Goal: Task Accomplishment & Management: Manage account settings

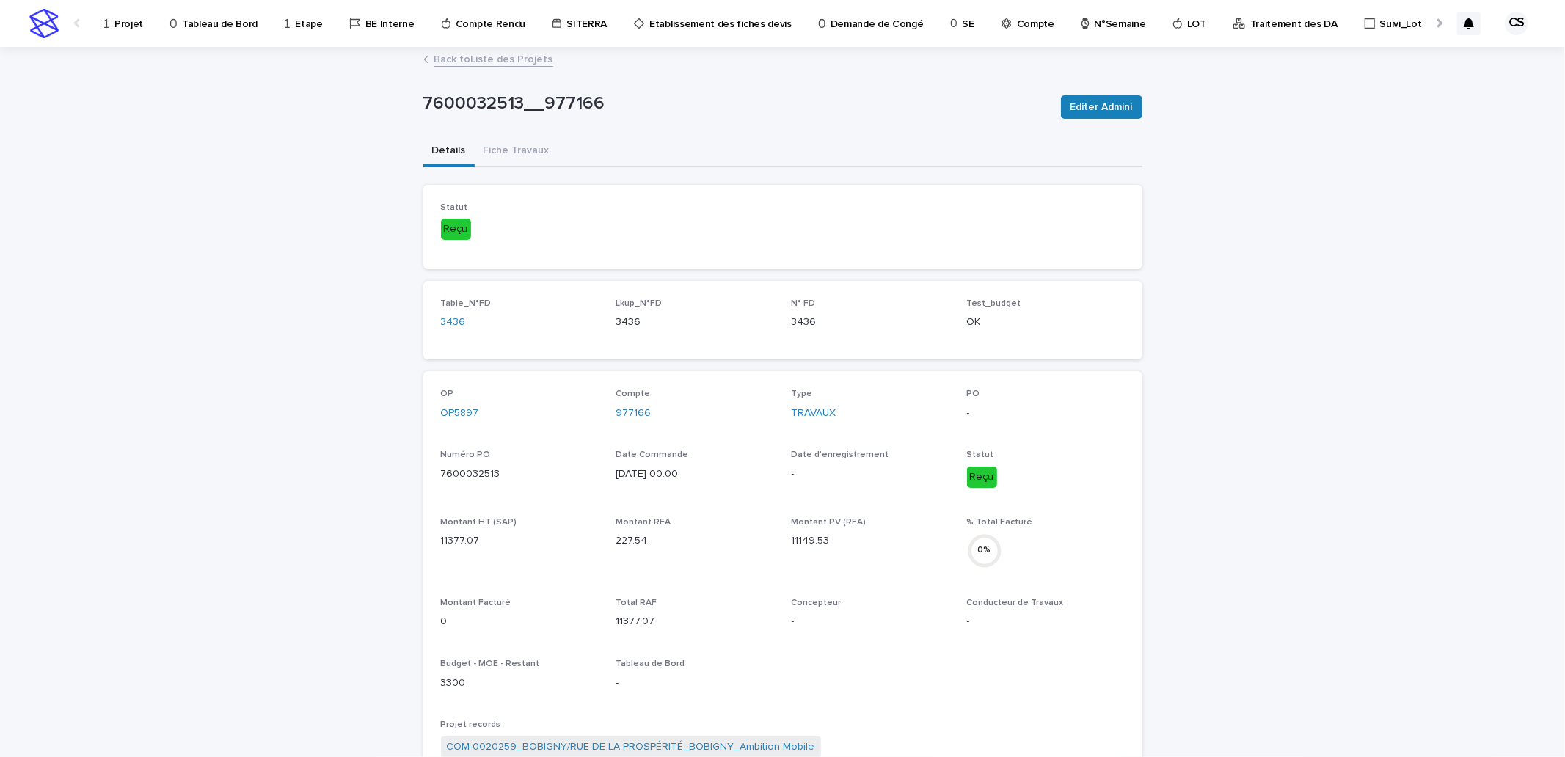
click at [119, 16] on p "Projet" at bounding box center [128, 15] width 29 height 31
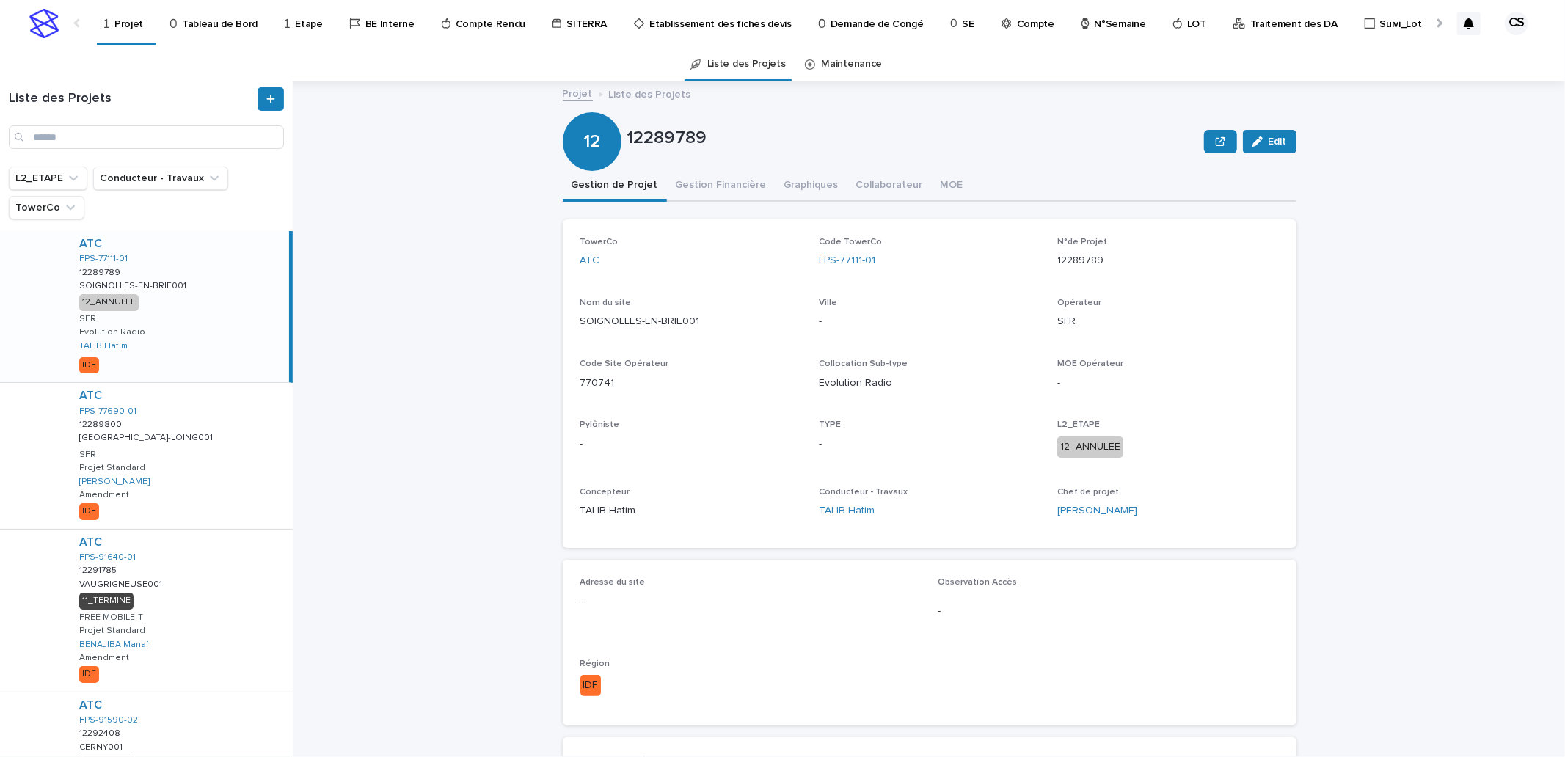
click at [1259, 26] on p "Traitement des DA" at bounding box center [1293, 15] width 87 height 31
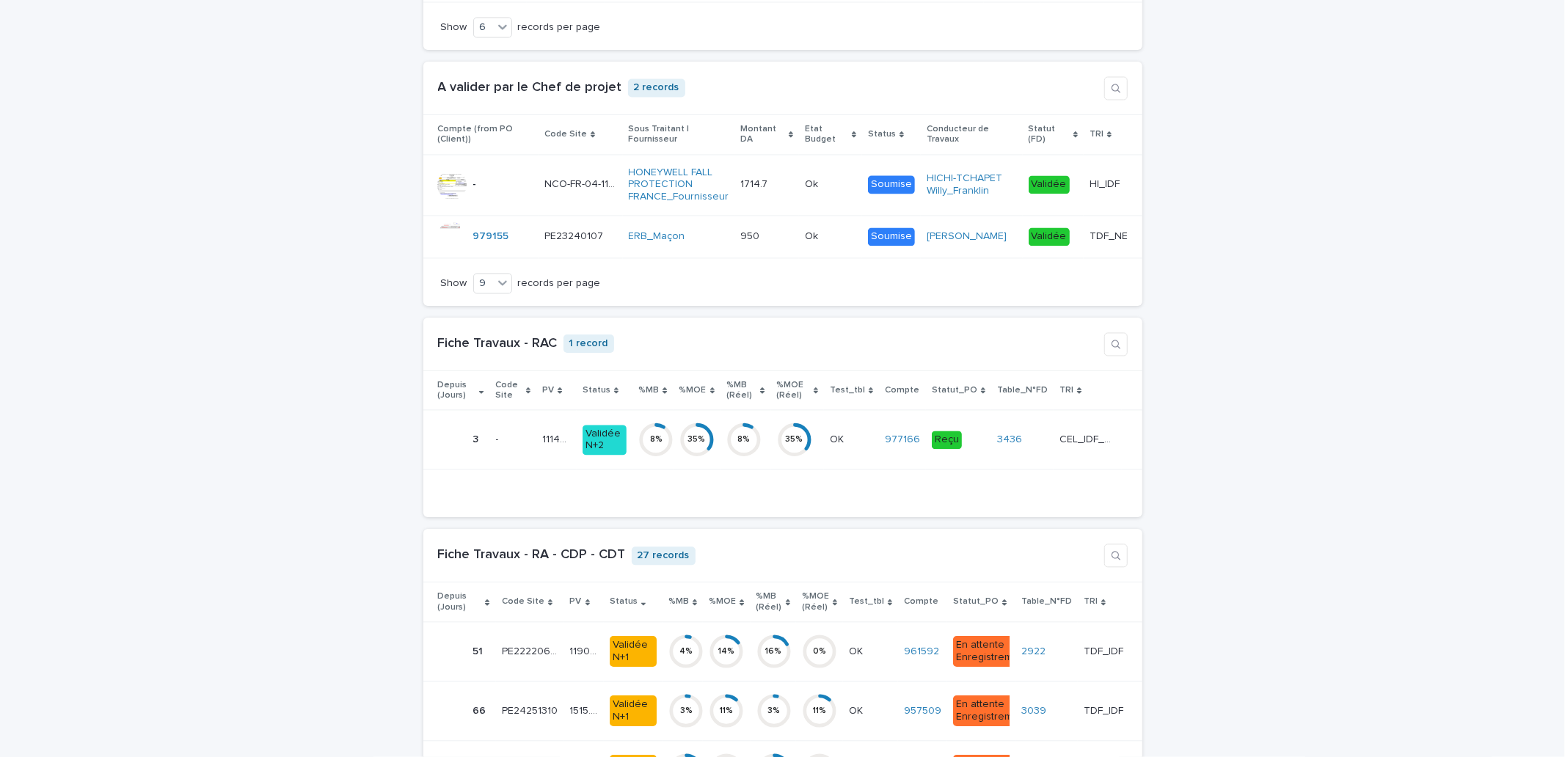
scroll to position [1901, 0]
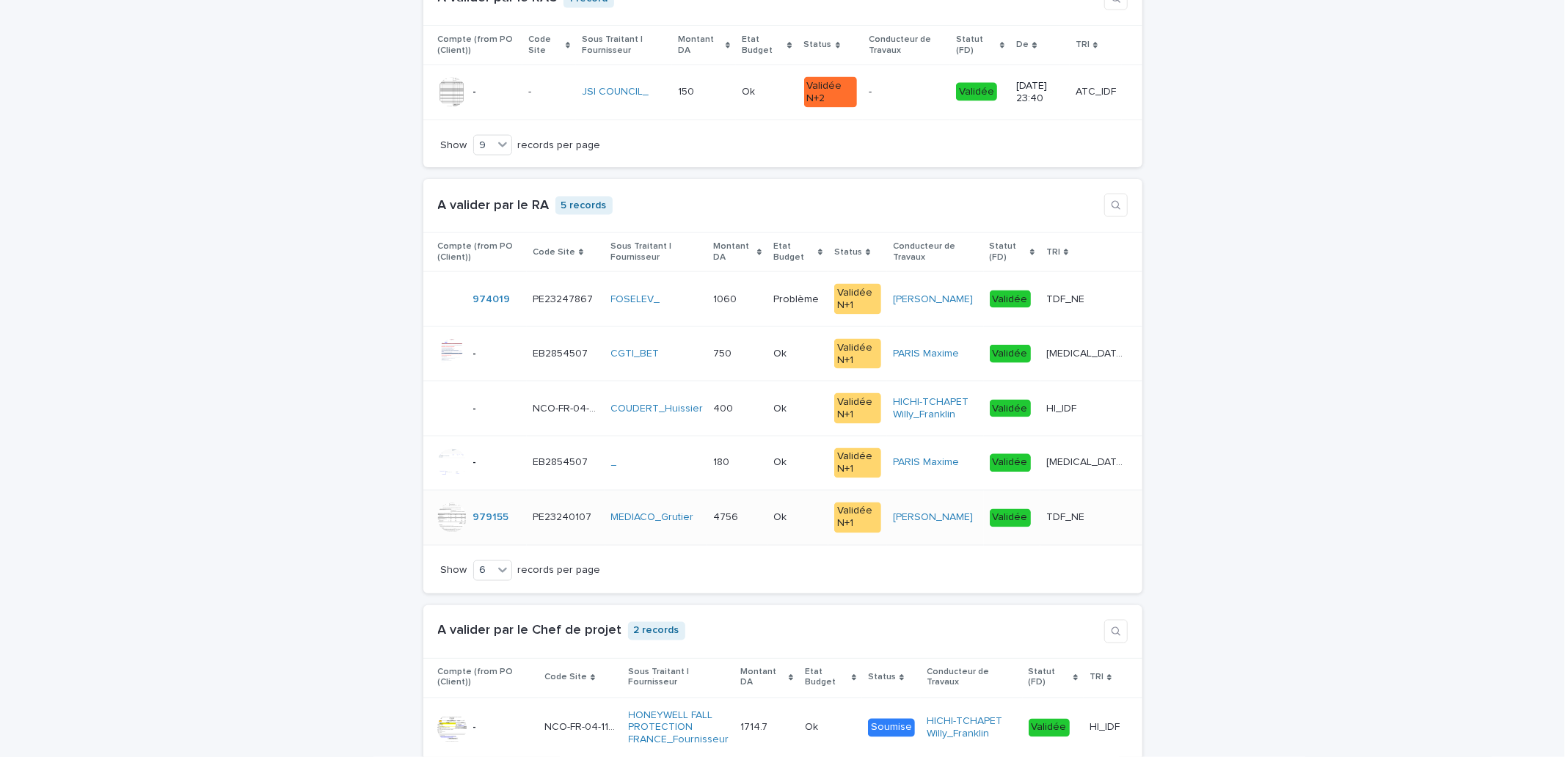
click at [1087, 524] on p "TDF_NE" at bounding box center [1066, 516] width 41 height 15
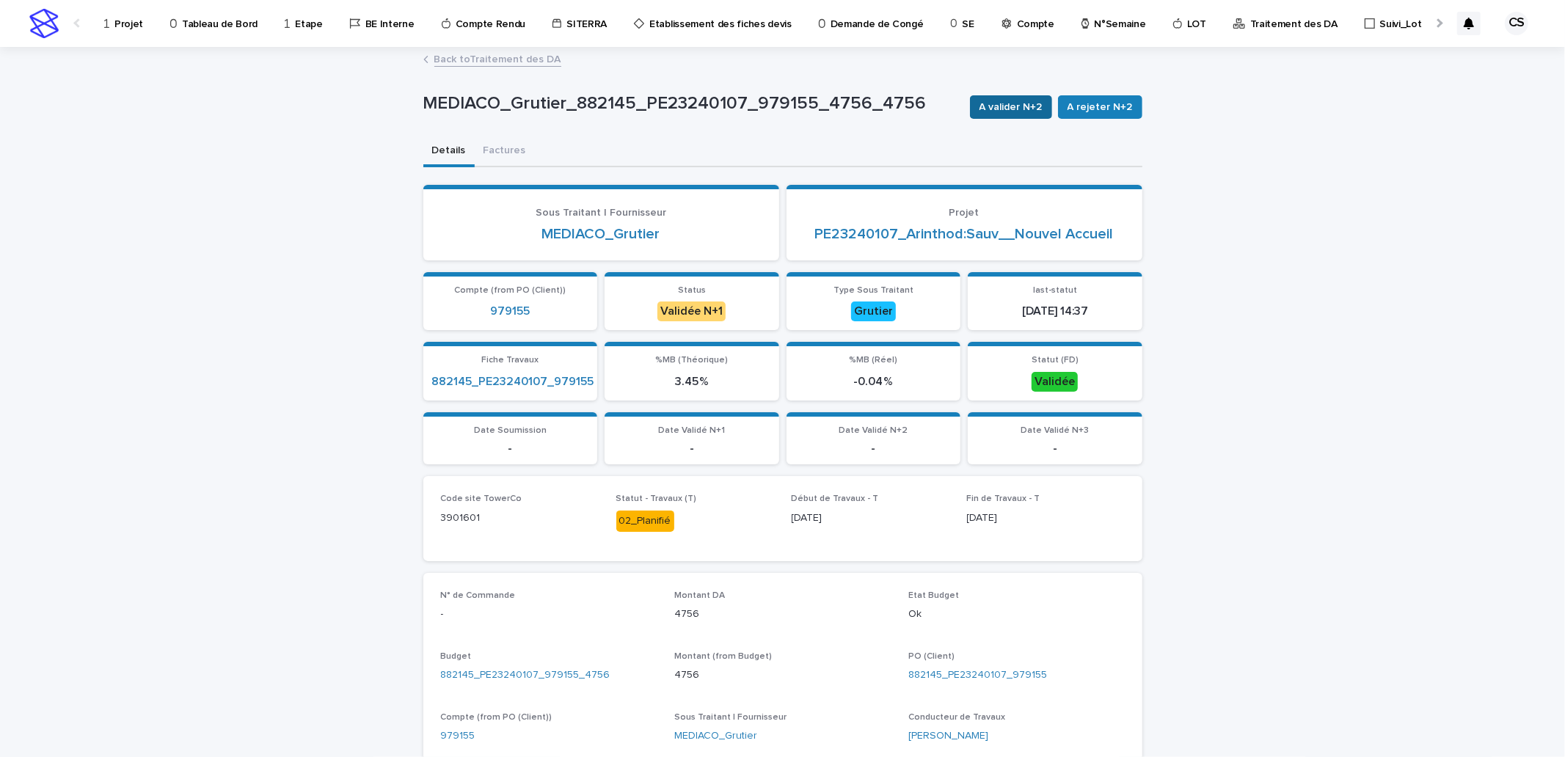
click at [1010, 108] on span "A valider N+2" at bounding box center [1010, 107] width 63 height 15
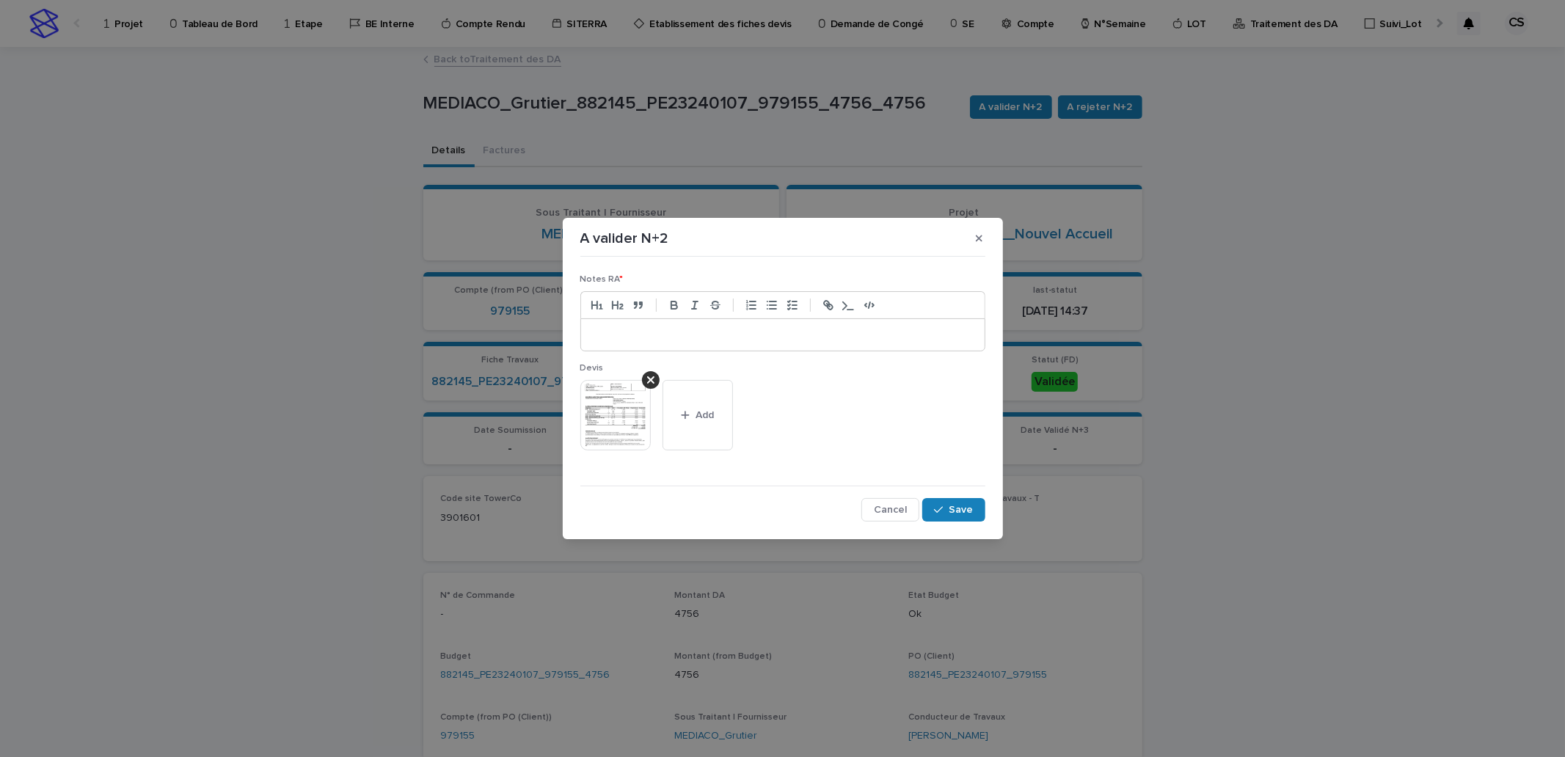
click at [732, 320] on div at bounding box center [782, 335] width 403 height 32
click at [937, 513] on icon "button" at bounding box center [938, 510] width 9 height 10
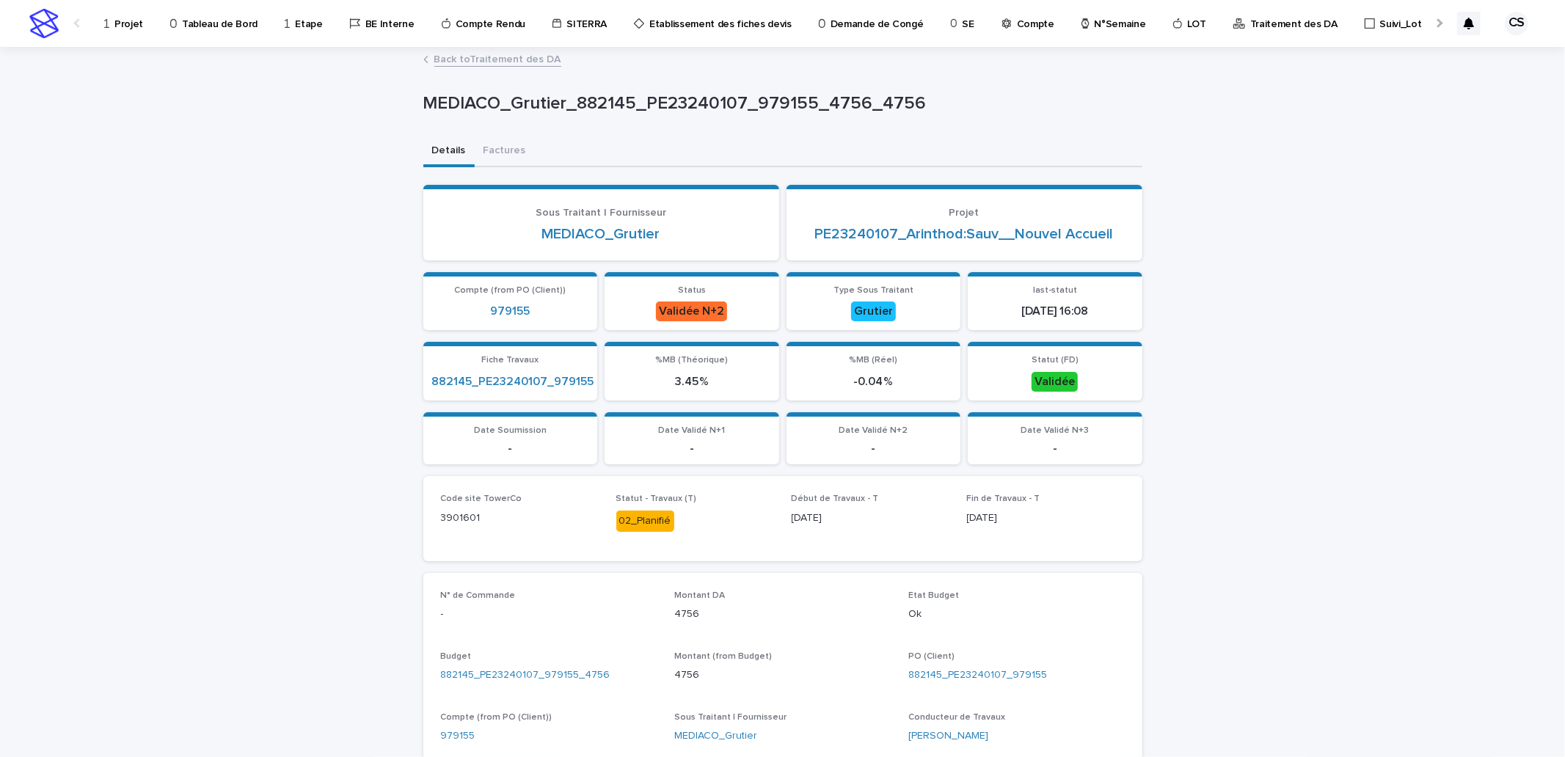
scroll to position [271, 0]
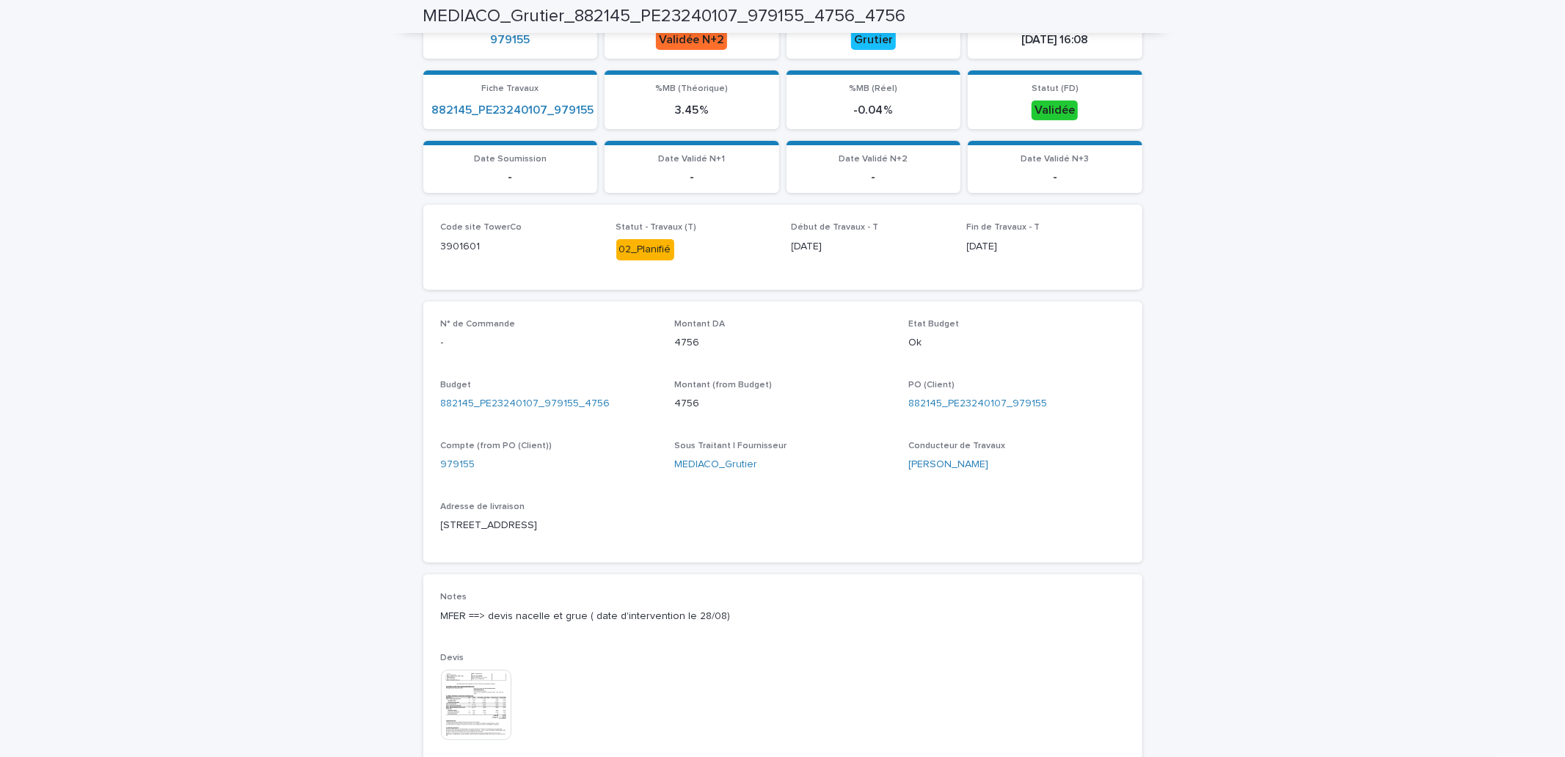
click at [441, 720] on img at bounding box center [476, 705] width 70 height 70
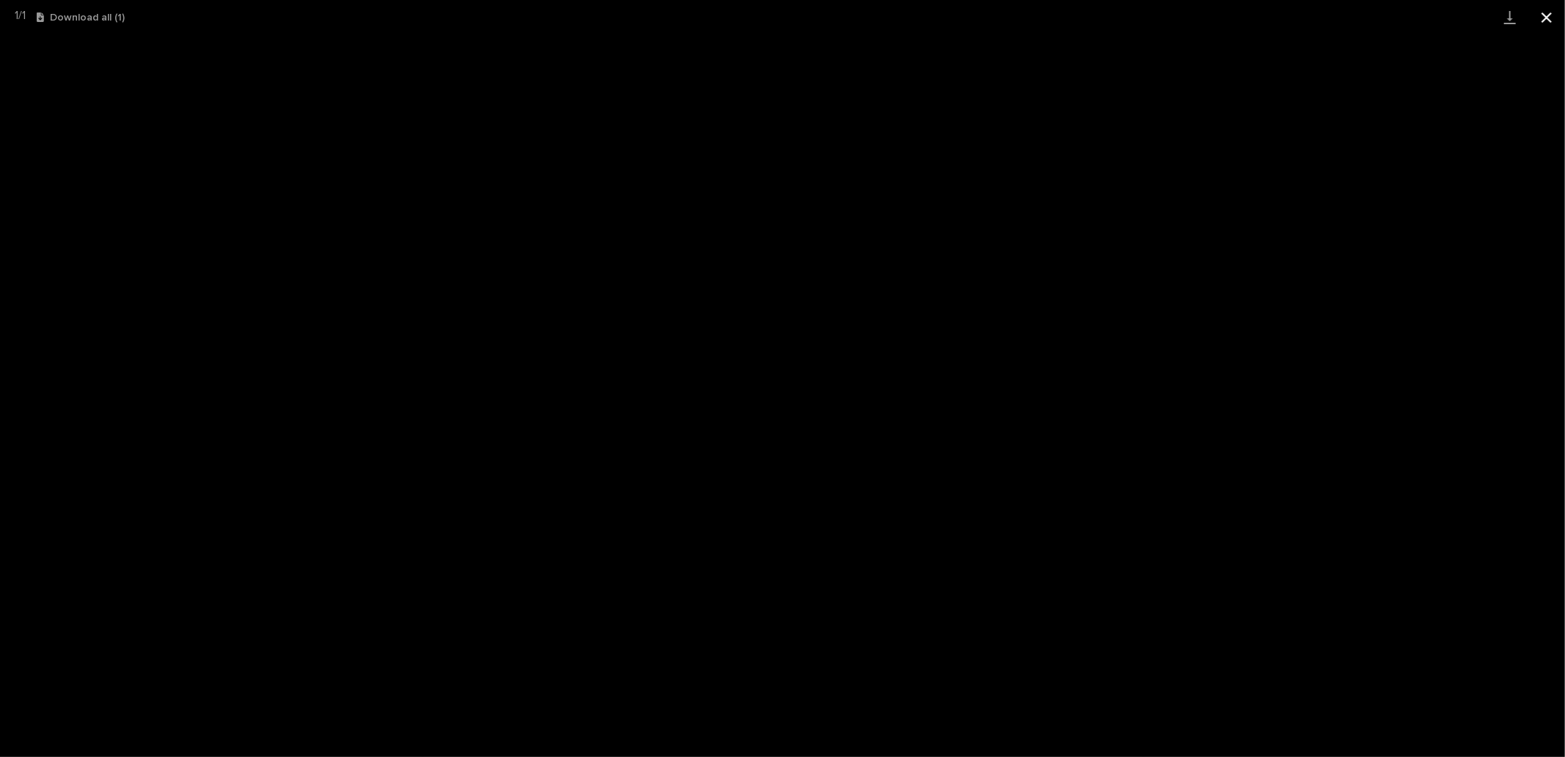
click at [1541, 6] on button "Close gallery" at bounding box center [1546, 17] width 37 height 34
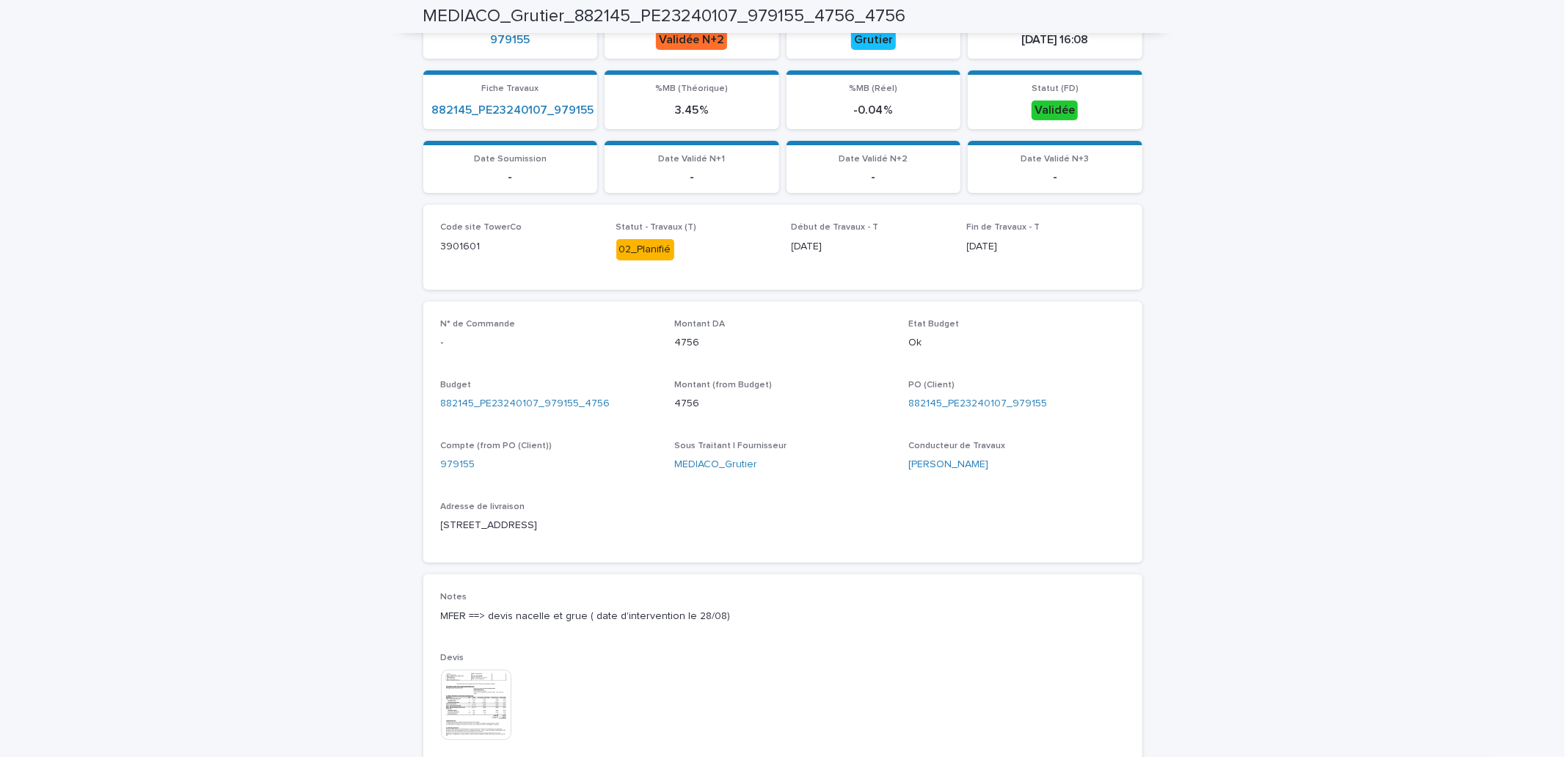
click at [1426, 73] on div "Loading... Saving… Loading... Saving… MEDIACO_Grutier_882145_PE23240107_979155_…" at bounding box center [782, 407] width 1565 height 1260
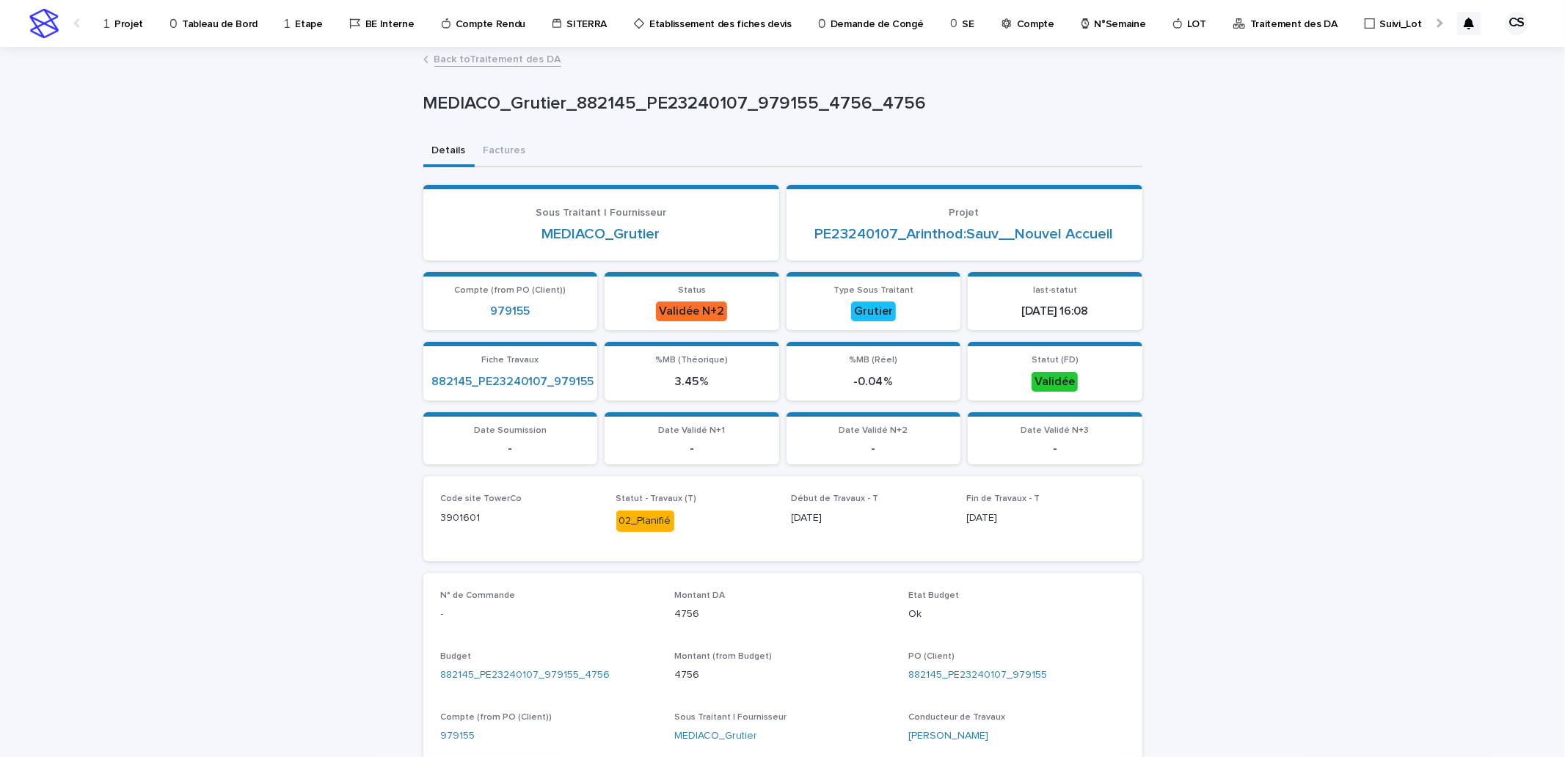
click at [1272, 28] on p "Traitement des DA" at bounding box center [1293, 15] width 87 height 31
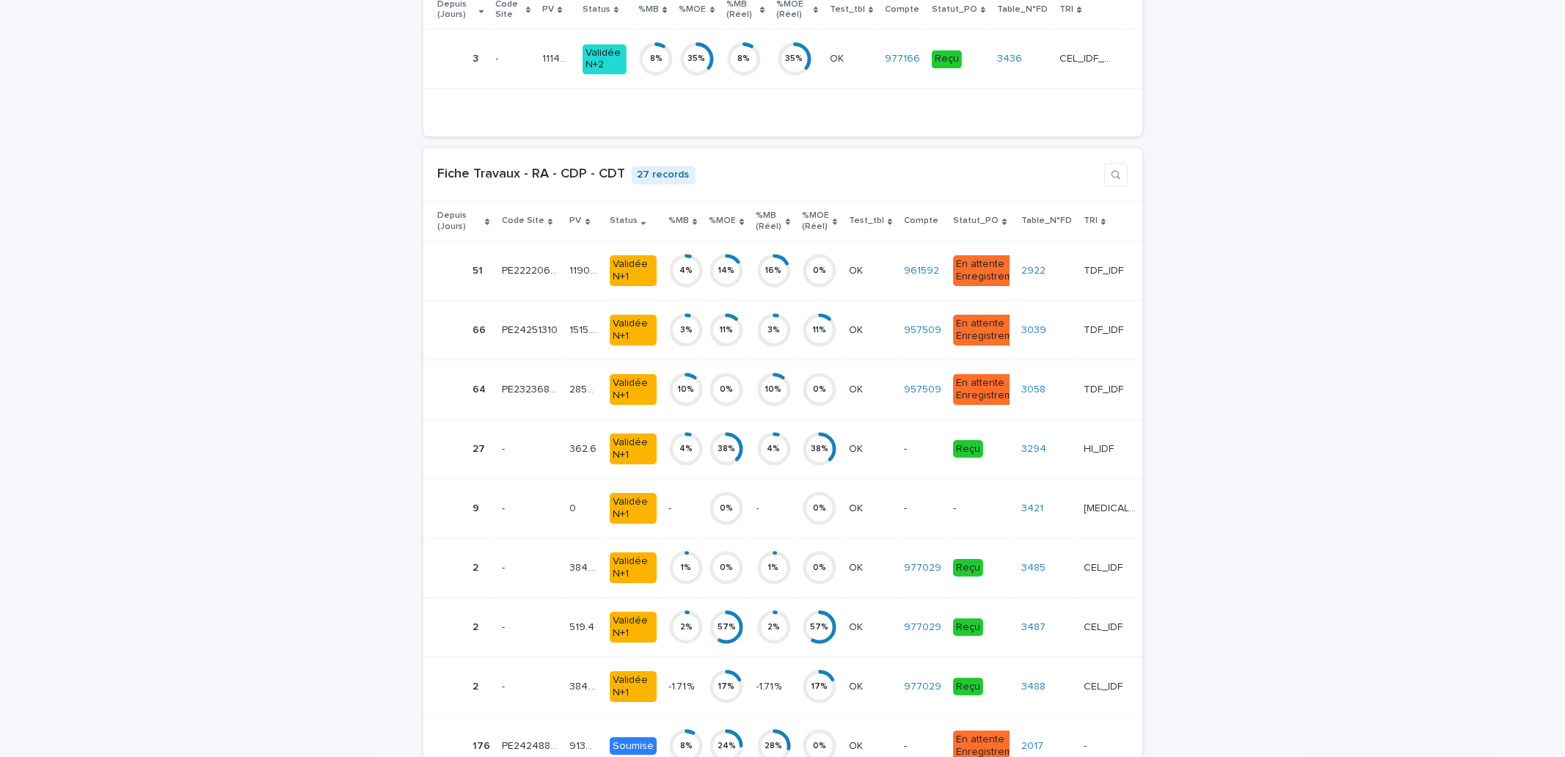
scroll to position [3113, 0]
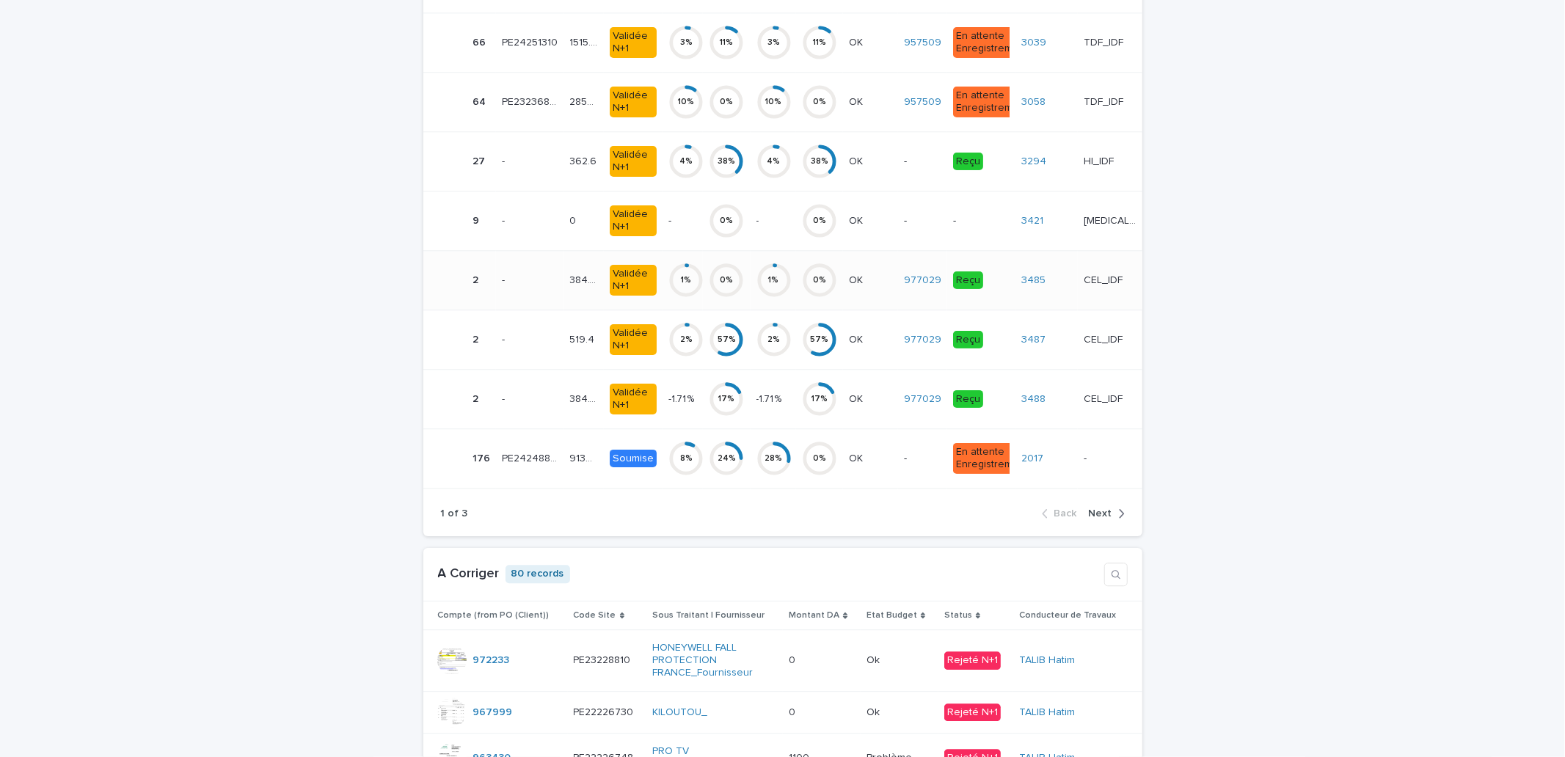
click at [1084, 287] on p "CEL_IDF" at bounding box center [1104, 278] width 42 height 15
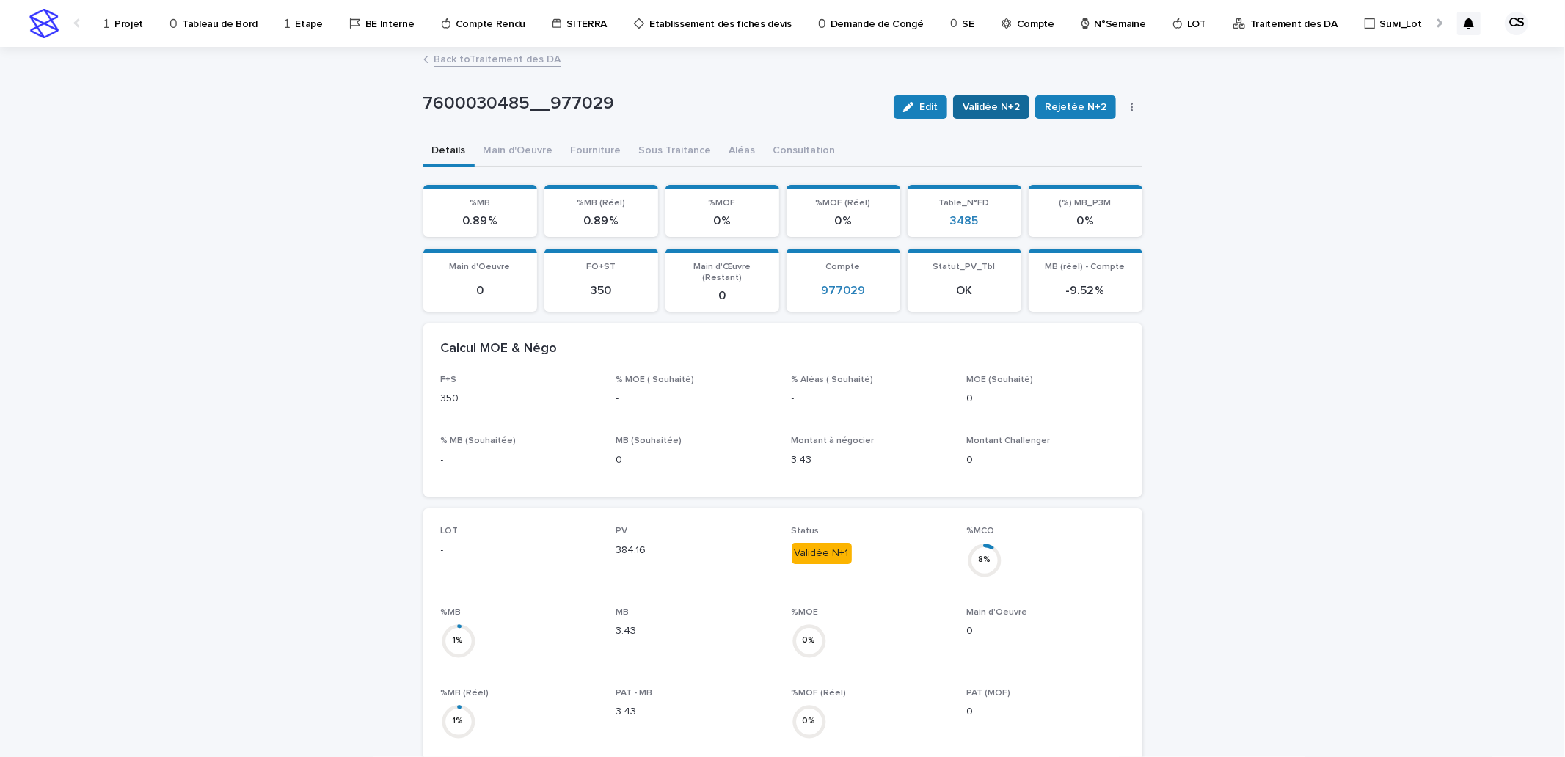
click at [991, 106] on span "Validée N+2" at bounding box center [990, 107] width 57 height 15
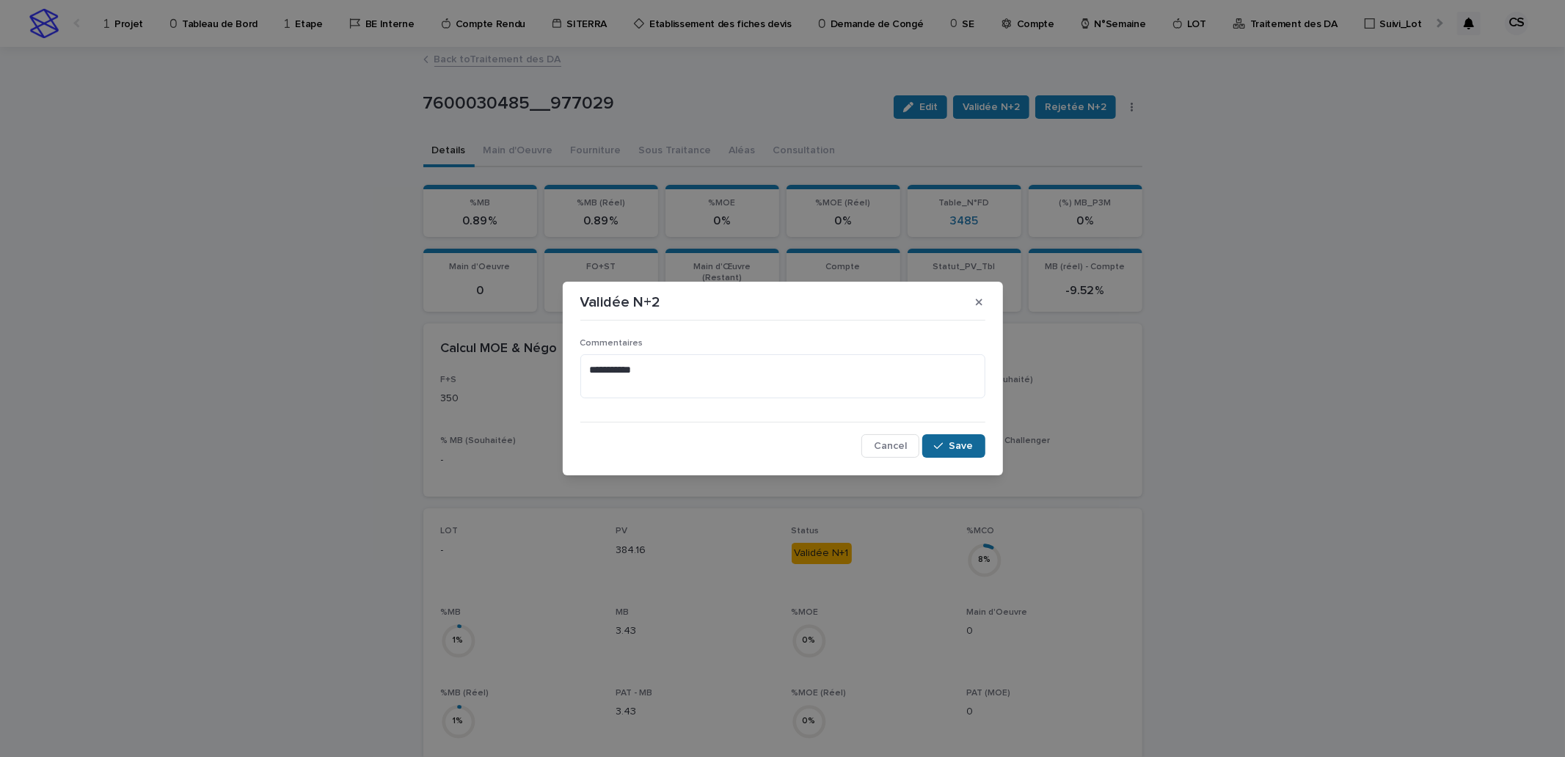
click at [948, 445] on div "button" at bounding box center [941, 446] width 15 height 10
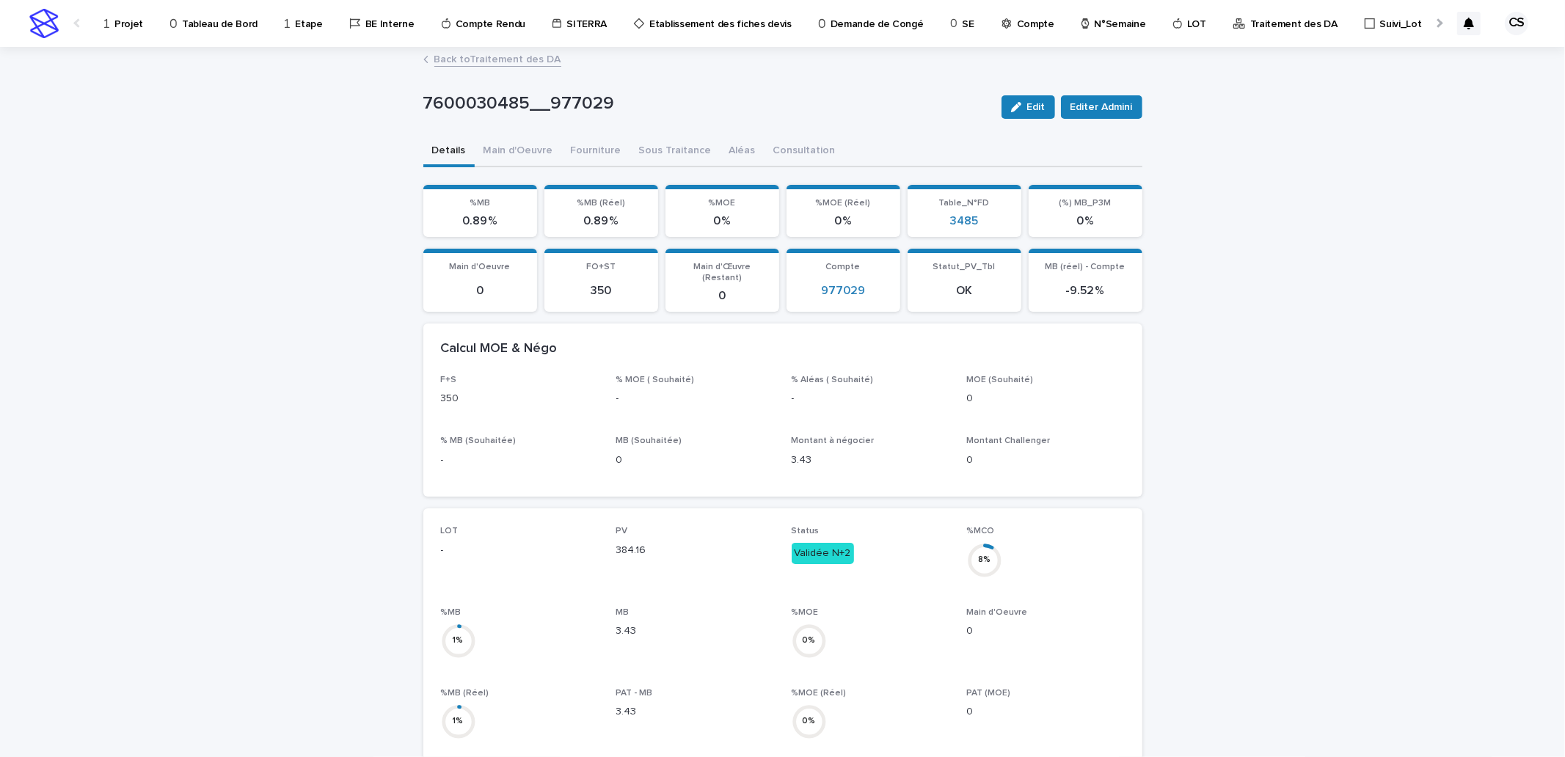
click at [477, 68] on div "Back to Traitement des DA" at bounding box center [782, 60] width 733 height 21
click at [484, 60] on link "Back to Traitement des DA" at bounding box center [497, 58] width 127 height 17
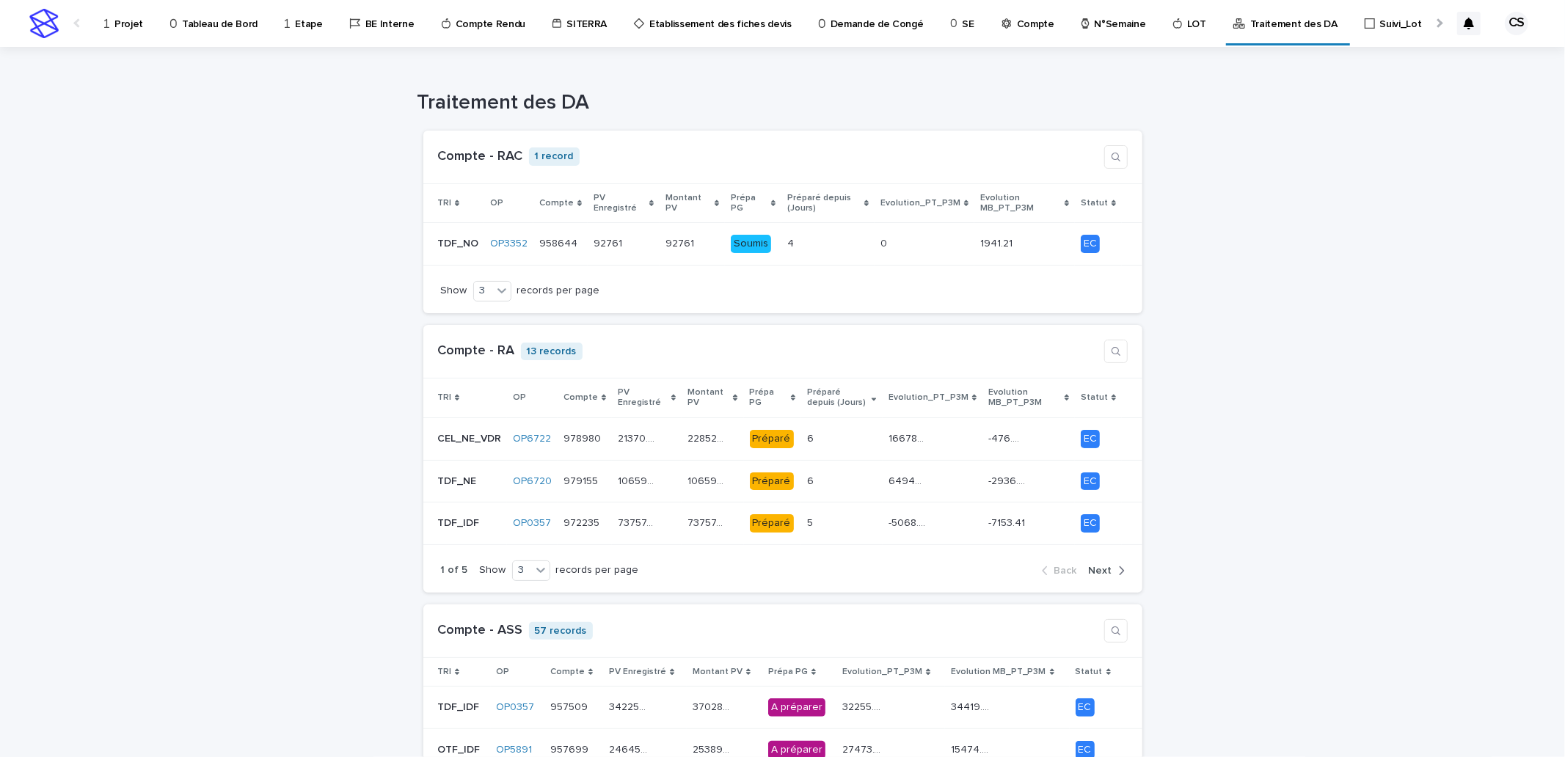
click at [491, 59] on div "Traitement des DA" at bounding box center [782, 81] width 1565 height 69
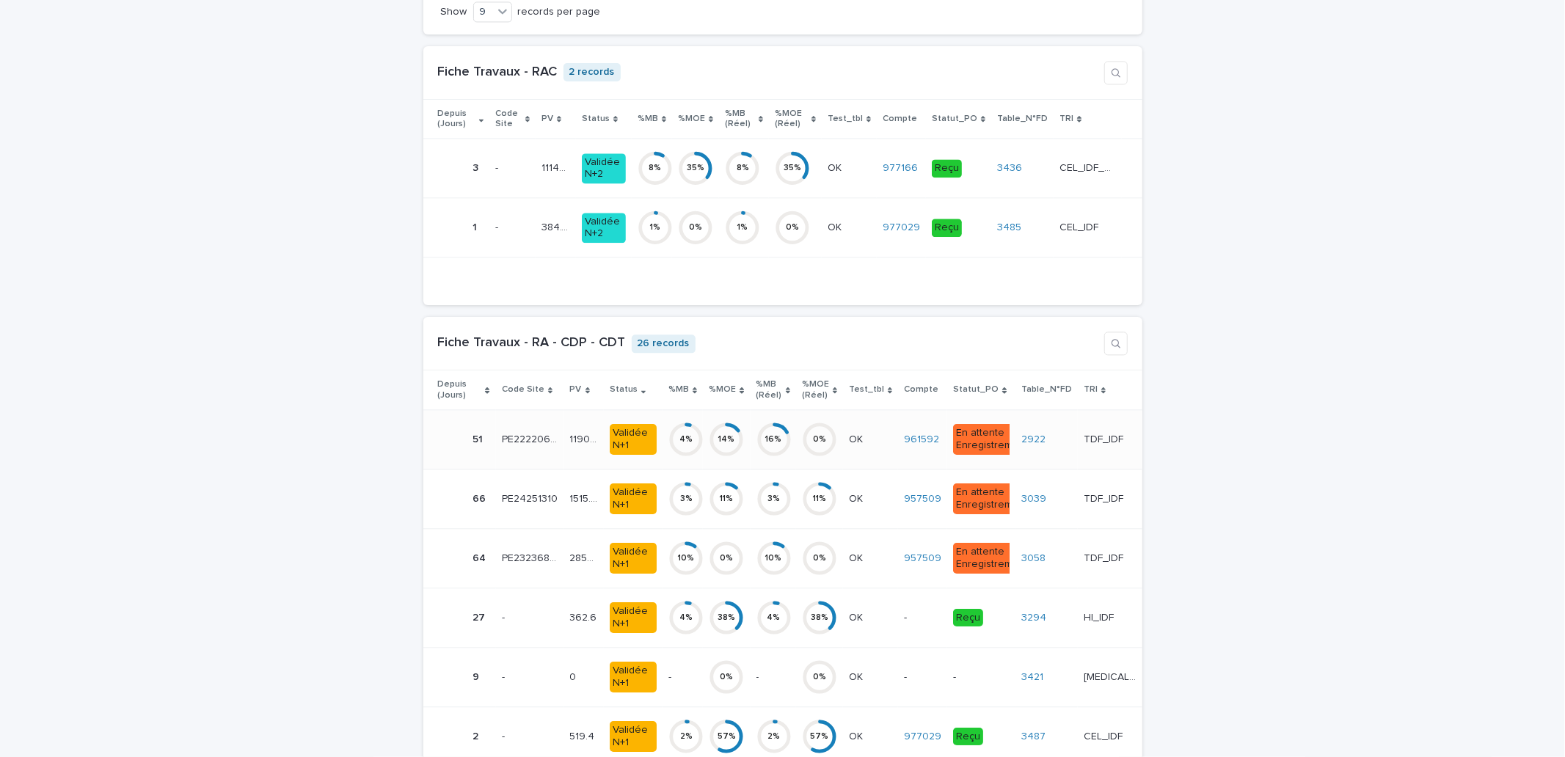
scroll to position [2988, 0]
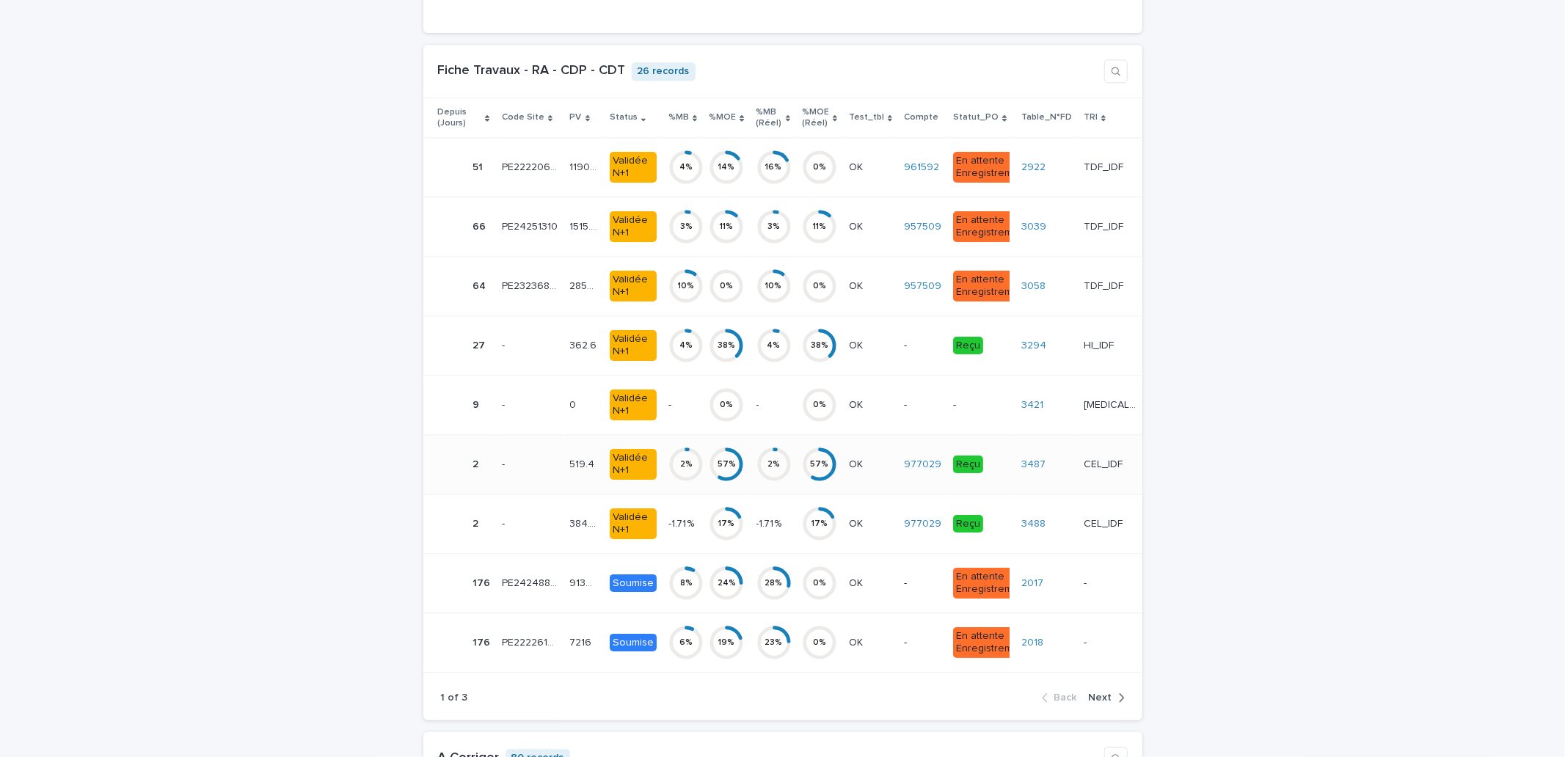
click at [860, 471] on p "OK" at bounding box center [857, 463] width 17 height 15
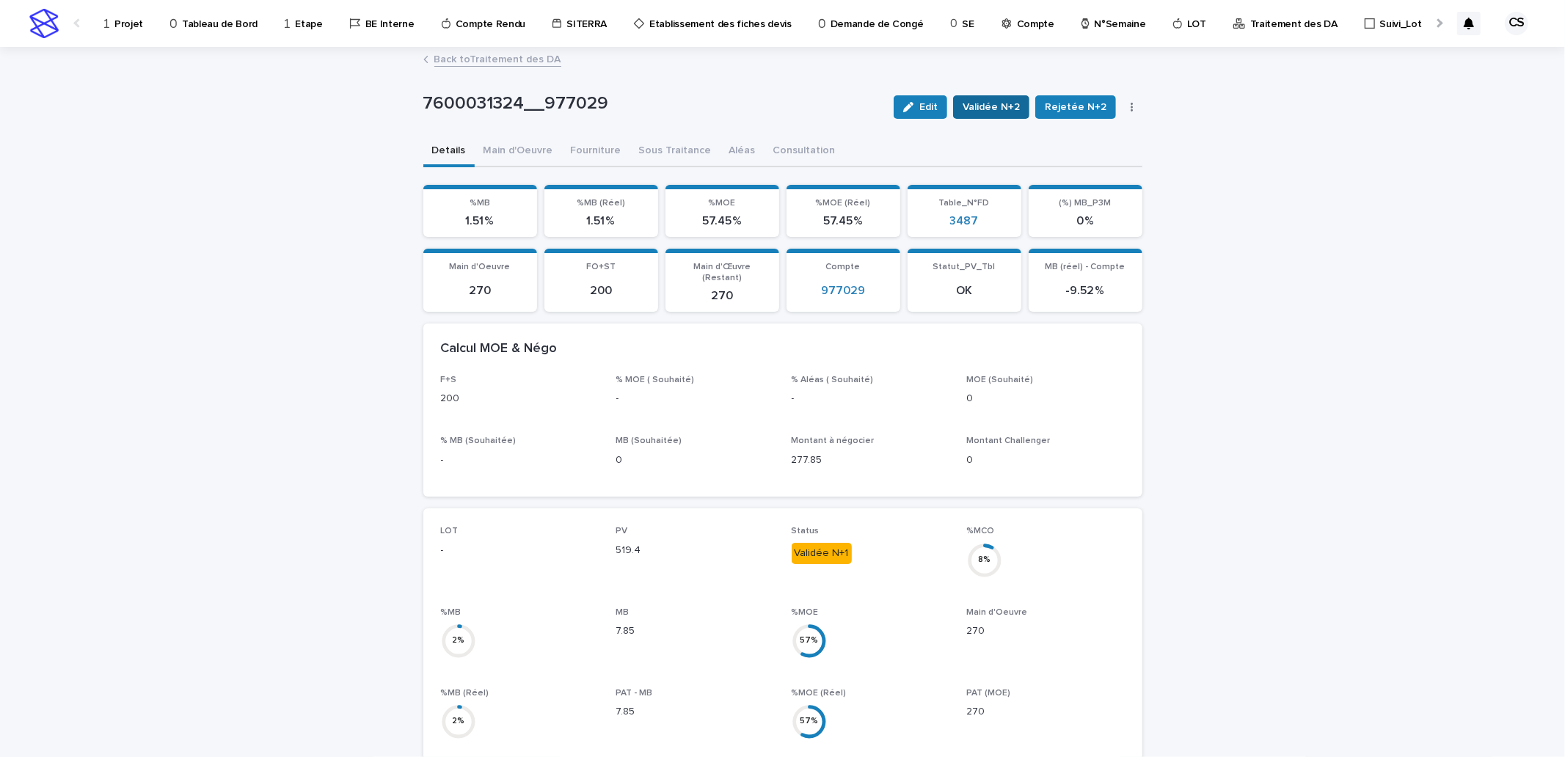
click at [974, 100] on span "Validée N+2" at bounding box center [990, 107] width 57 height 15
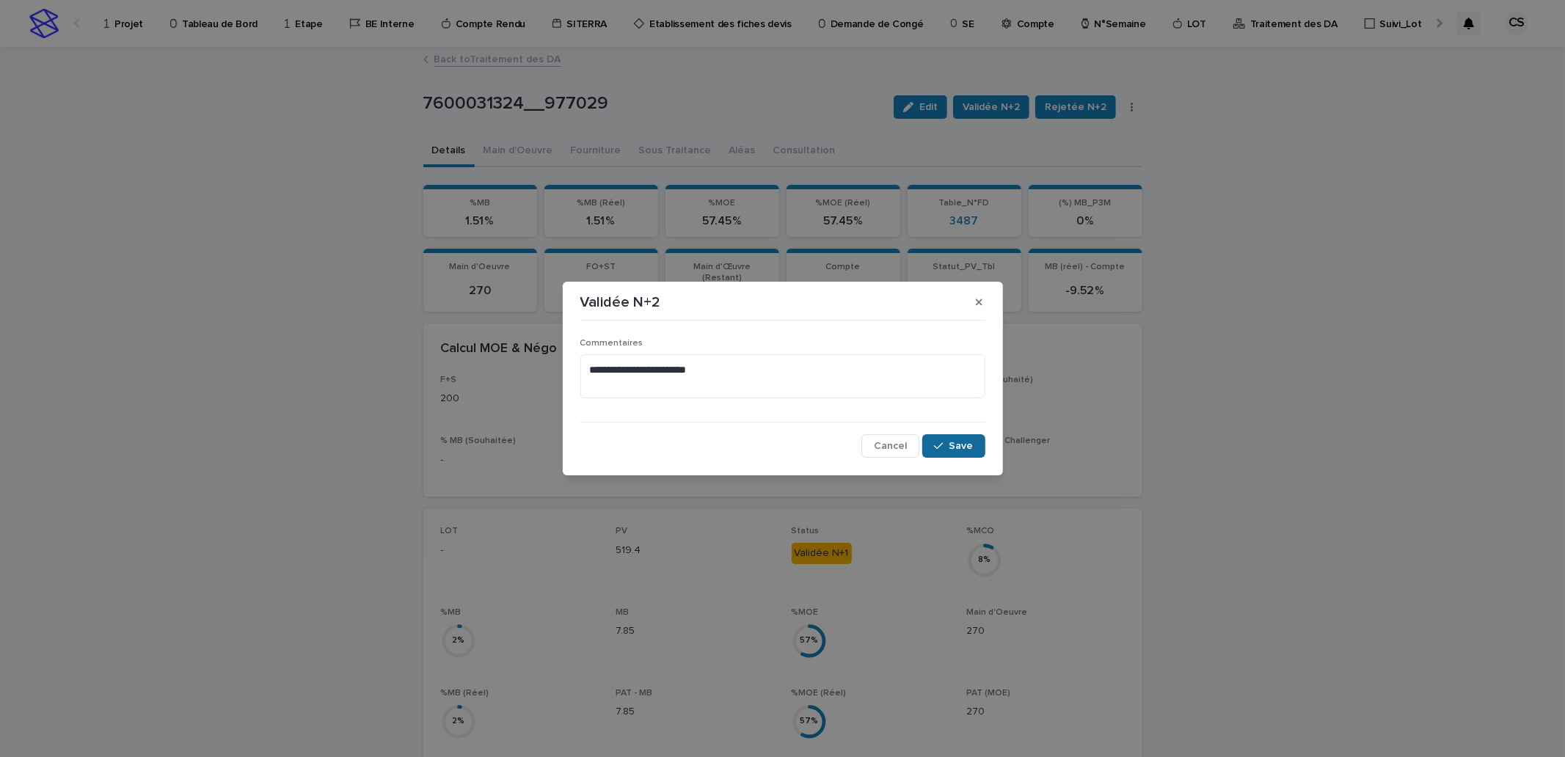
click at [957, 446] on span "Save" at bounding box center [961, 446] width 24 height 10
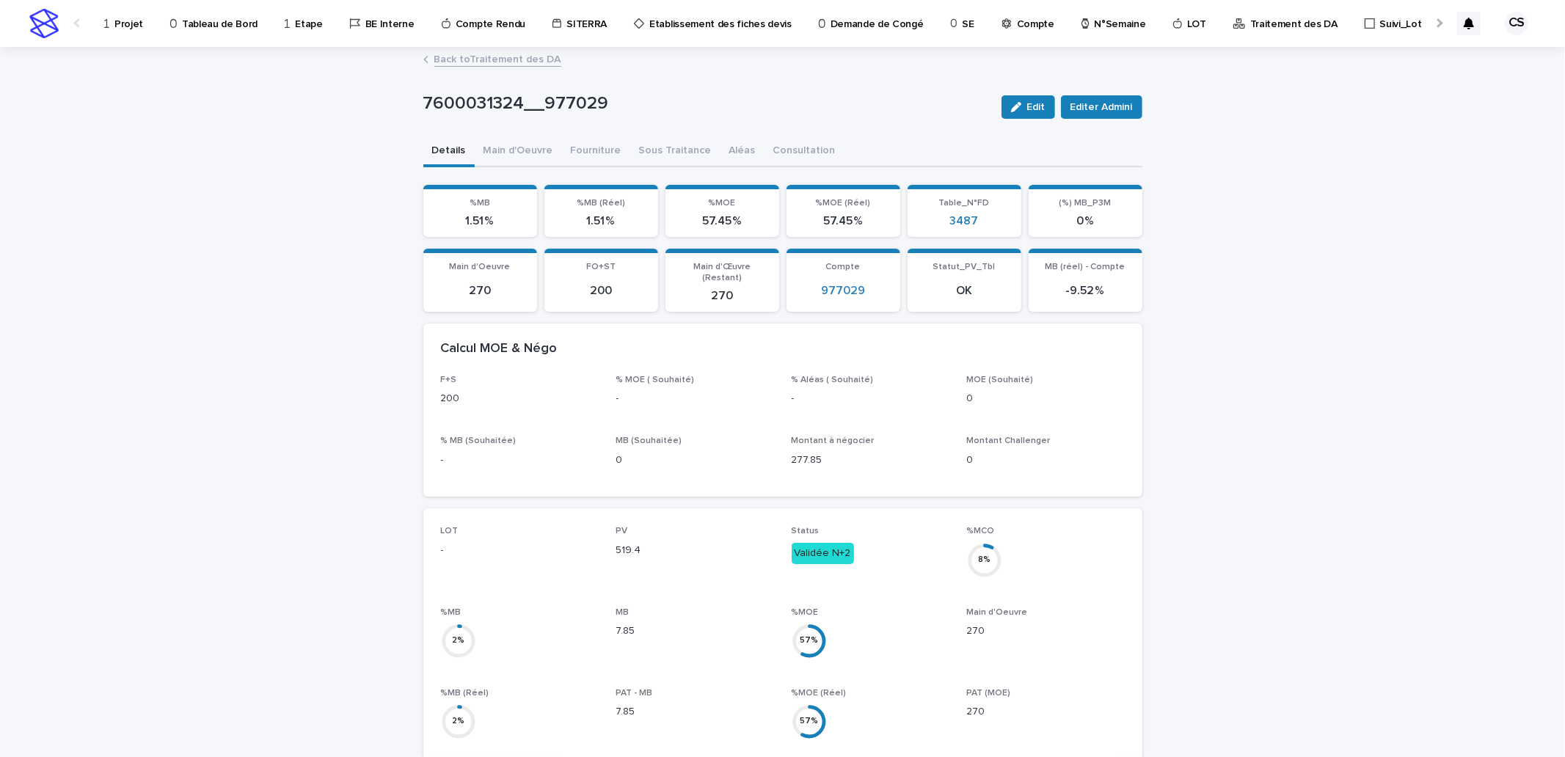
click at [501, 62] on link "Back to Traitement des DA" at bounding box center [497, 58] width 127 height 17
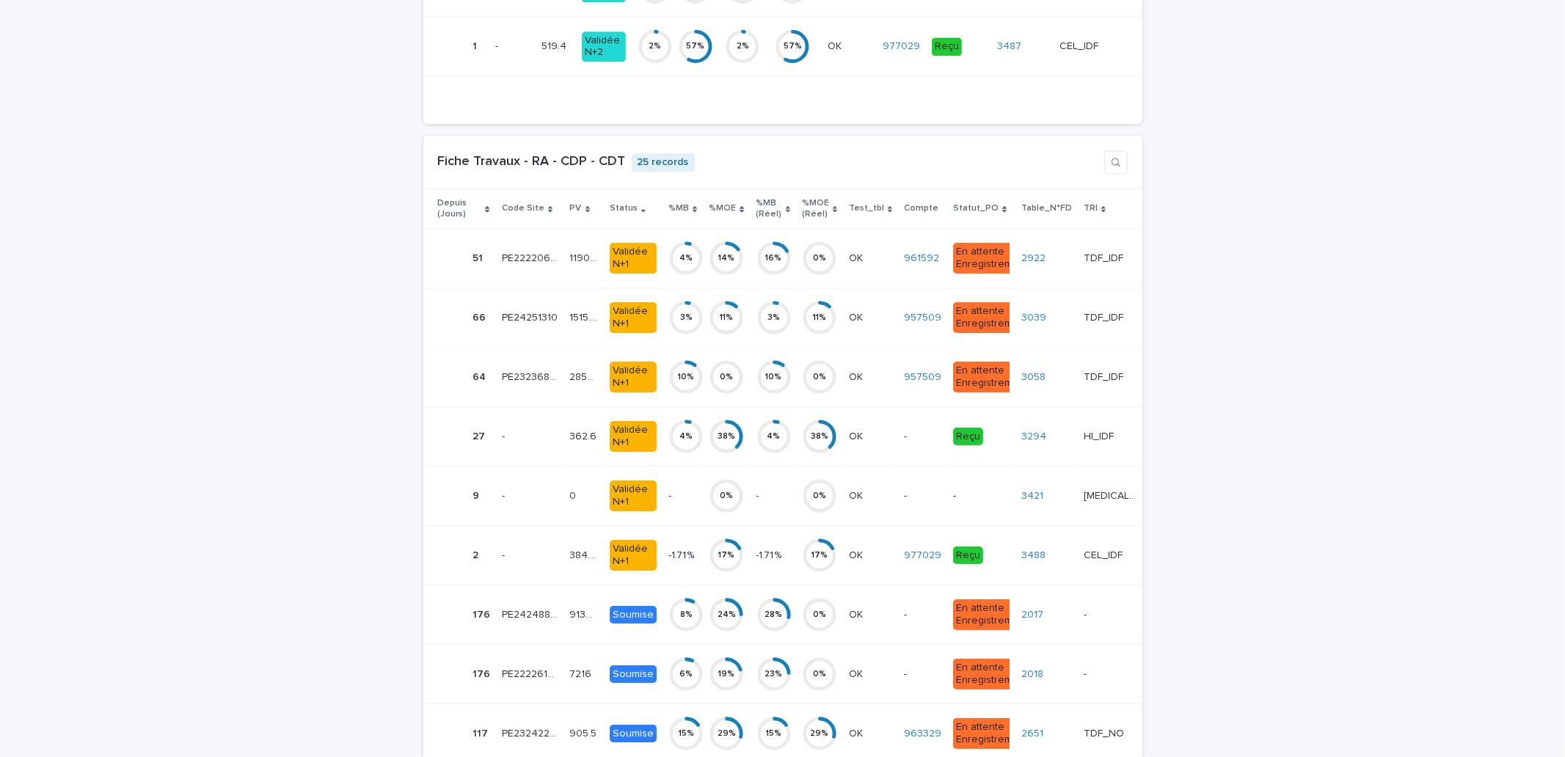
scroll to position [2988, 0]
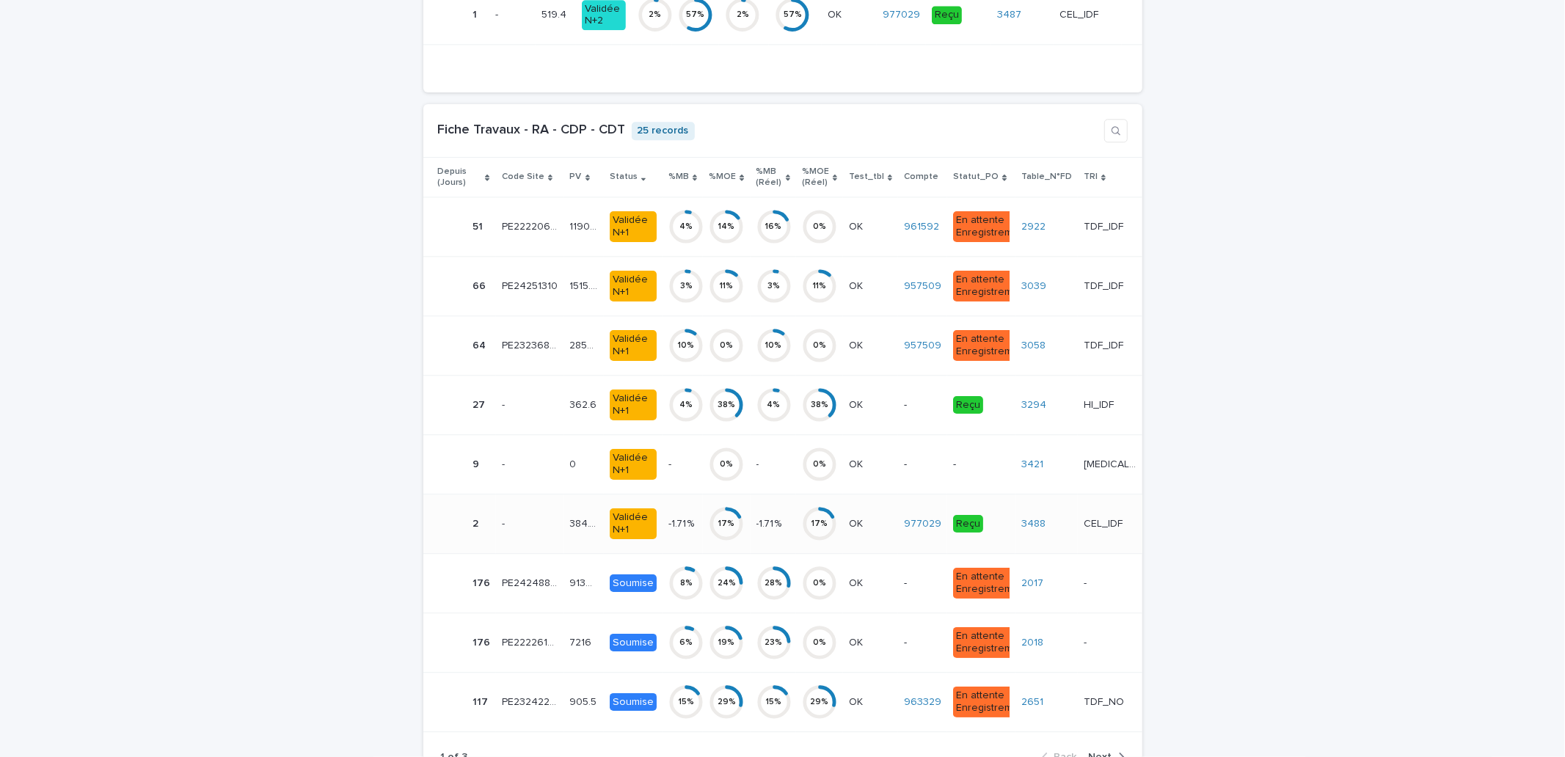
click at [1106, 530] on p "CEL_IDF" at bounding box center [1104, 522] width 42 height 15
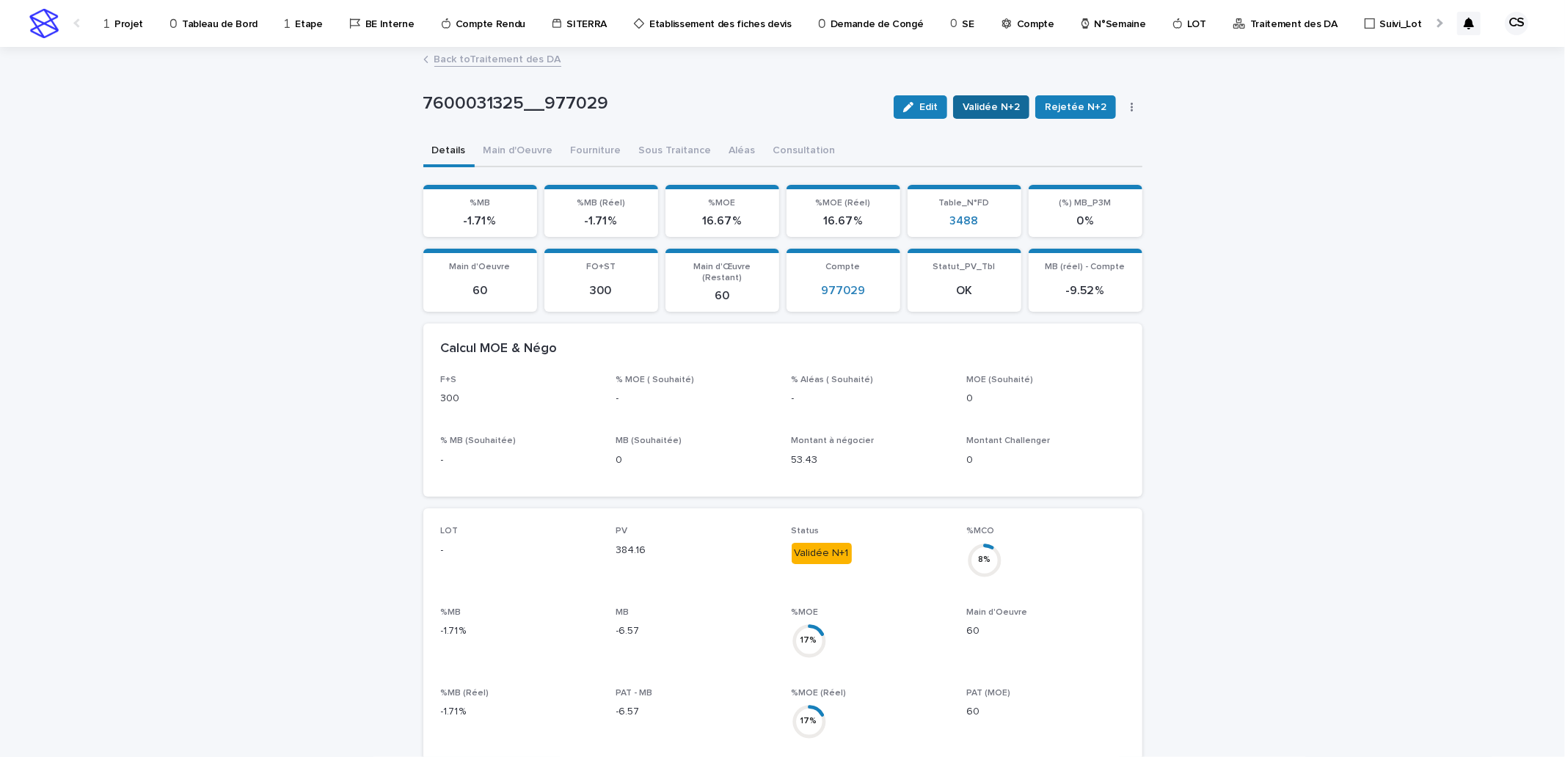
click at [971, 105] on span "Validée N+2" at bounding box center [990, 107] width 57 height 15
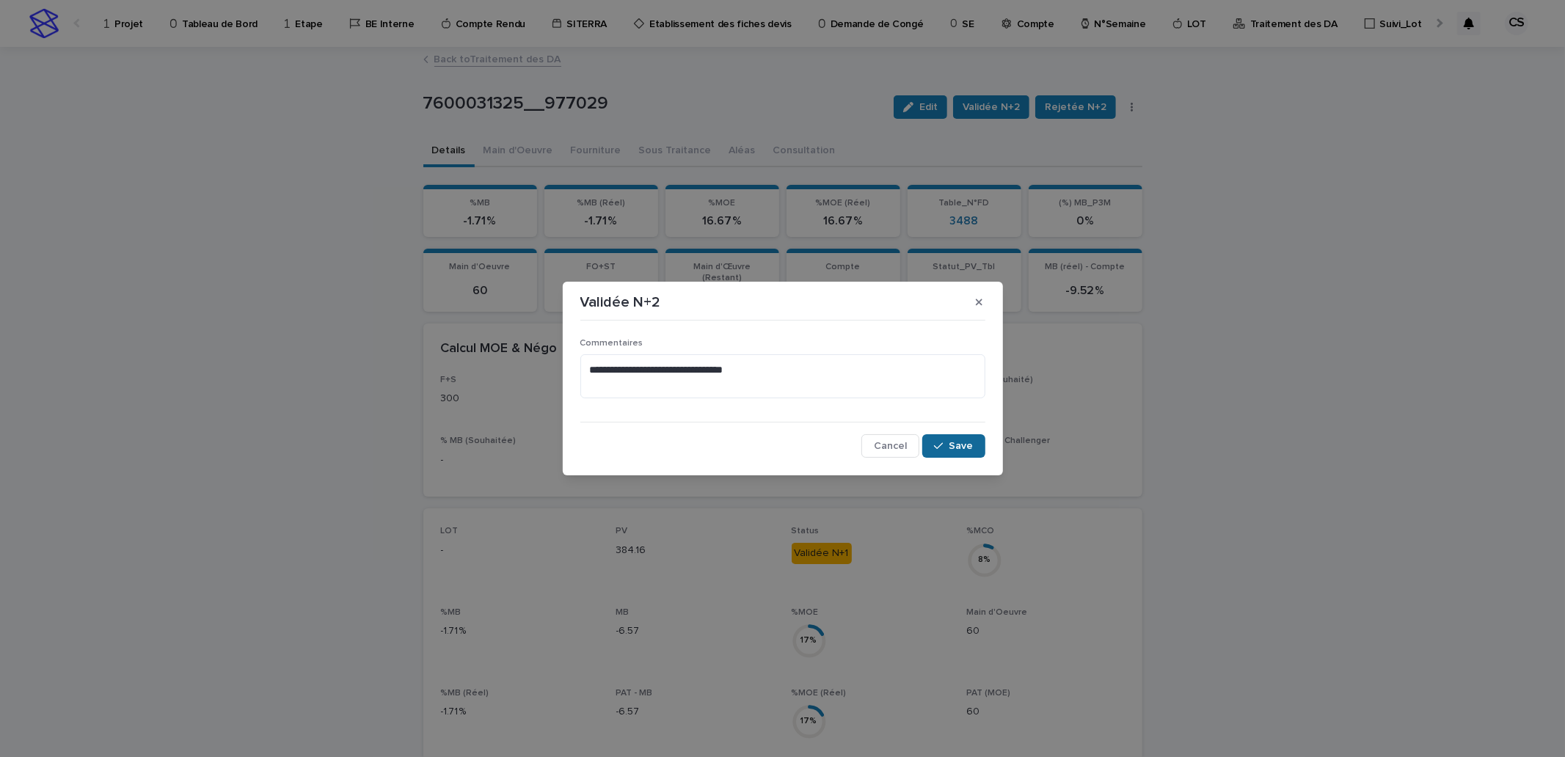
click at [939, 442] on icon "button" at bounding box center [938, 446] width 9 height 10
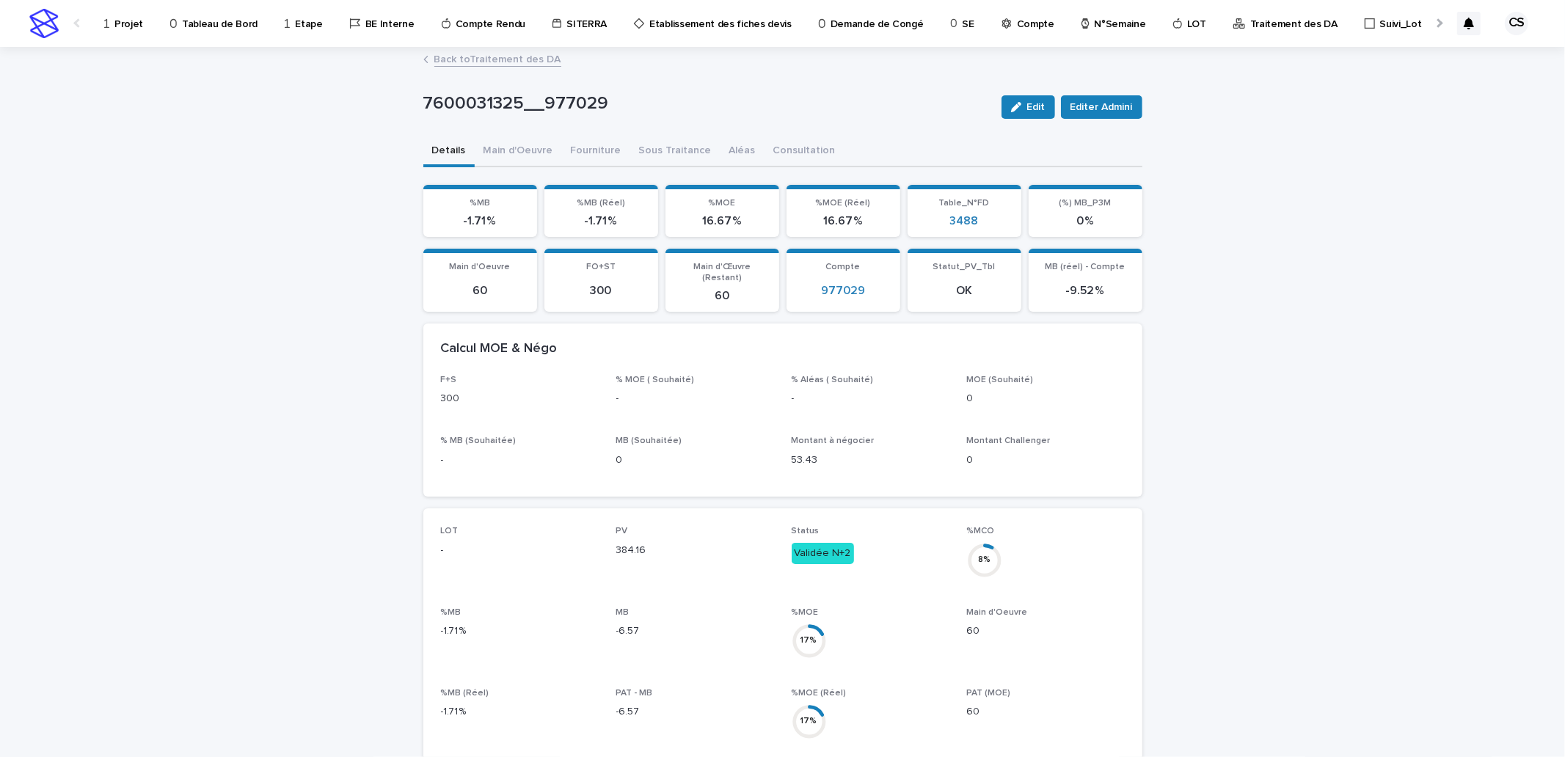
click at [500, 60] on link "Back to Traitement des DA" at bounding box center [497, 58] width 127 height 17
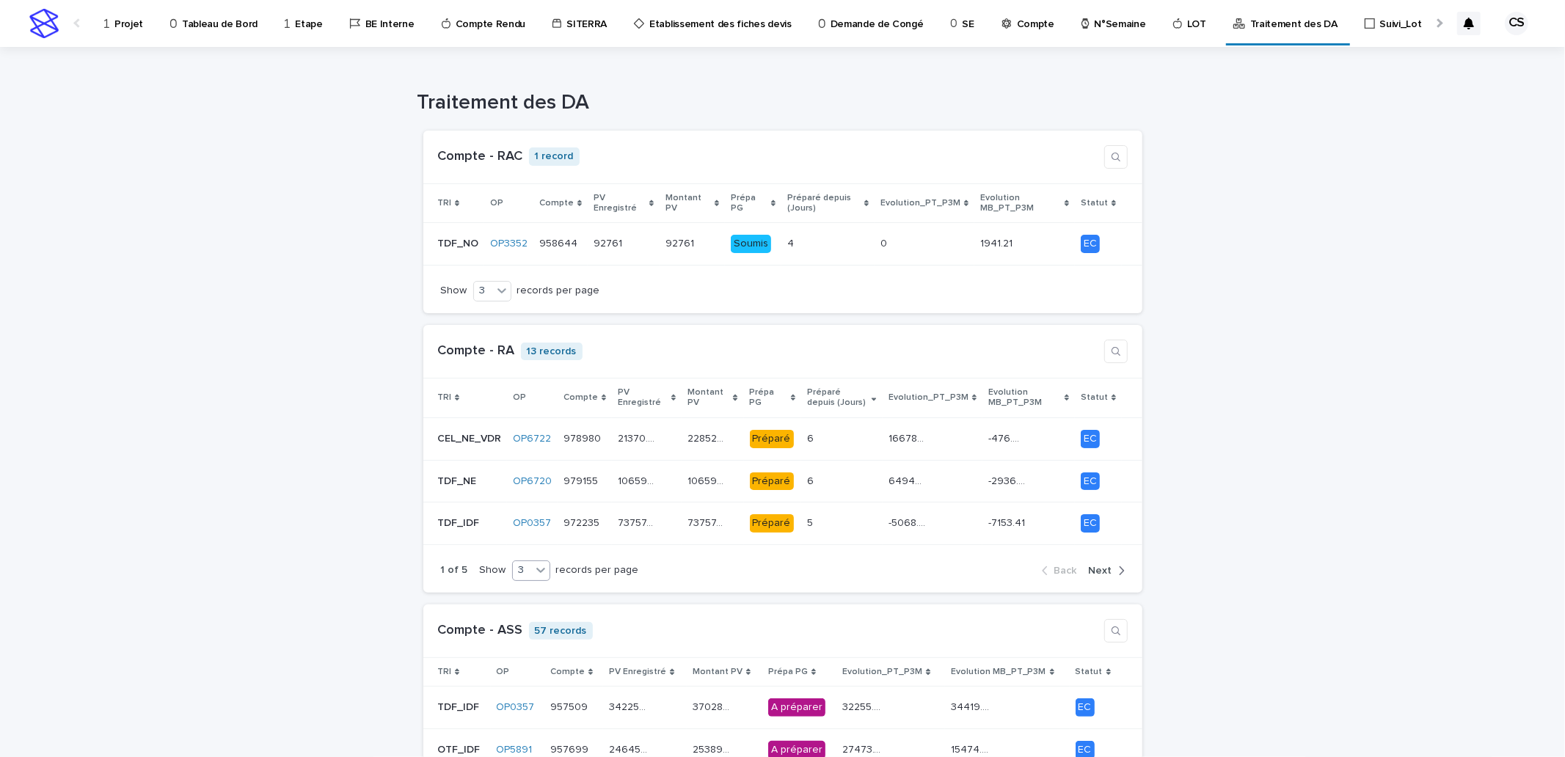
click at [513, 568] on div "3" at bounding box center [522, 570] width 18 height 15
click at [524, 620] on div "9" at bounding box center [520, 626] width 37 height 18
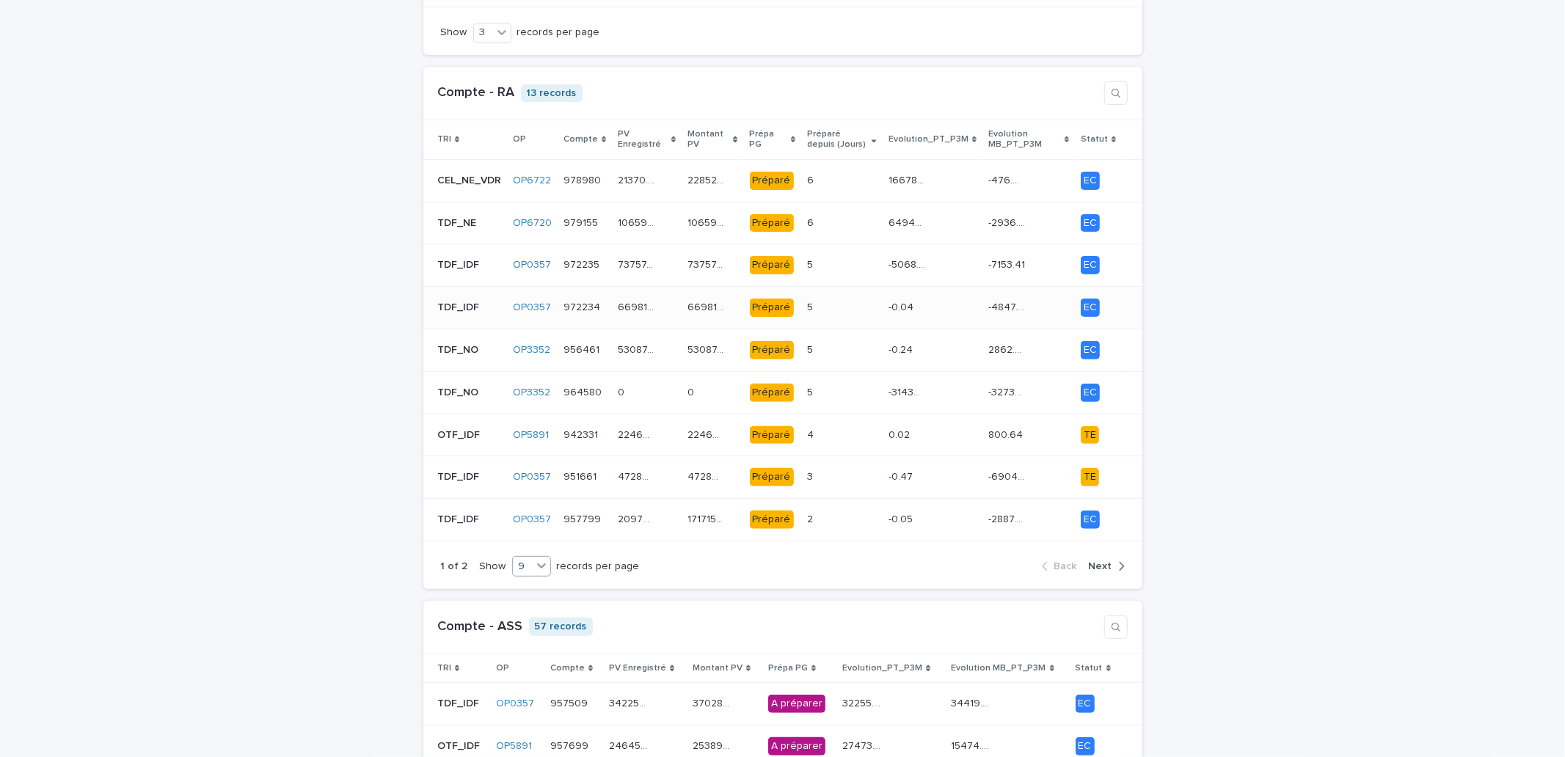
scroll to position [271, 0]
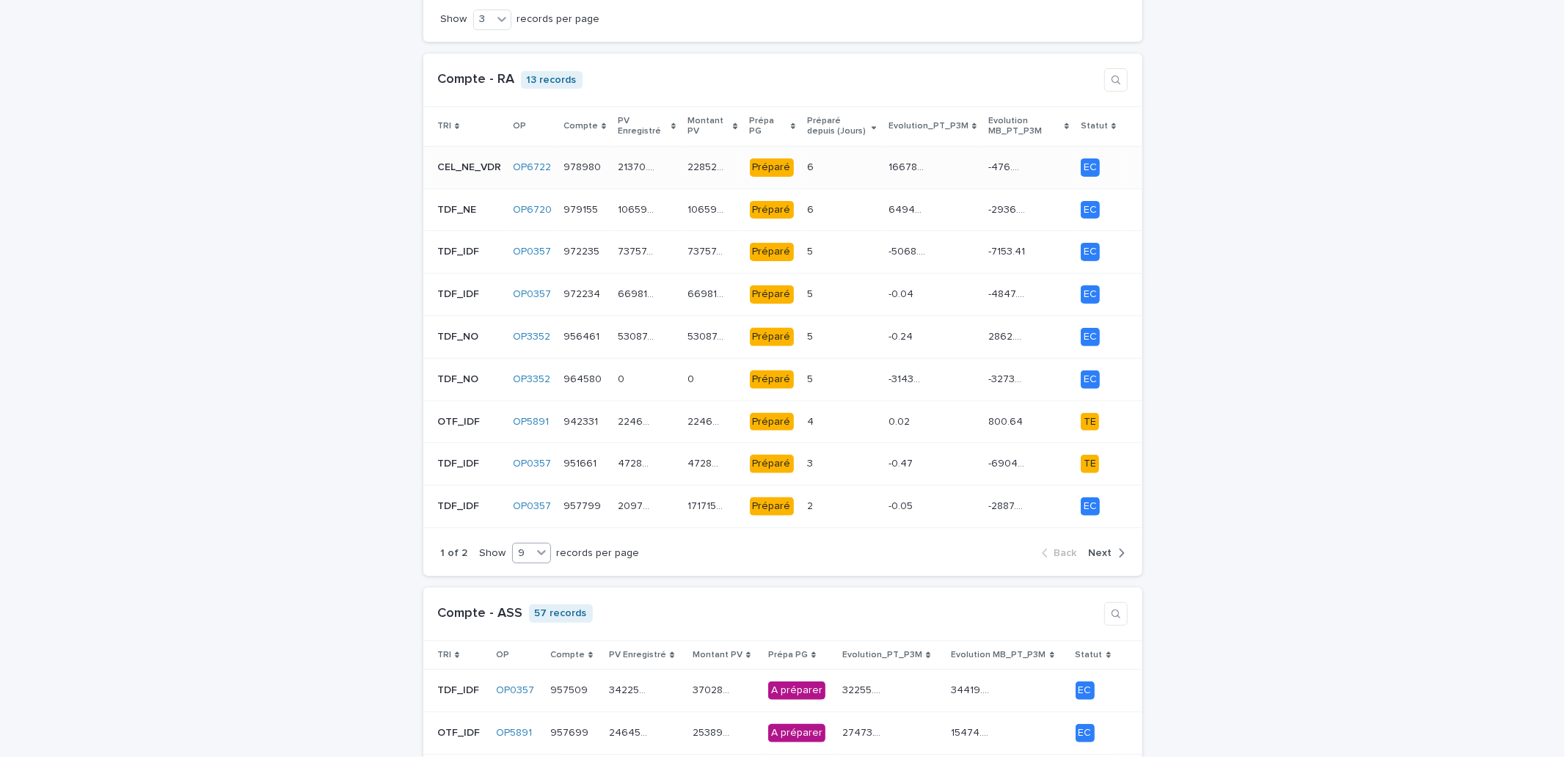
click at [917, 166] on p "16678.03" at bounding box center [908, 165] width 40 height 15
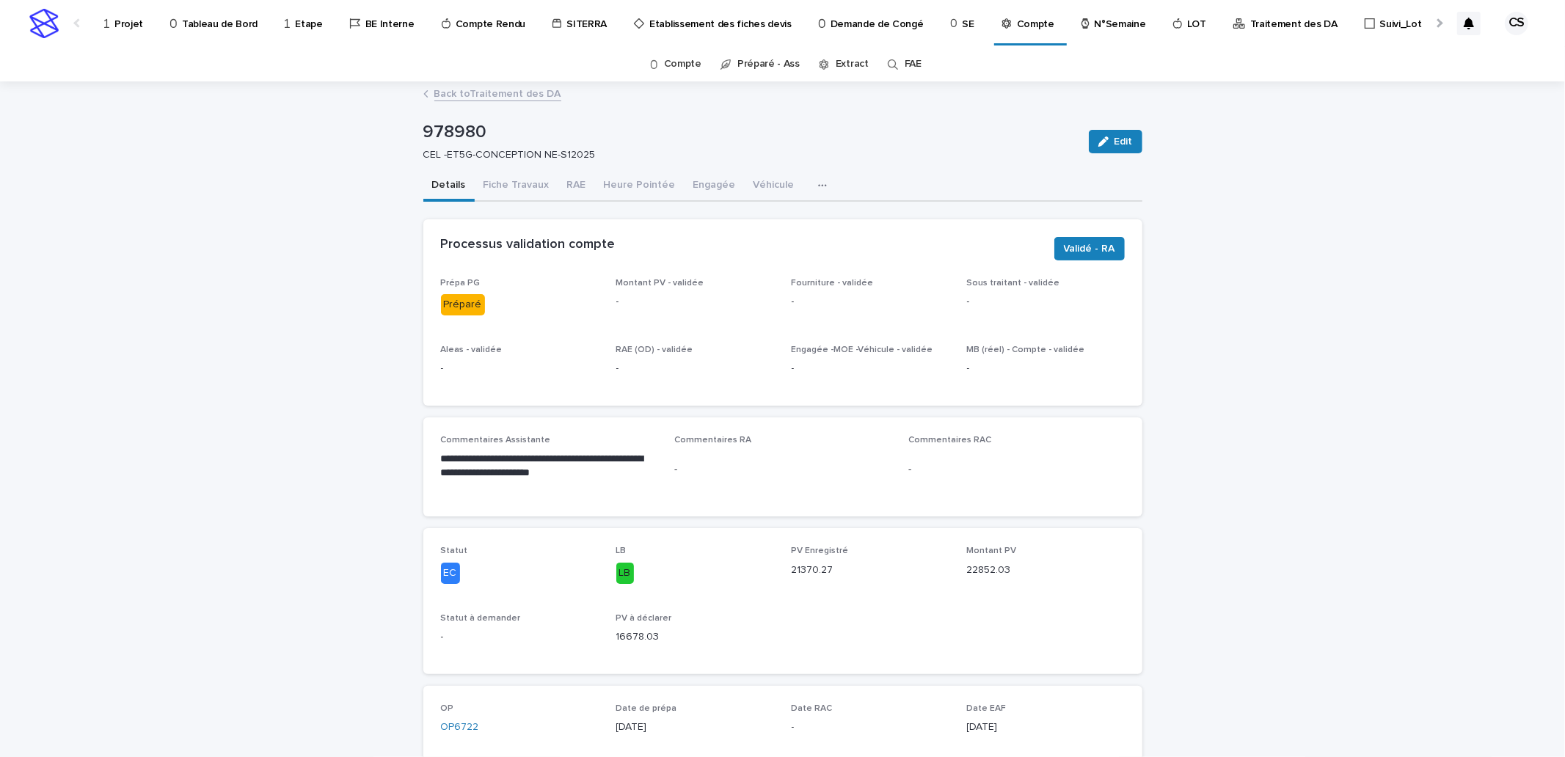
click at [754, 464] on p "-" at bounding box center [782, 469] width 216 height 15
click at [1099, 150] on button "Edit" at bounding box center [1116, 141] width 54 height 23
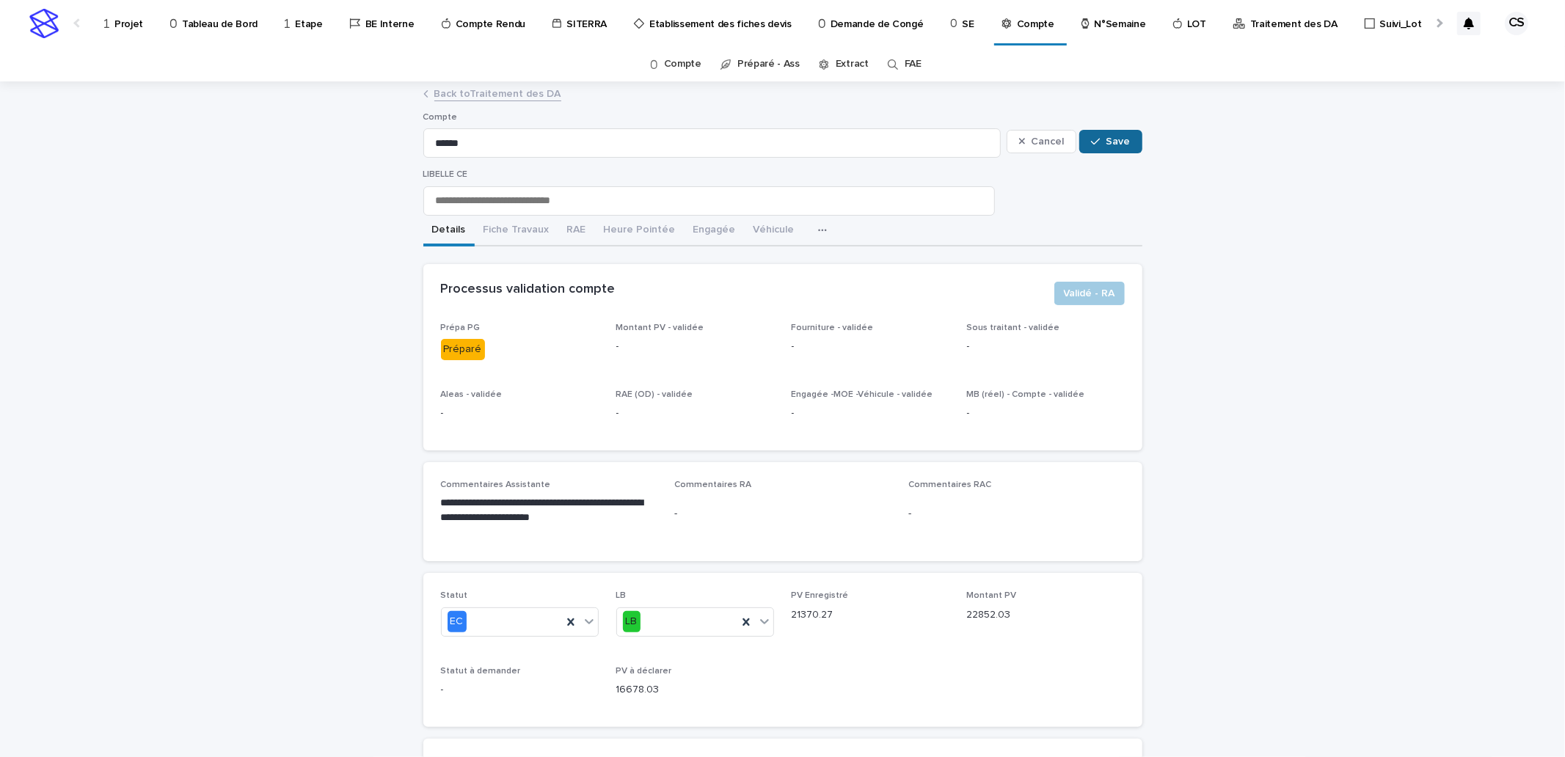
click at [1094, 148] on button "Save" at bounding box center [1110, 141] width 62 height 23
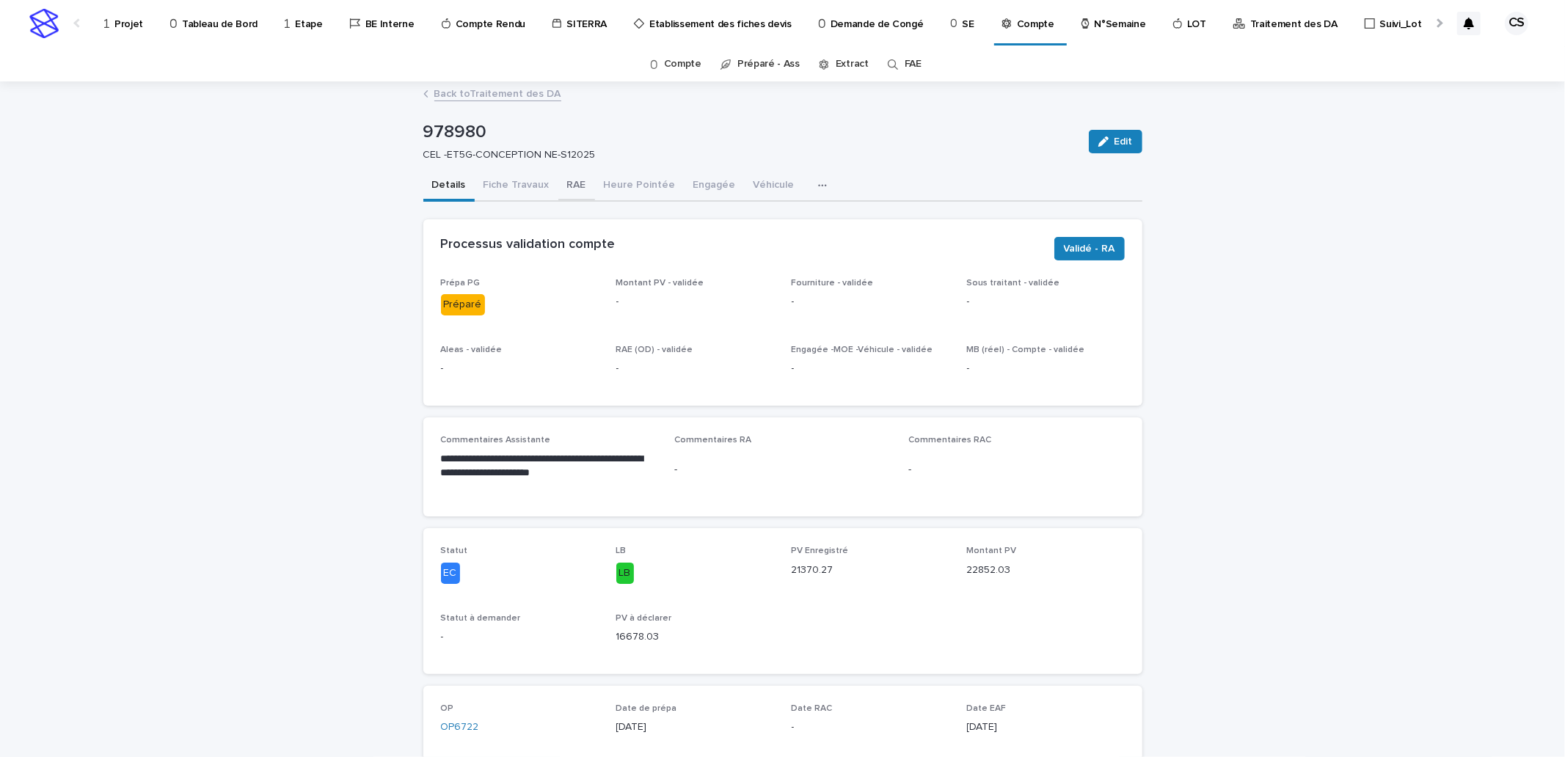
click at [573, 185] on button "RAE" at bounding box center [576, 186] width 37 height 31
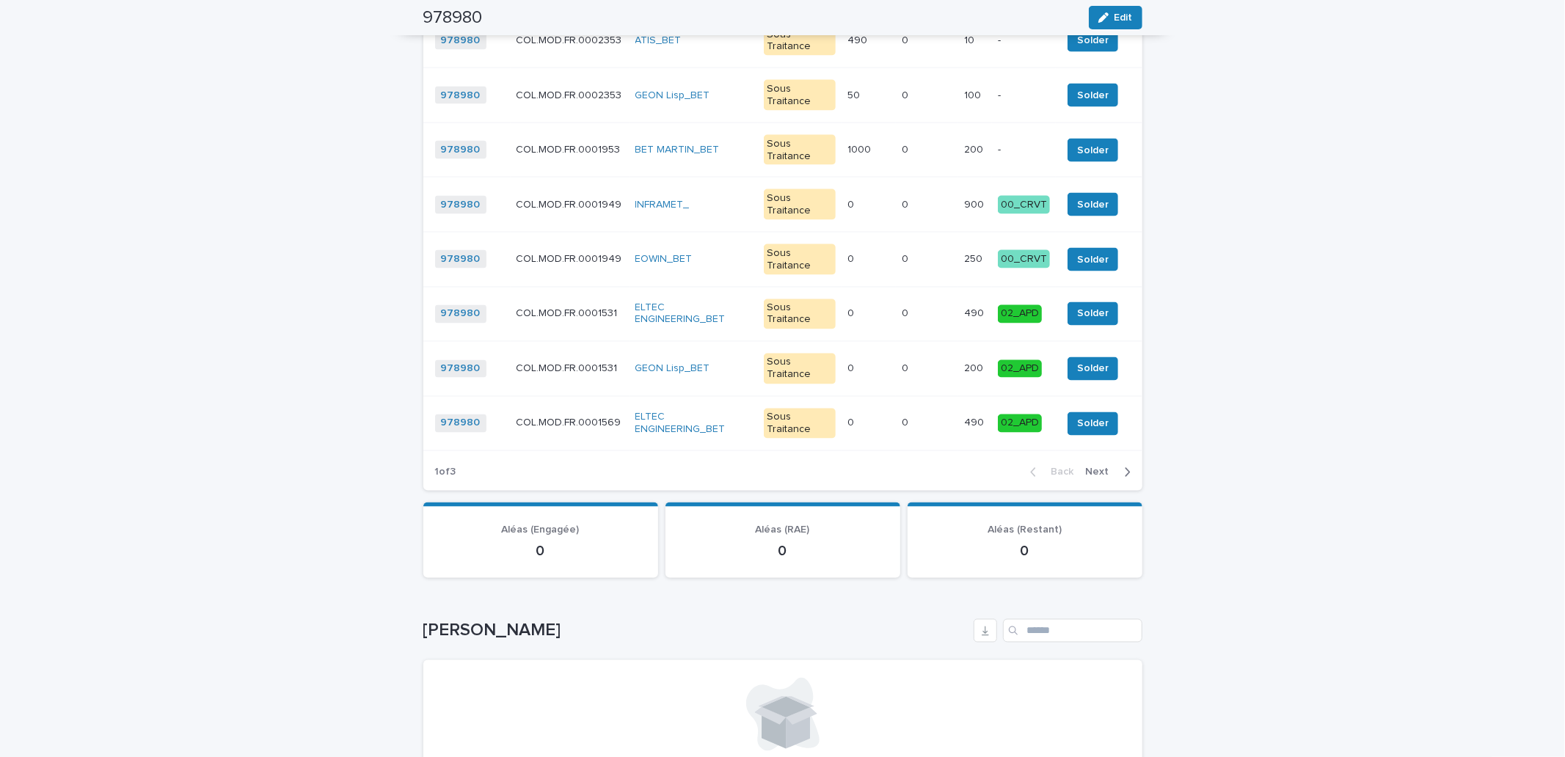
scroll to position [1787, 0]
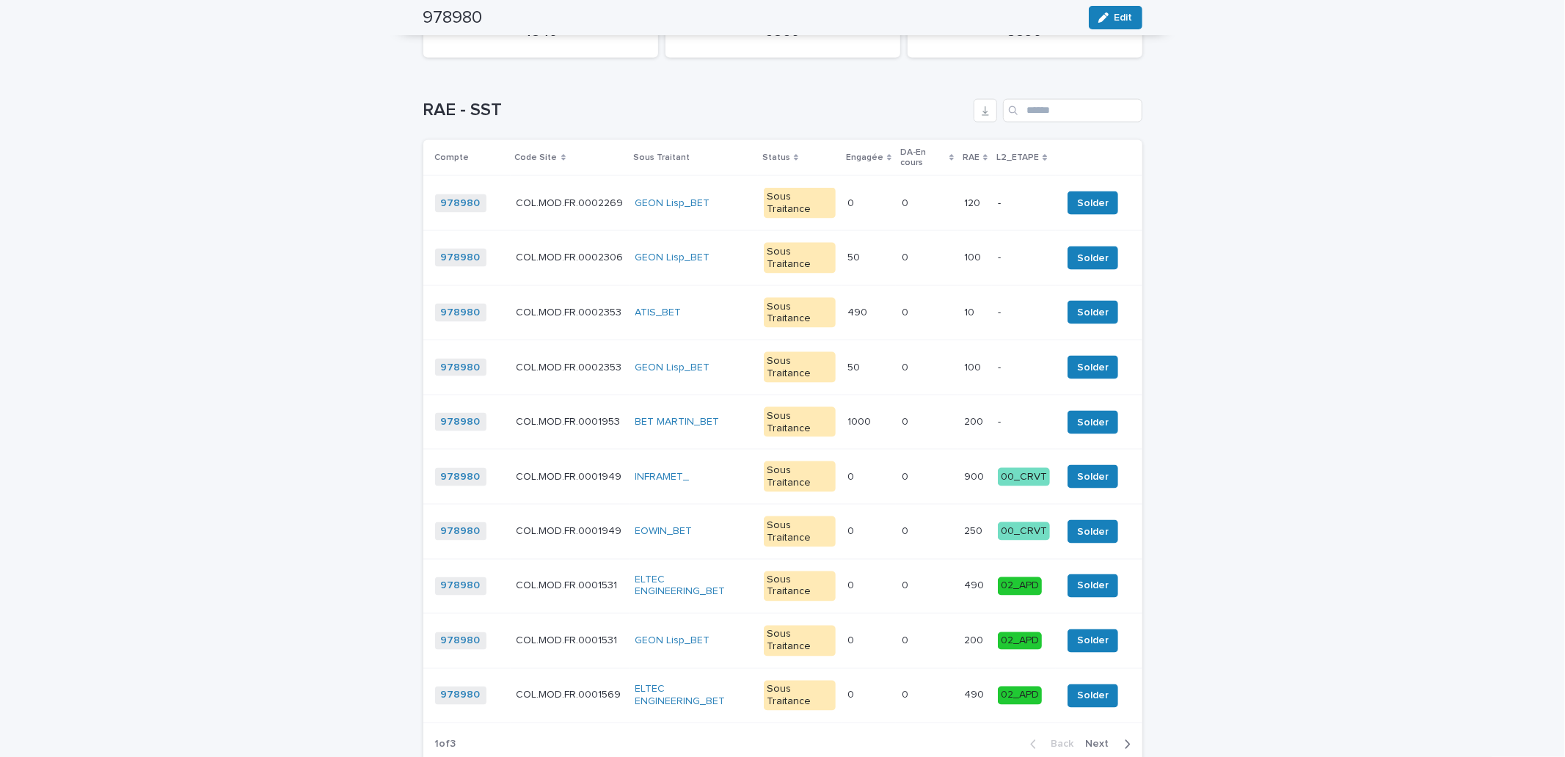
click at [1089, 739] on span "Next" at bounding box center [1102, 744] width 32 height 10
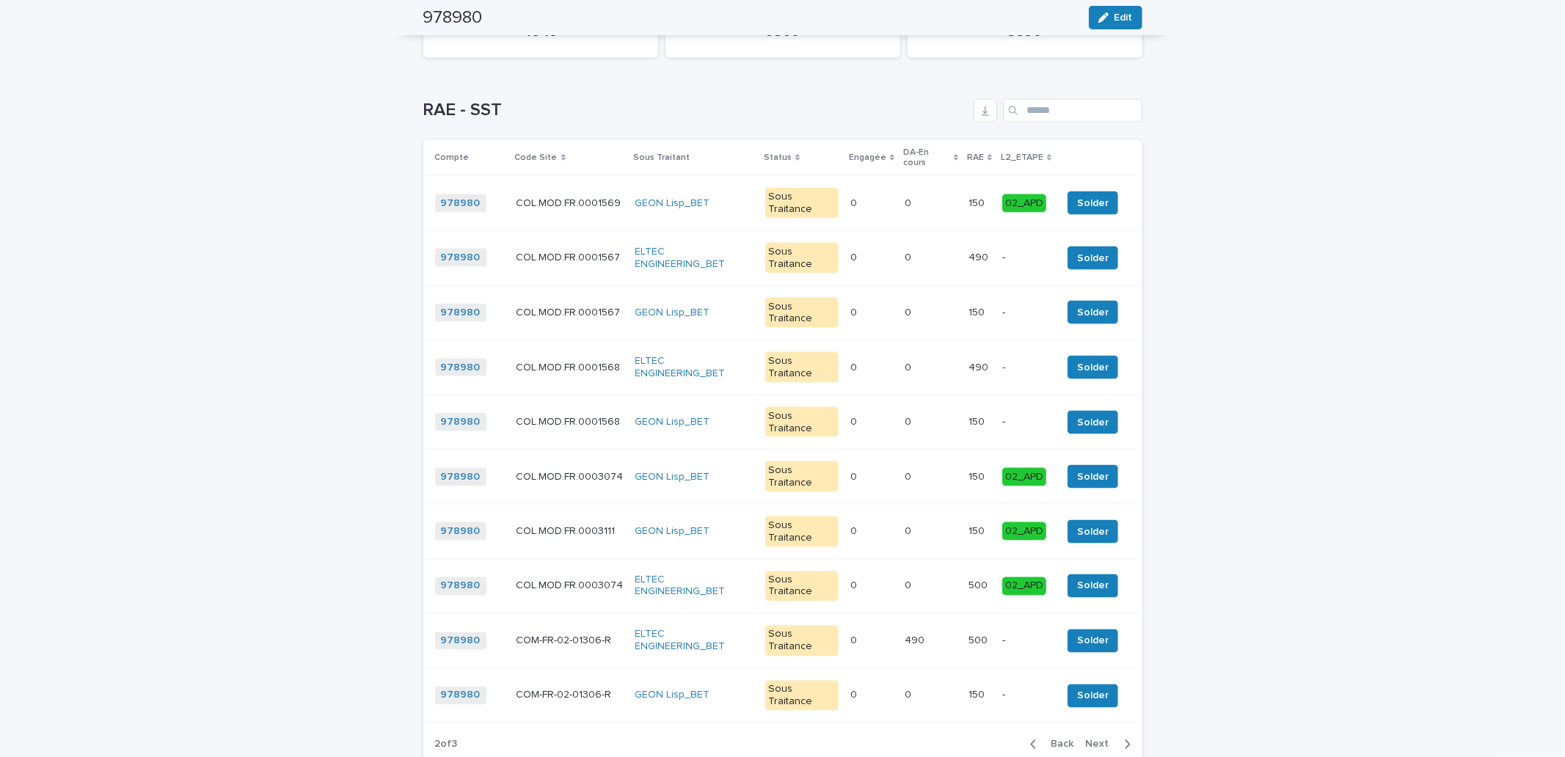
click at [1089, 739] on span "Next" at bounding box center [1102, 744] width 32 height 10
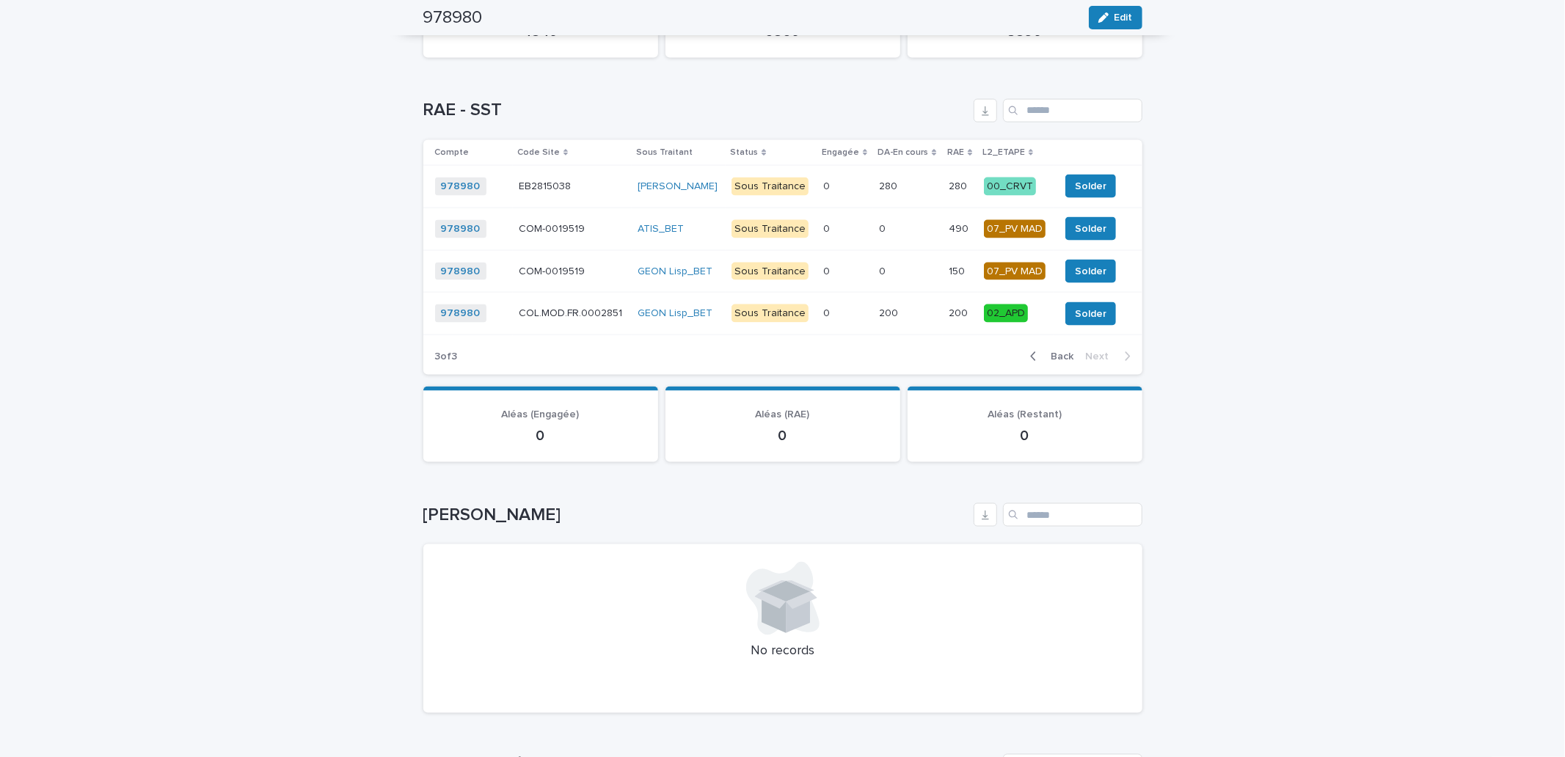
click at [879, 224] on p "0" at bounding box center [884, 227] width 10 height 15
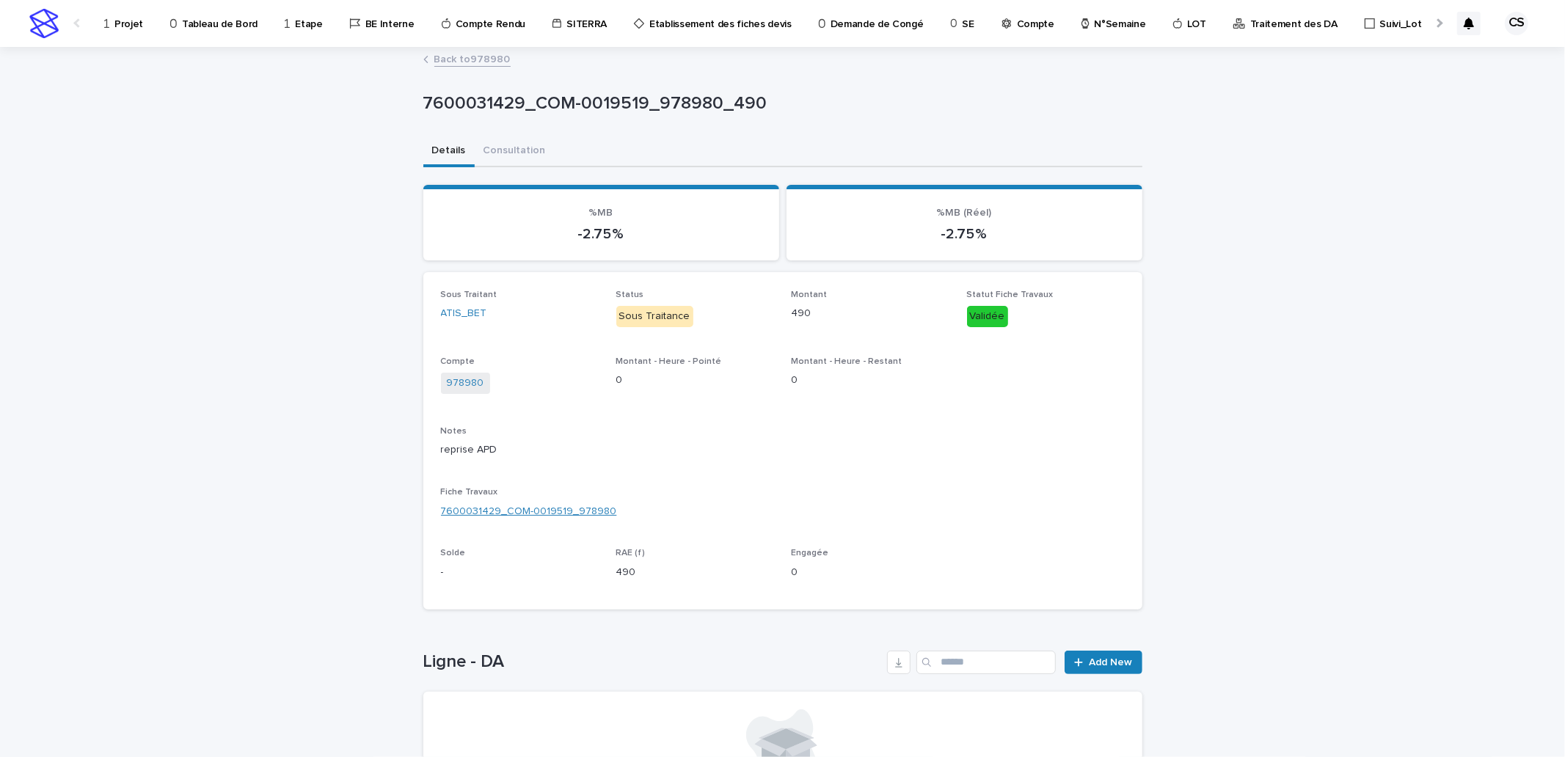
click at [495, 504] on link "7600031429_COM-0019519_978980" at bounding box center [529, 511] width 176 height 15
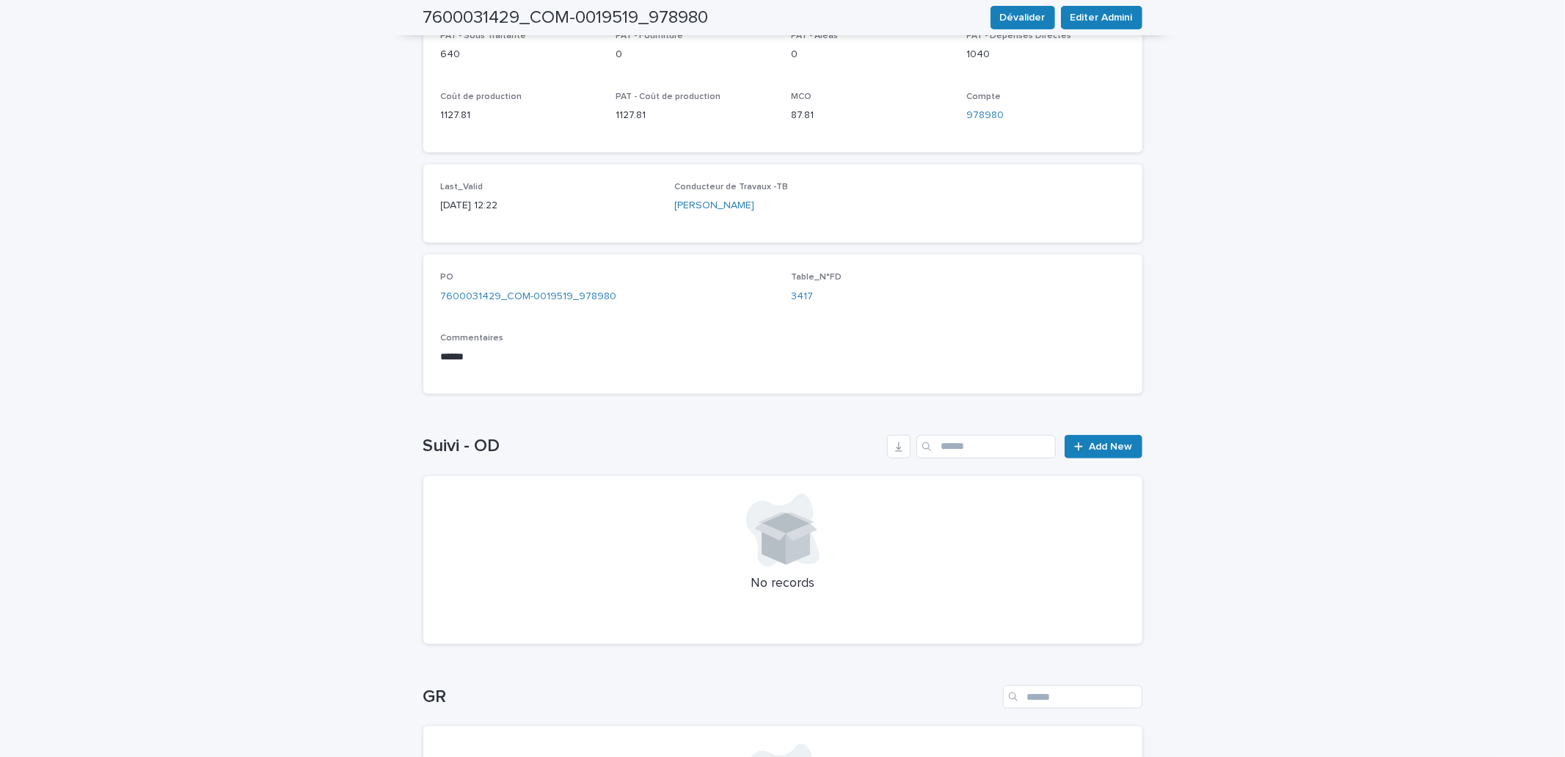
scroll to position [815, 0]
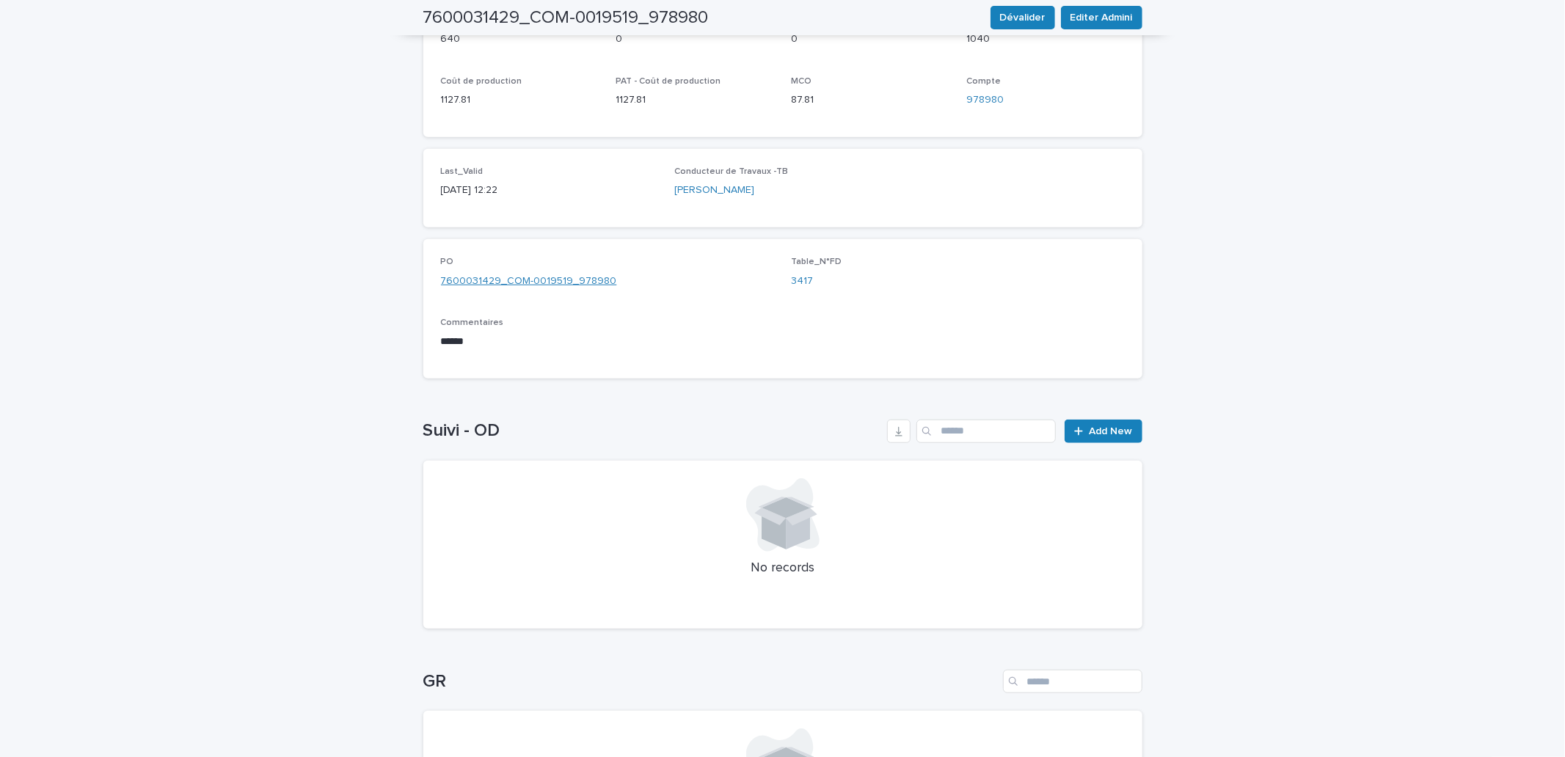
click at [560, 274] on link "7600031429_COM-0019519_978980" at bounding box center [529, 281] width 176 height 15
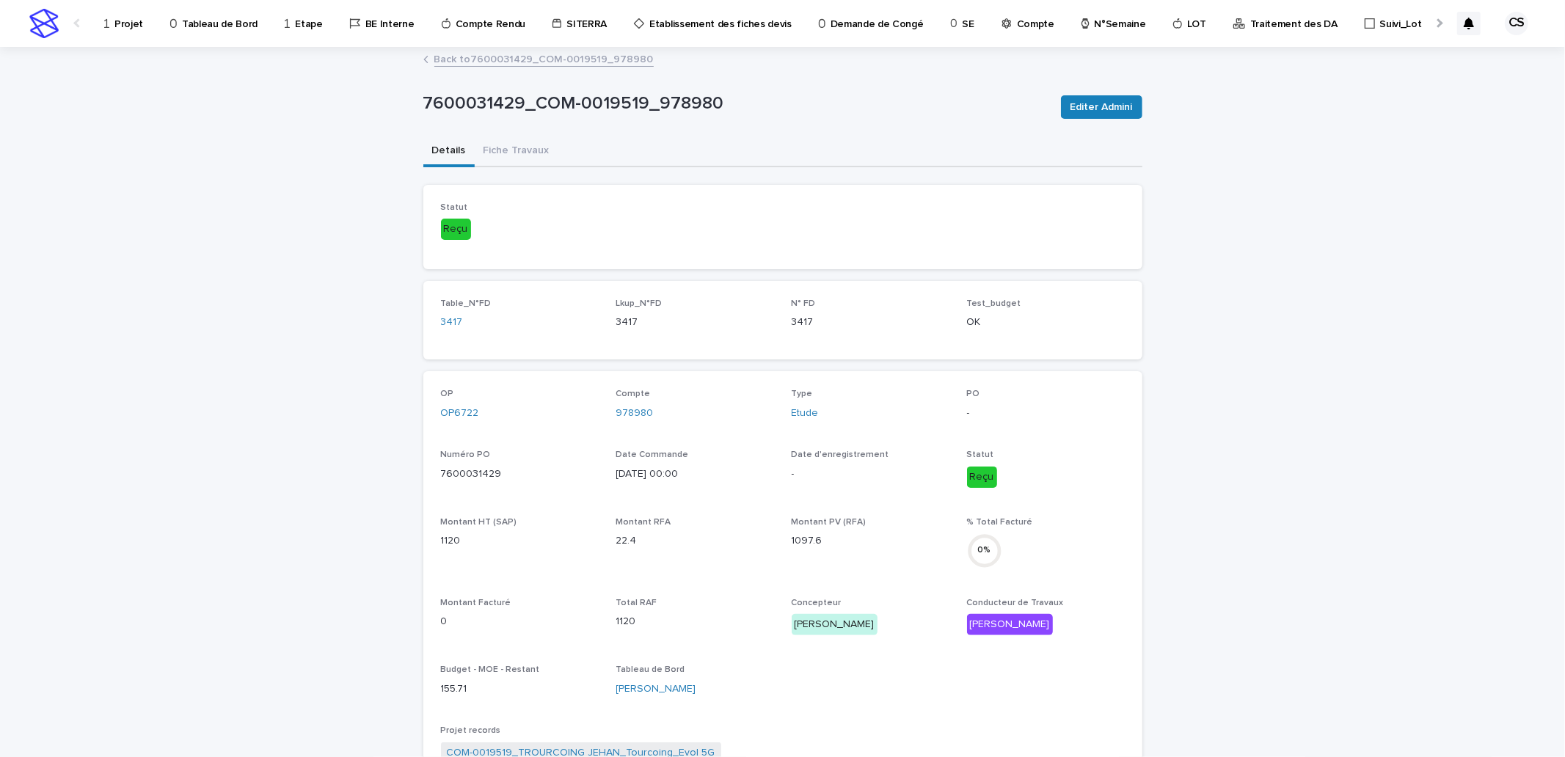
click at [623, 59] on link "Back to 7600031429_COM-0019519_978980" at bounding box center [543, 58] width 219 height 17
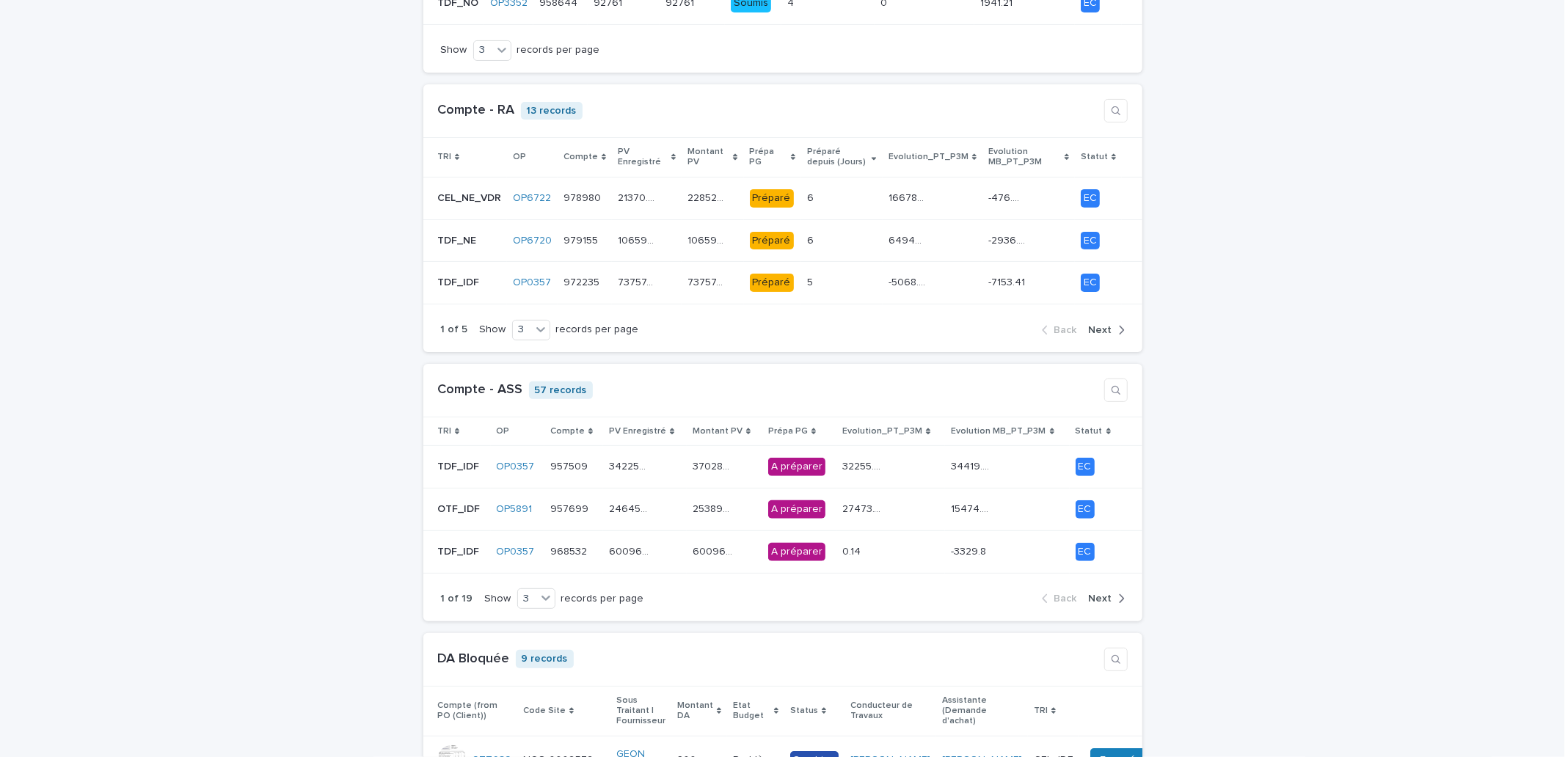
scroll to position [271, 0]
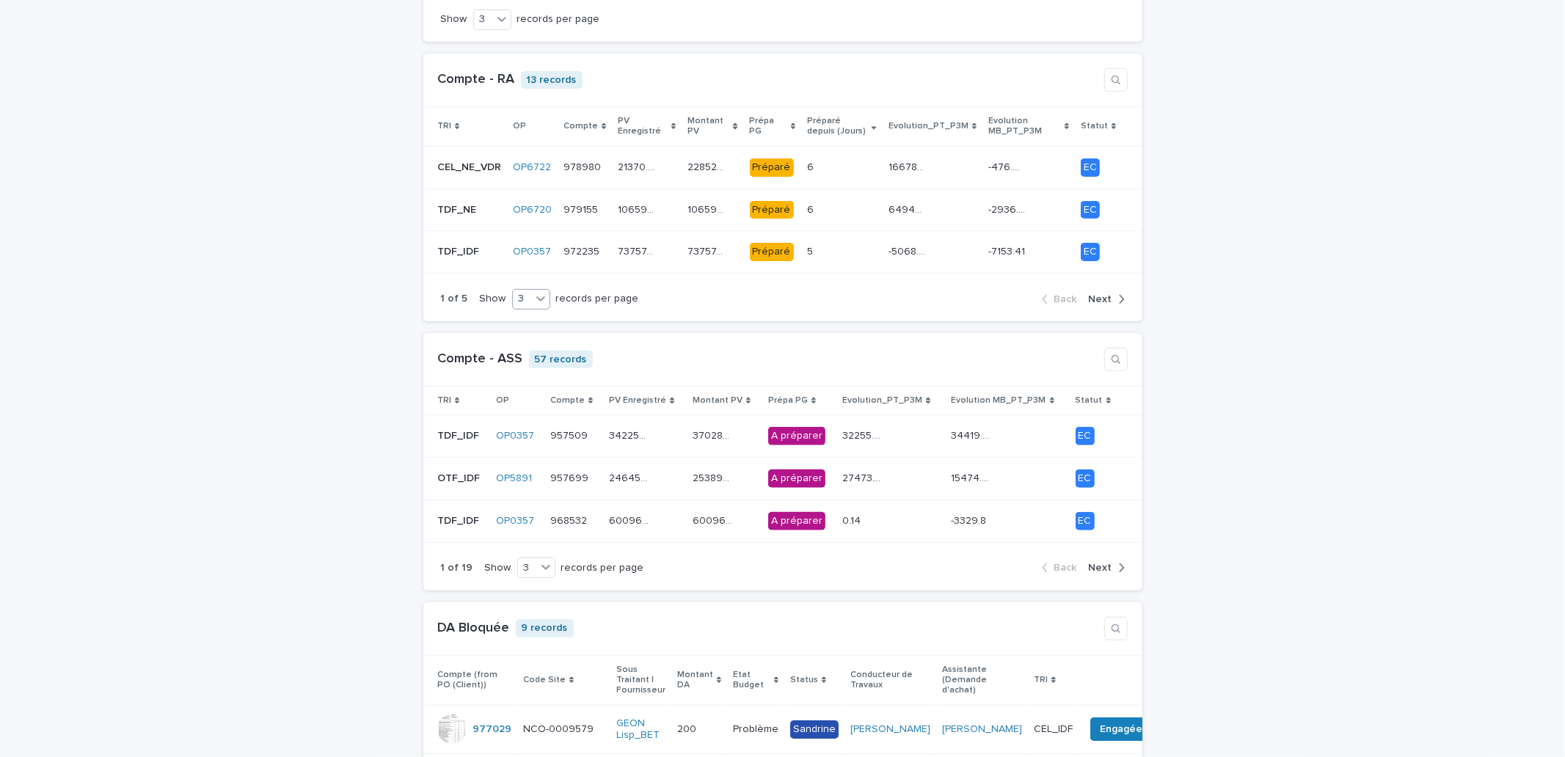
click at [533, 304] on icon at bounding box center [540, 298] width 15 height 15
click at [516, 354] on div "9" at bounding box center [520, 354] width 37 height 18
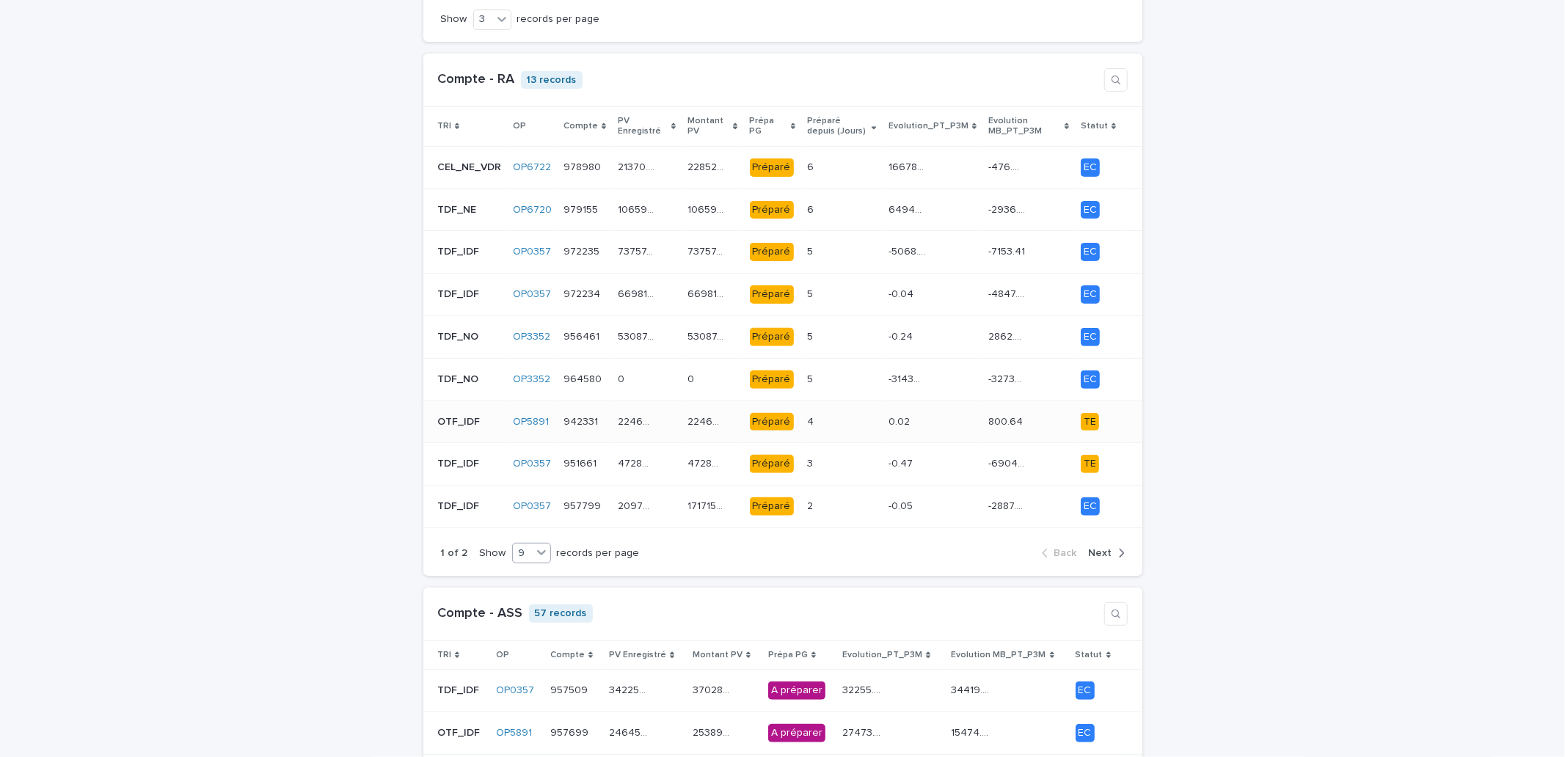
click at [882, 420] on td "0.02 0.02" at bounding box center [932, 421] width 100 height 43
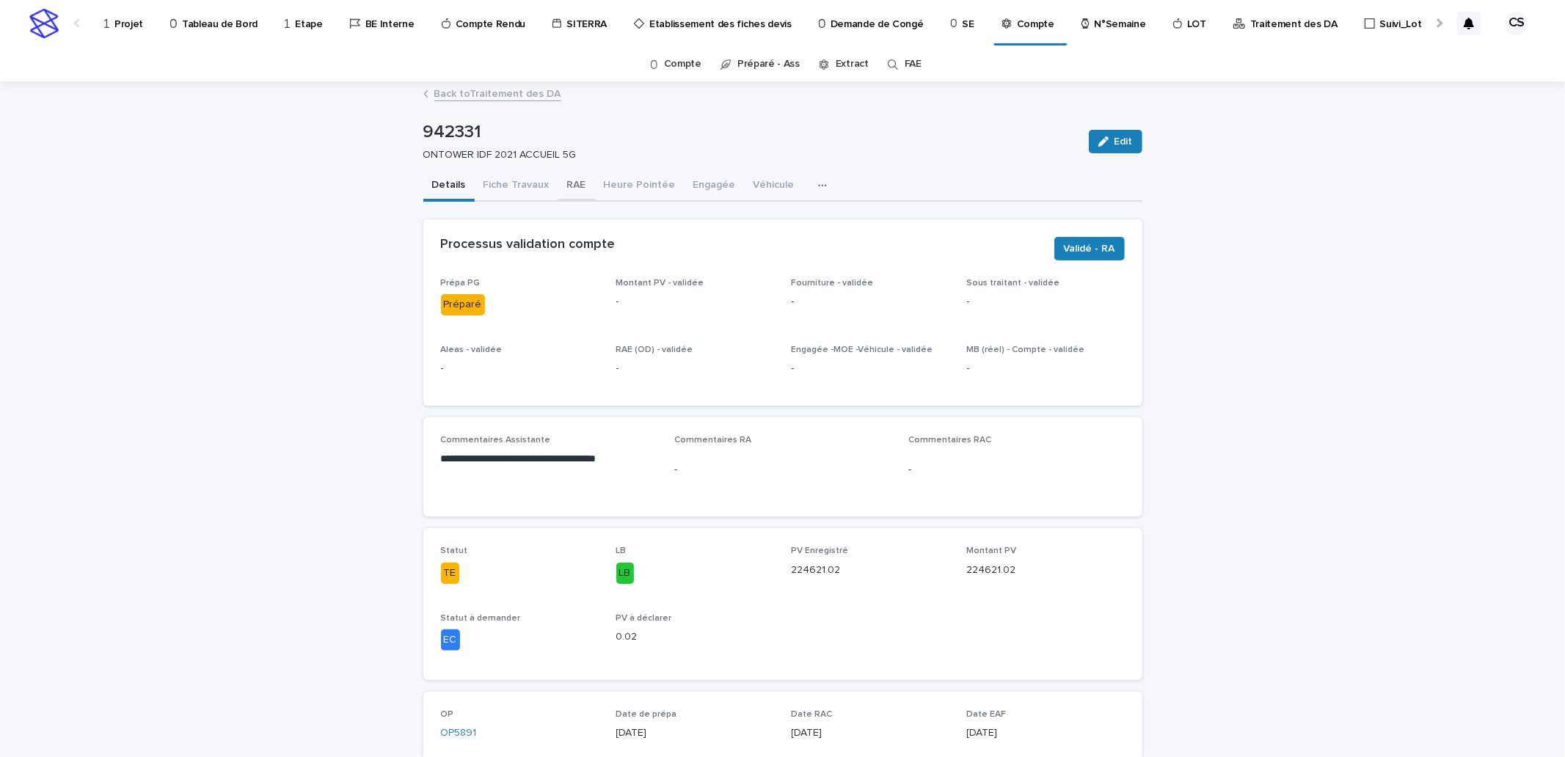
click at [571, 187] on button "RAE" at bounding box center [576, 186] width 37 height 31
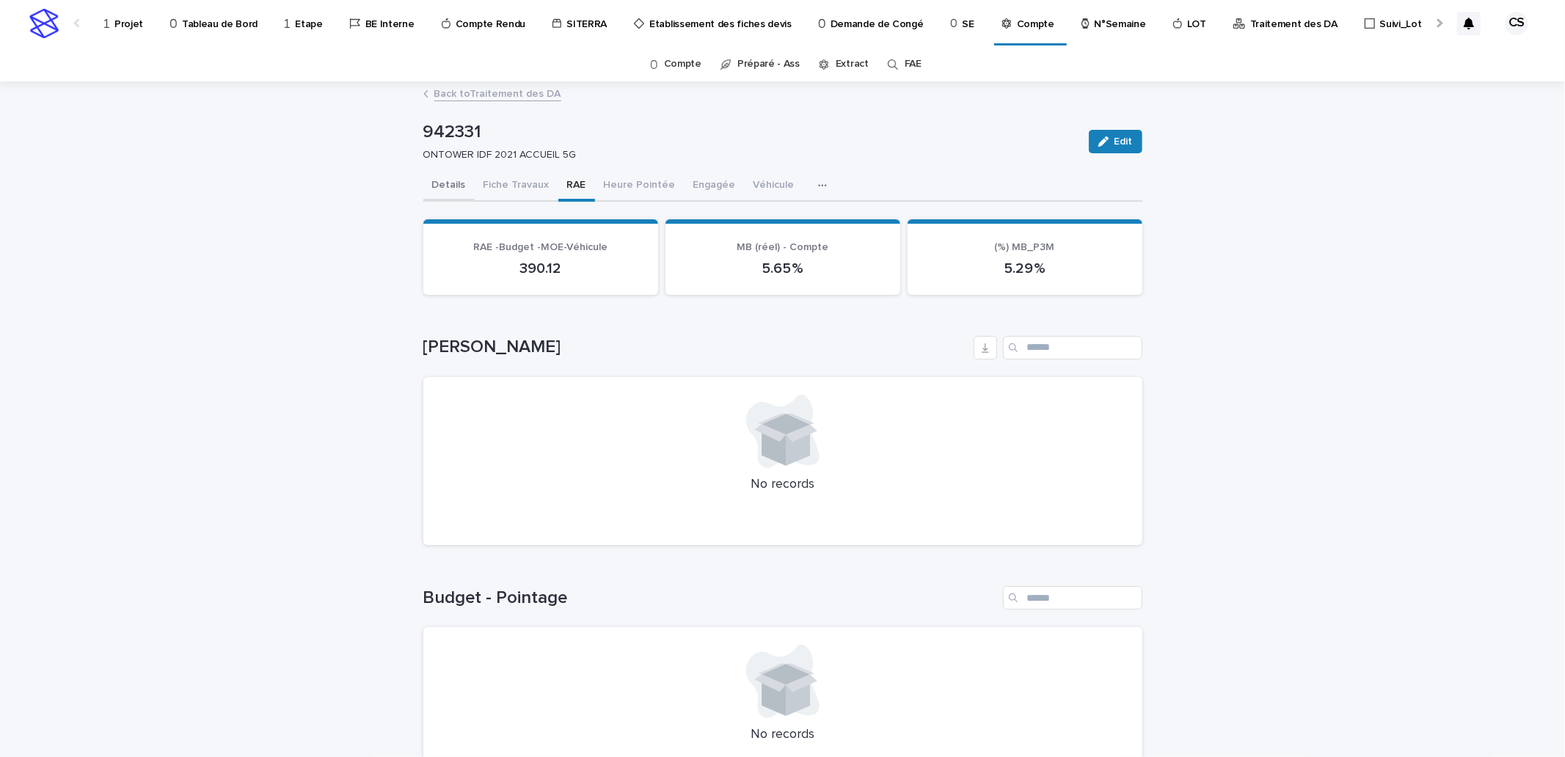
click at [456, 186] on button "Details" at bounding box center [448, 186] width 51 height 31
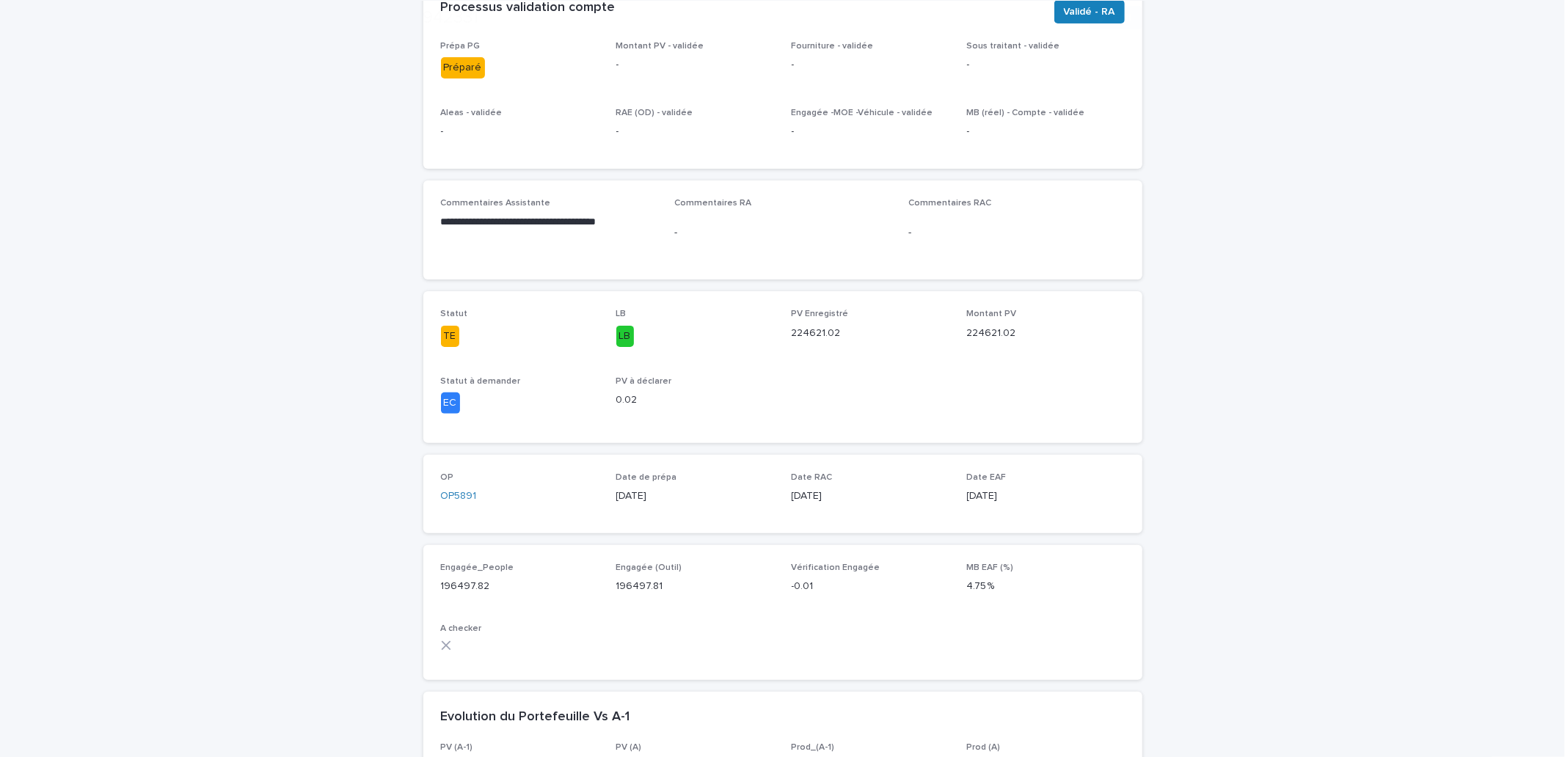
scroll to position [271, 0]
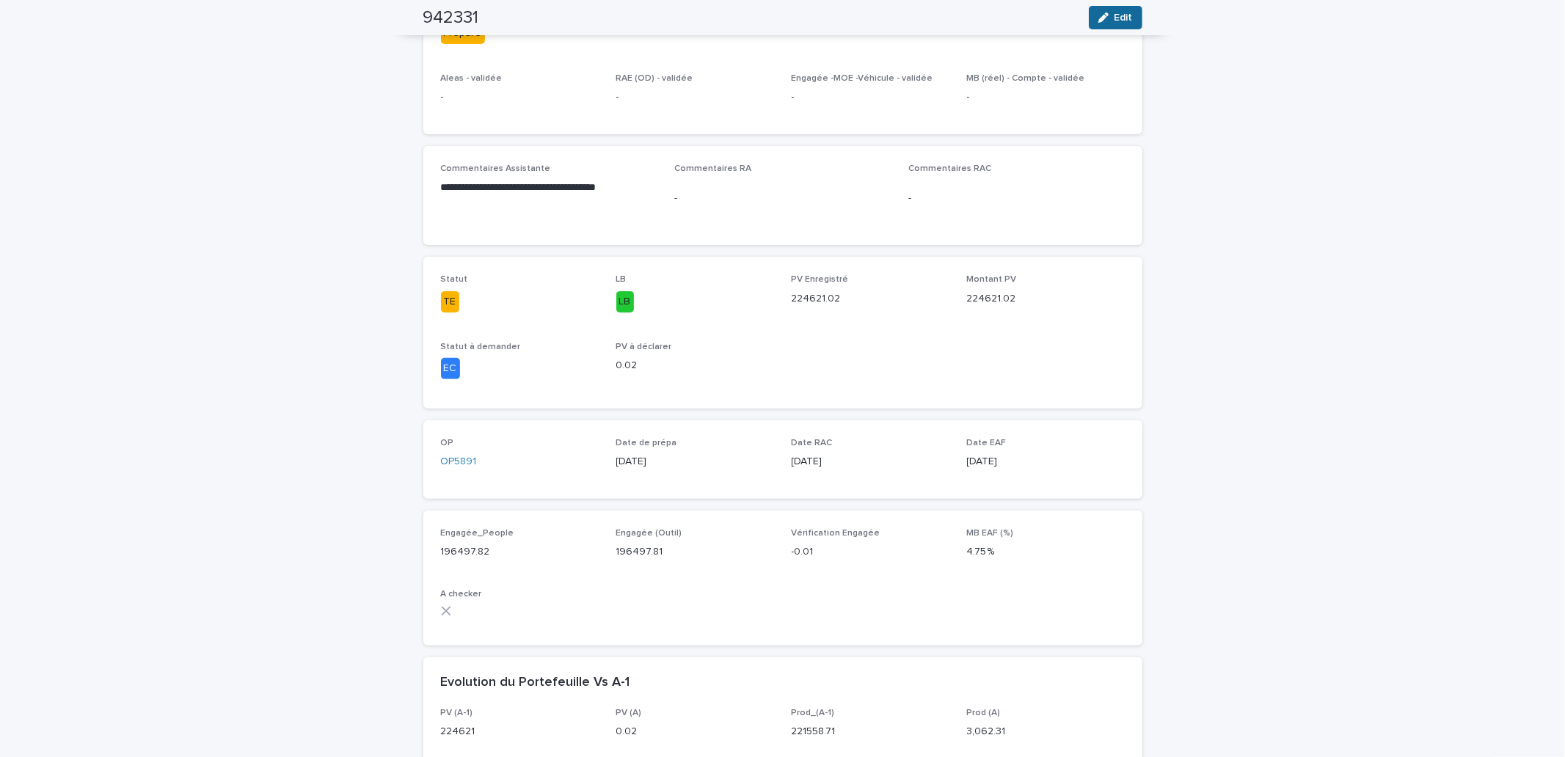
click at [1114, 17] on span "Edit" at bounding box center [1123, 17] width 18 height 10
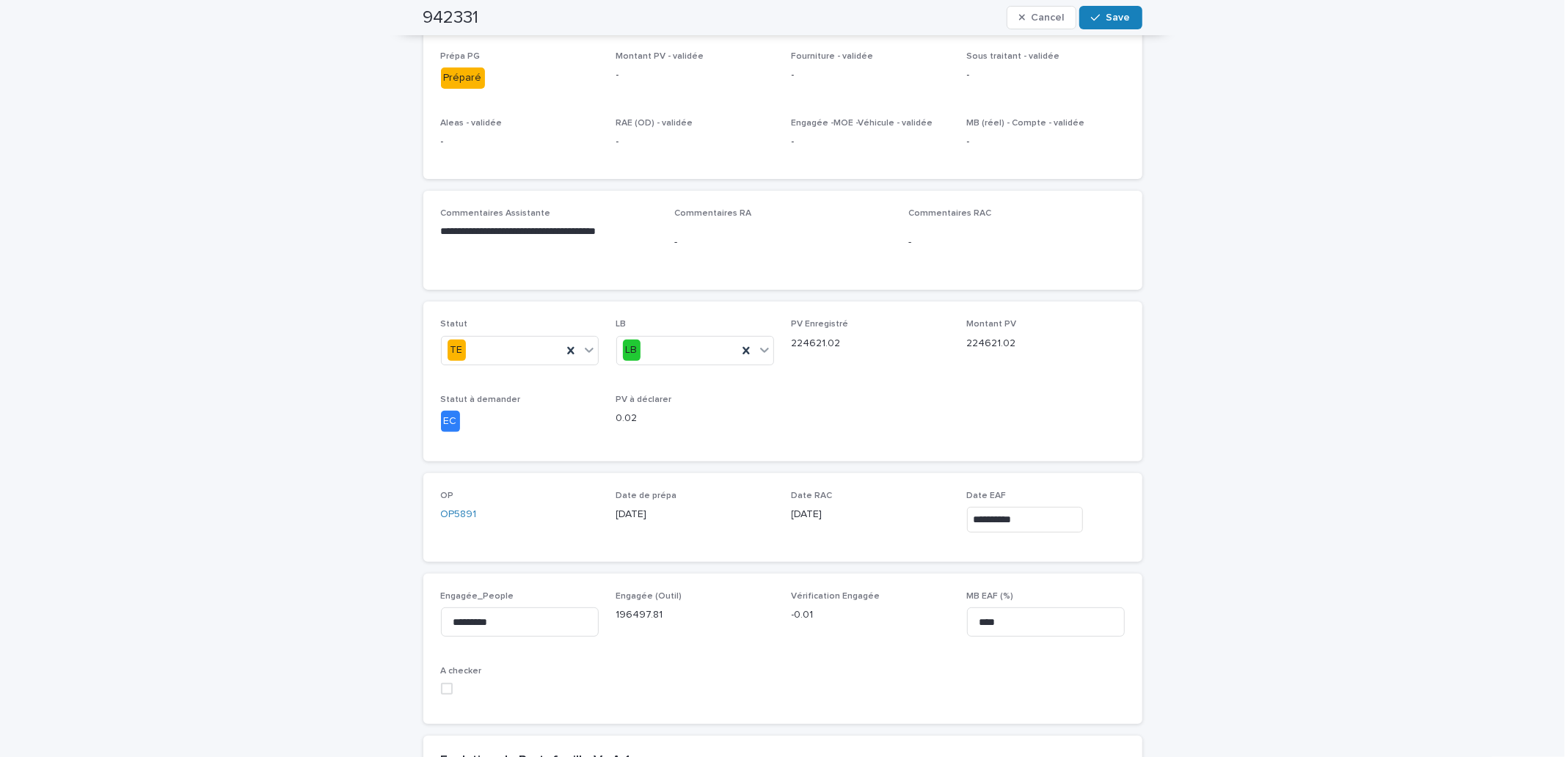
click at [1014, 18] on button "Cancel" at bounding box center [1041, 17] width 70 height 23
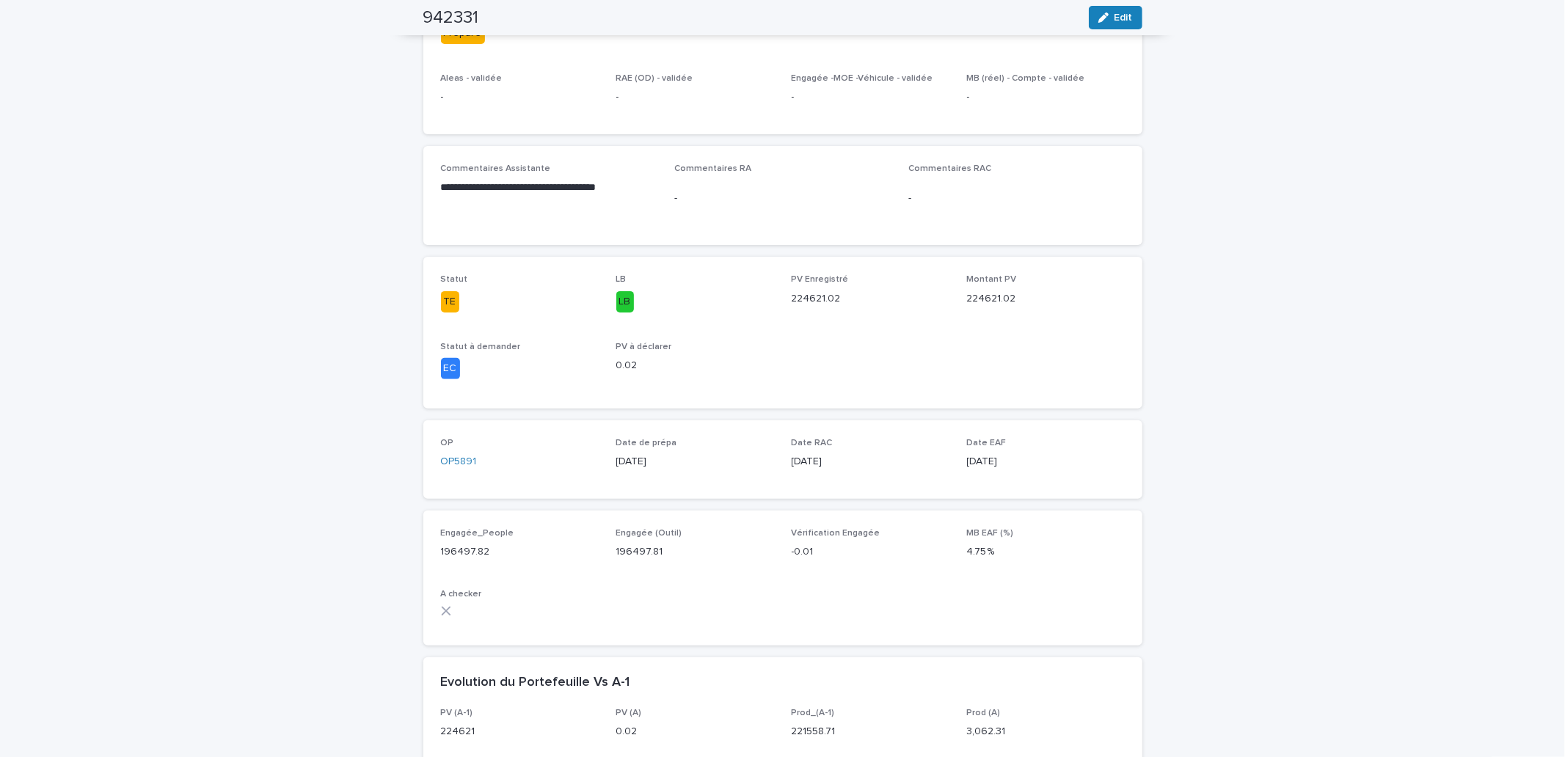
click at [683, 192] on p "-" at bounding box center [782, 198] width 216 height 15
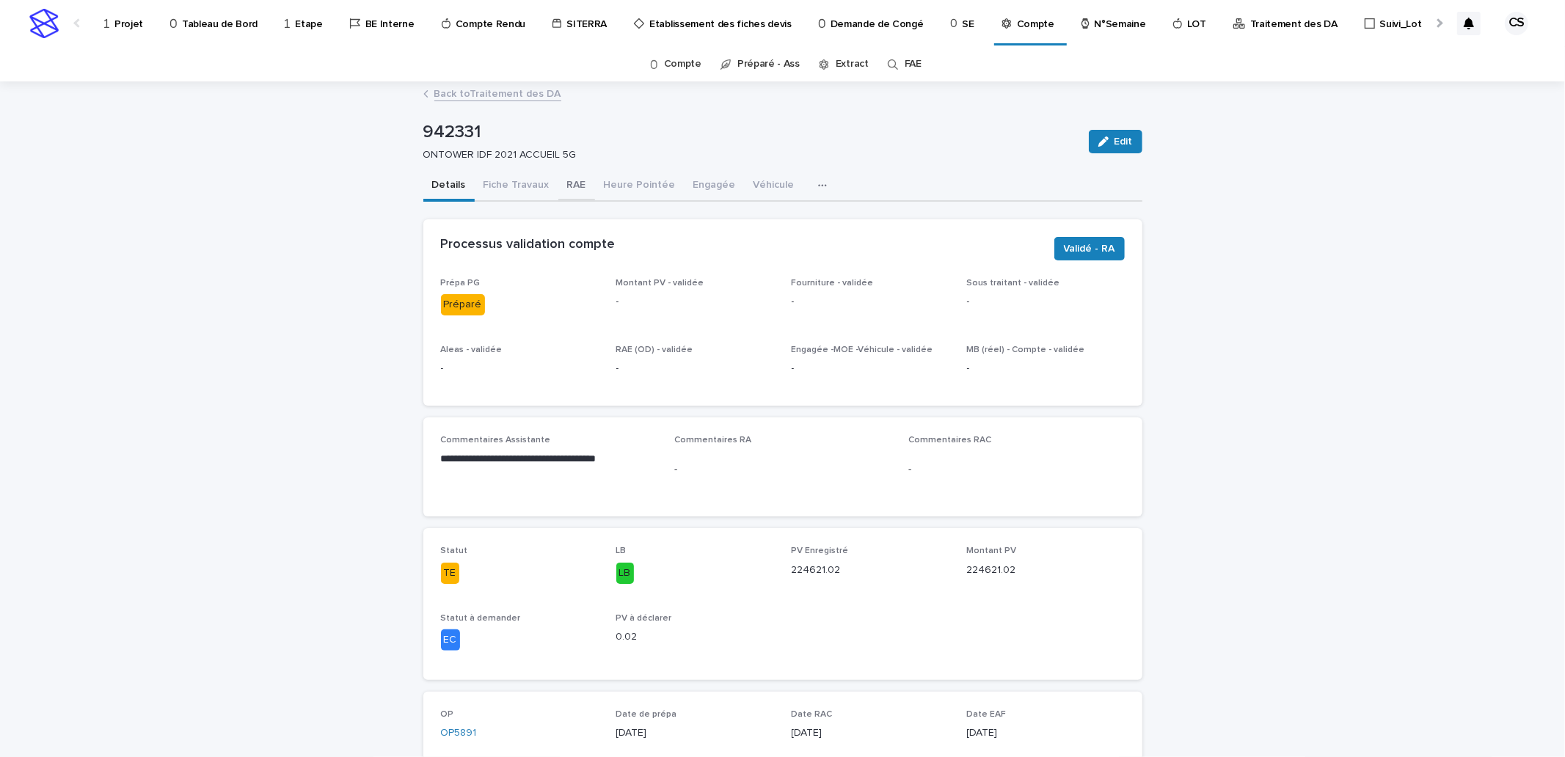
click at [558, 177] on button "RAE" at bounding box center [576, 186] width 37 height 31
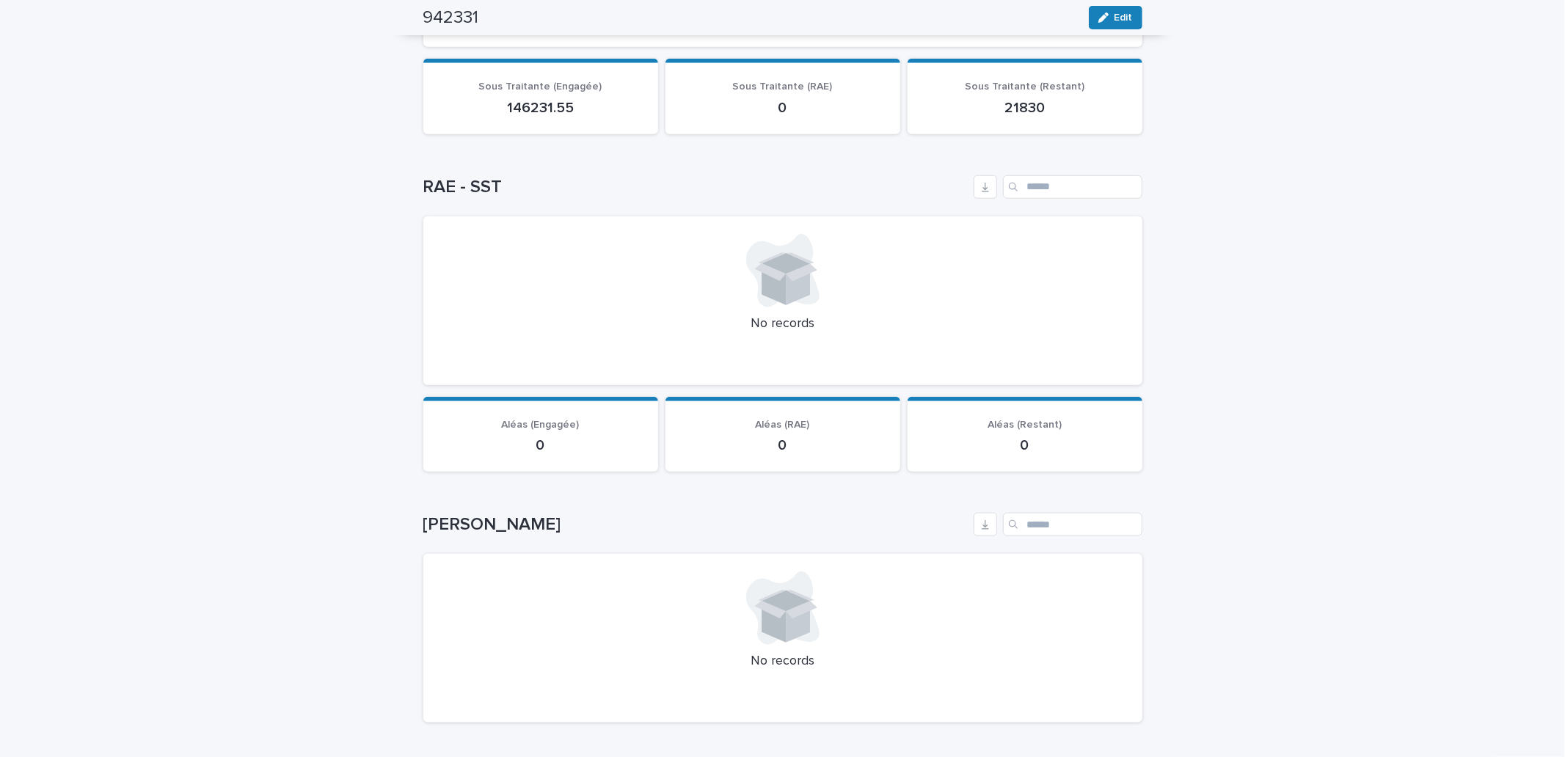
scroll to position [1839, 0]
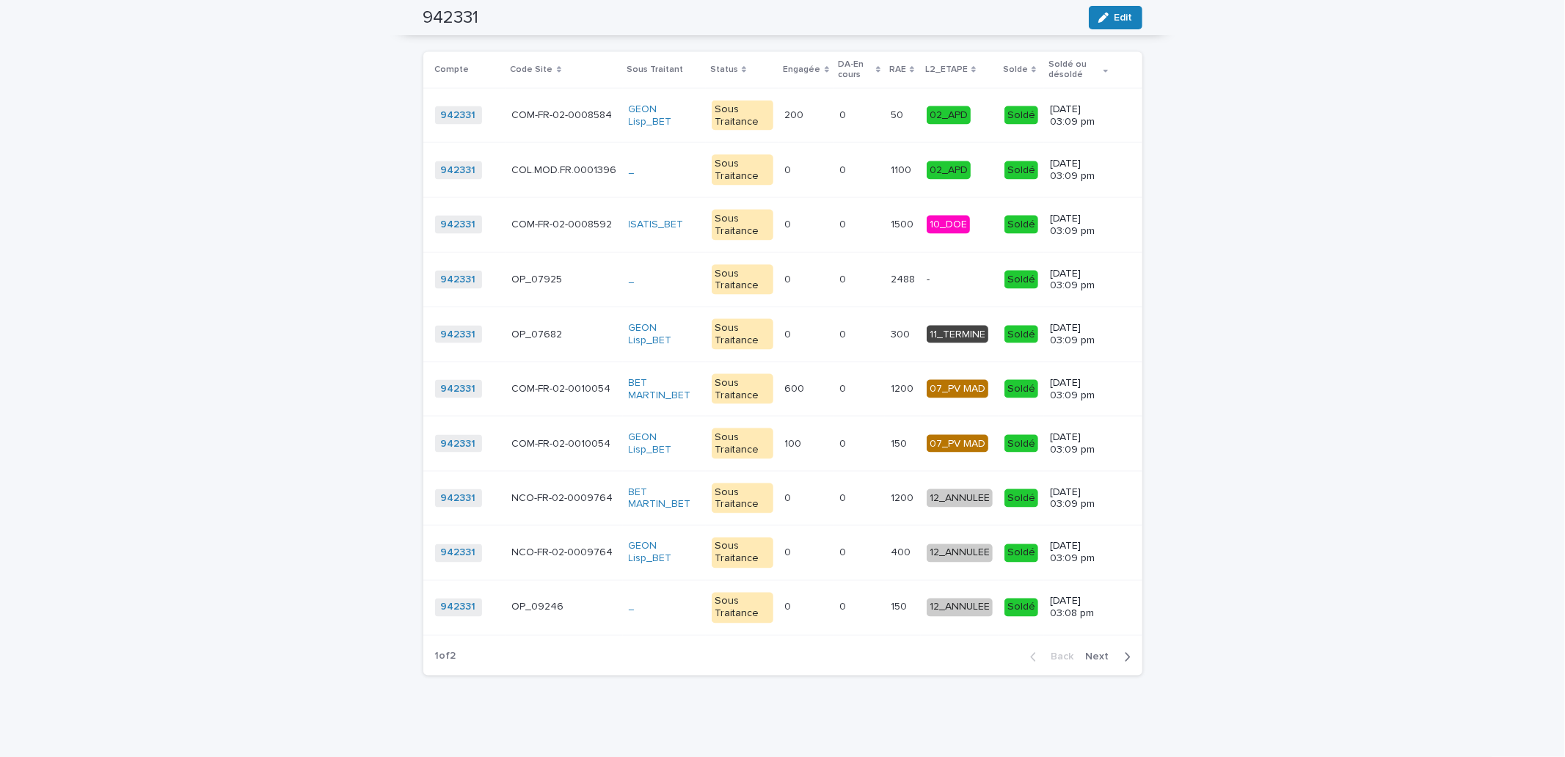
click at [890, 391] on p "1200" at bounding box center [903, 387] width 26 height 15
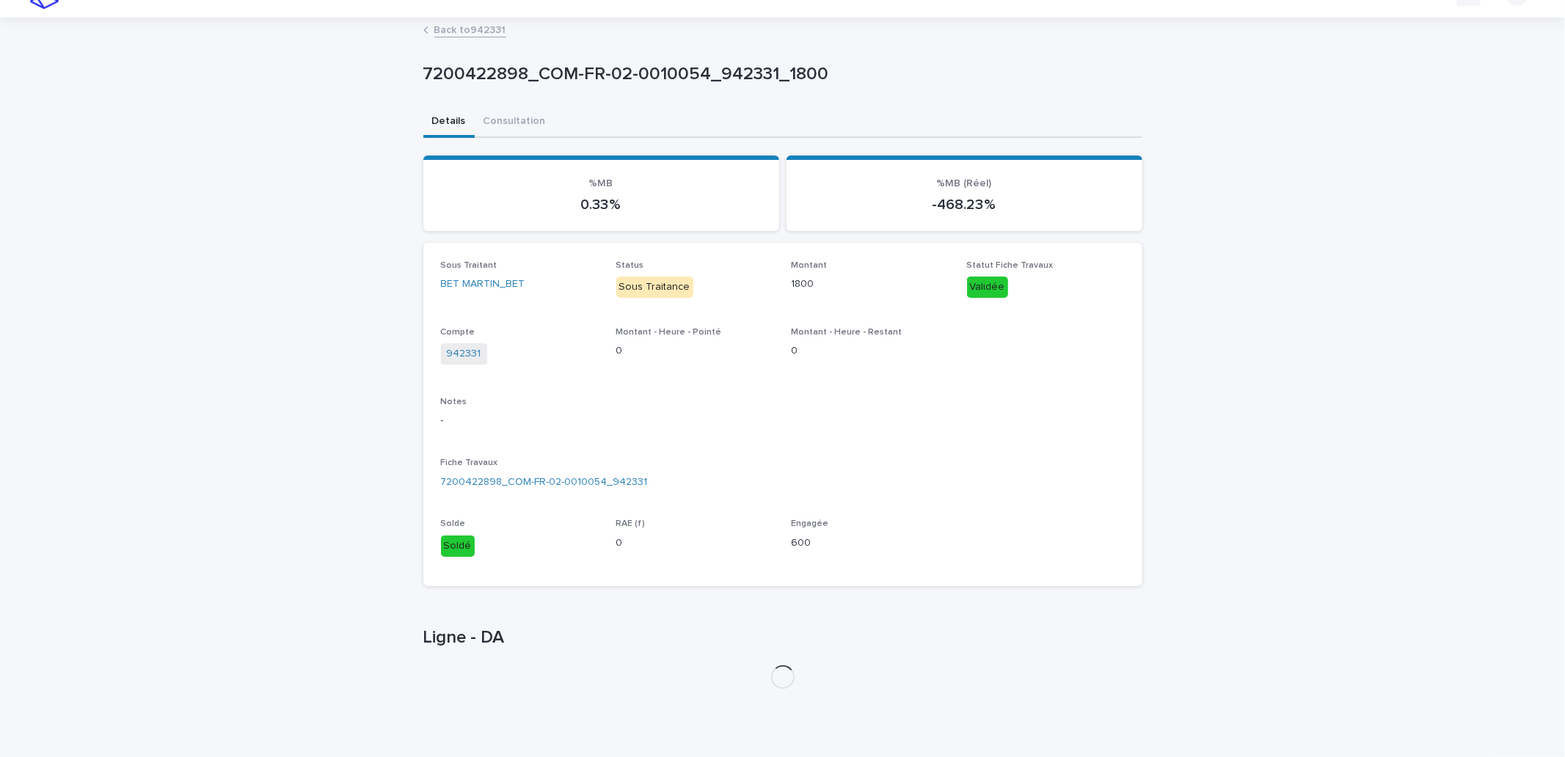
scroll to position [45, 0]
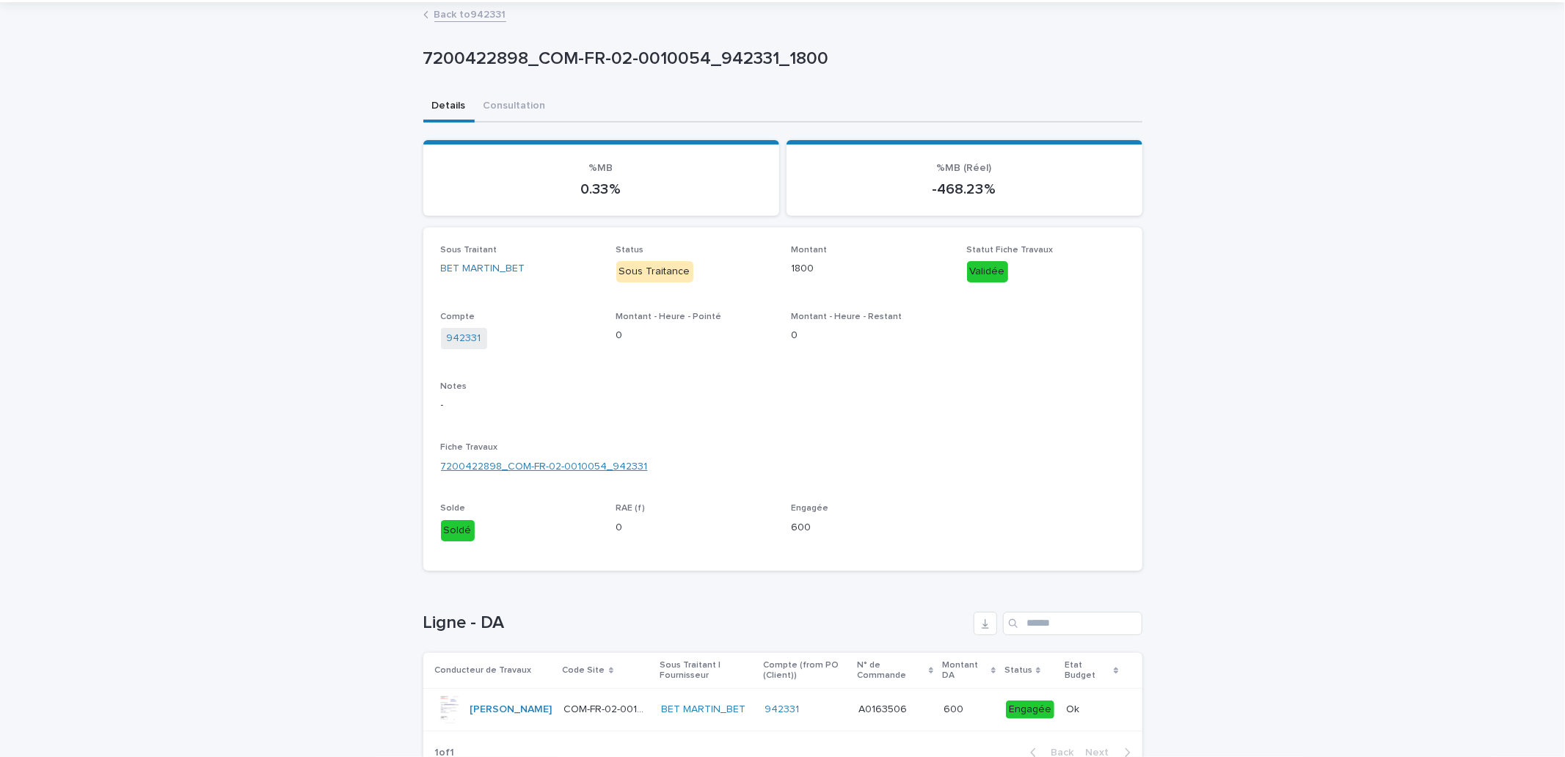
click at [576, 459] on link "7200422898_COM-FR-02-0010054_942331" at bounding box center [544, 466] width 207 height 15
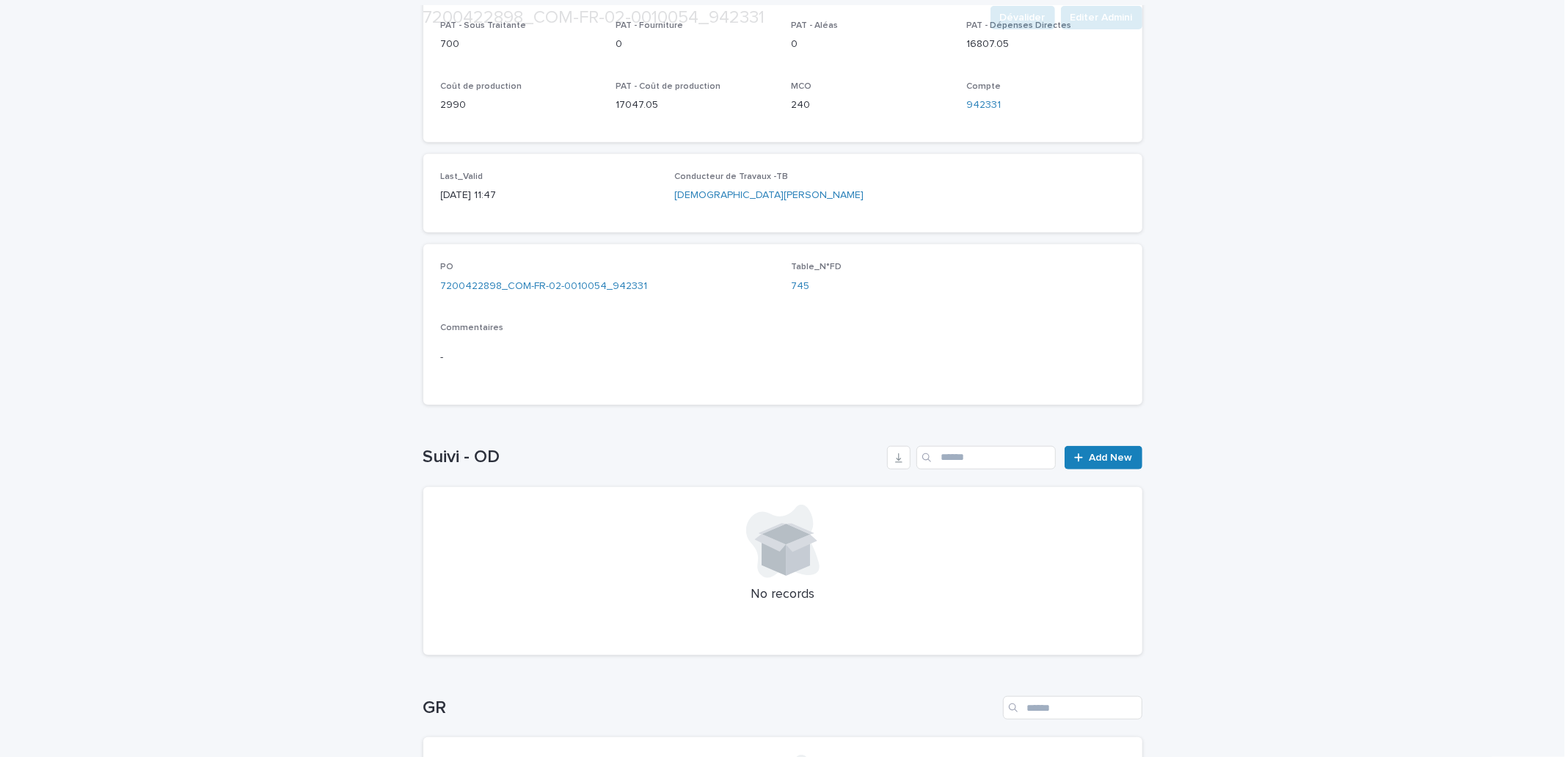
scroll to position [815, 0]
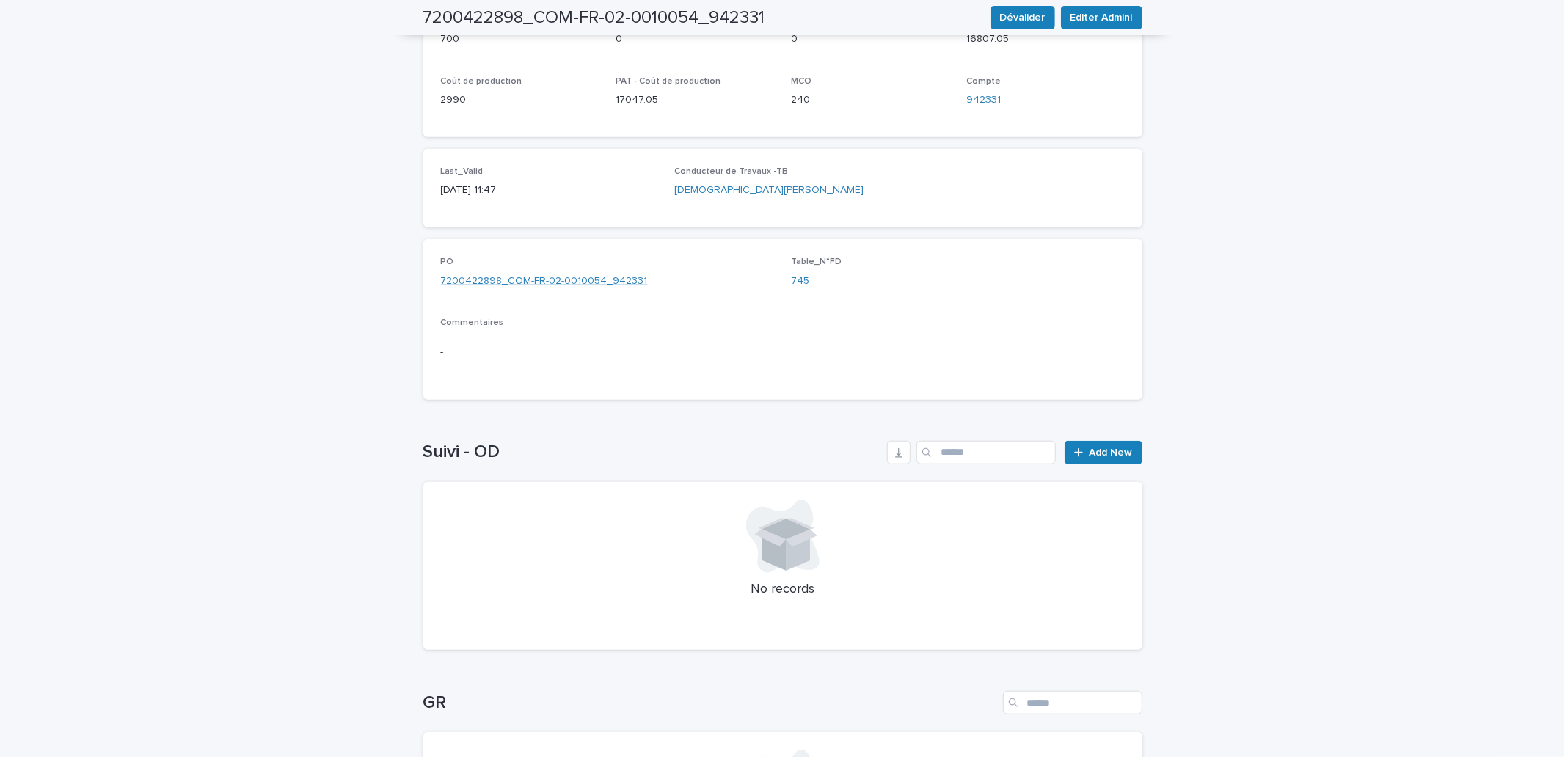
click at [574, 274] on link "7200422898_COM-FR-02-0010054_942331" at bounding box center [544, 281] width 207 height 15
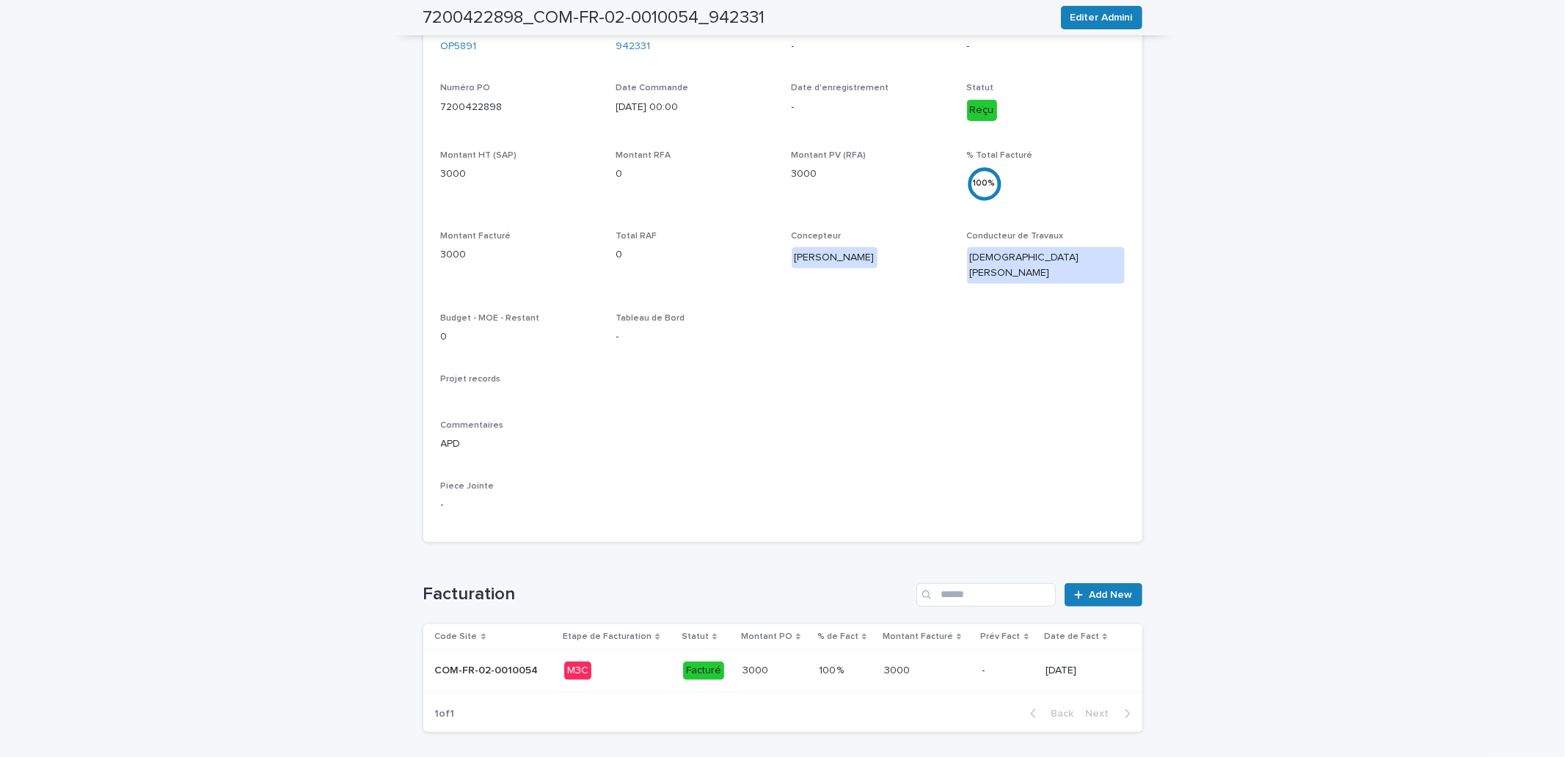
scroll to position [378, 0]
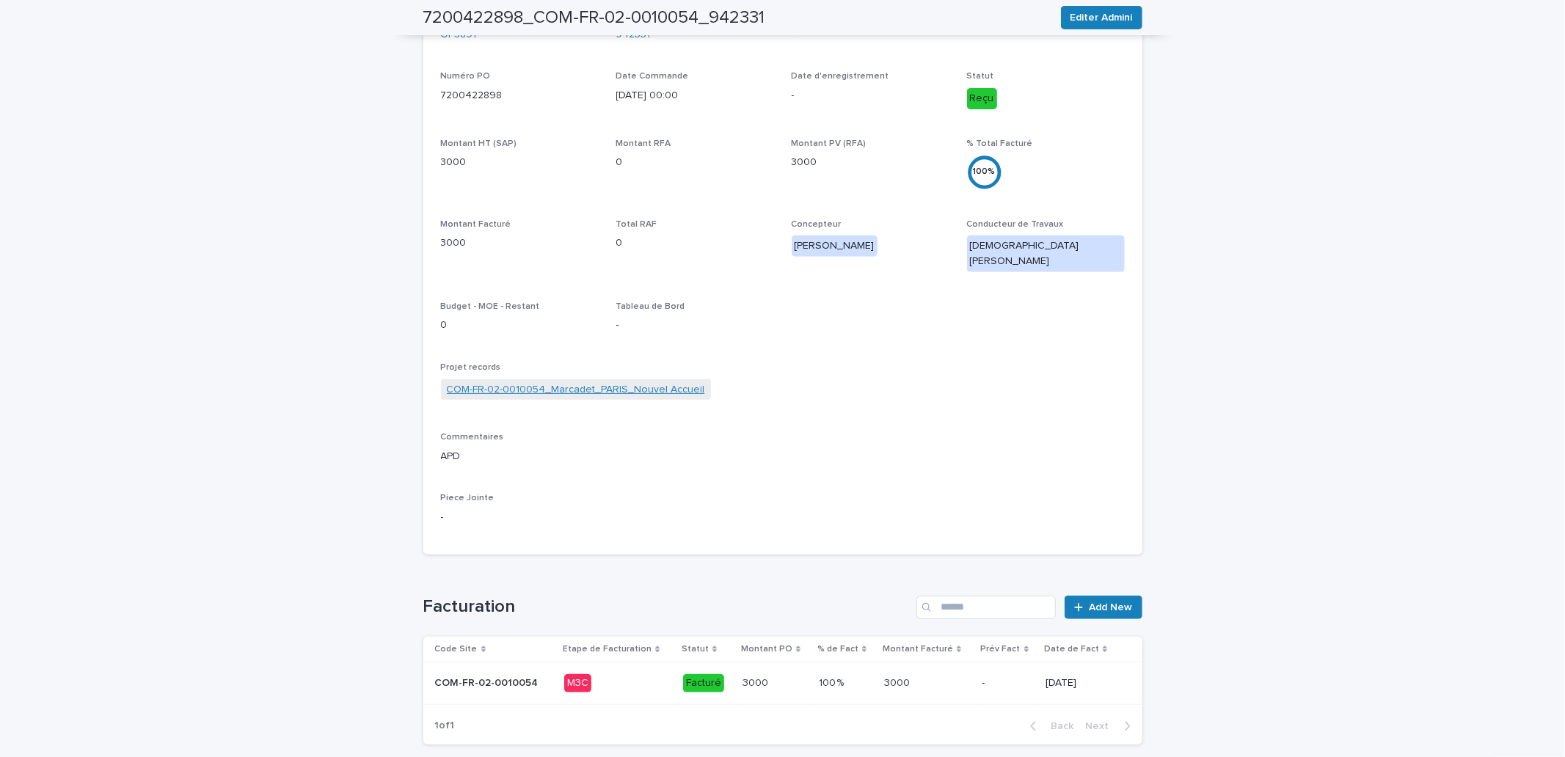
click at [565, 382] on link "COM-FR-02-0010054_Marcadet_PARIS_Nouvel Accueil" at bounding box center [576, 389] width 258 height 15
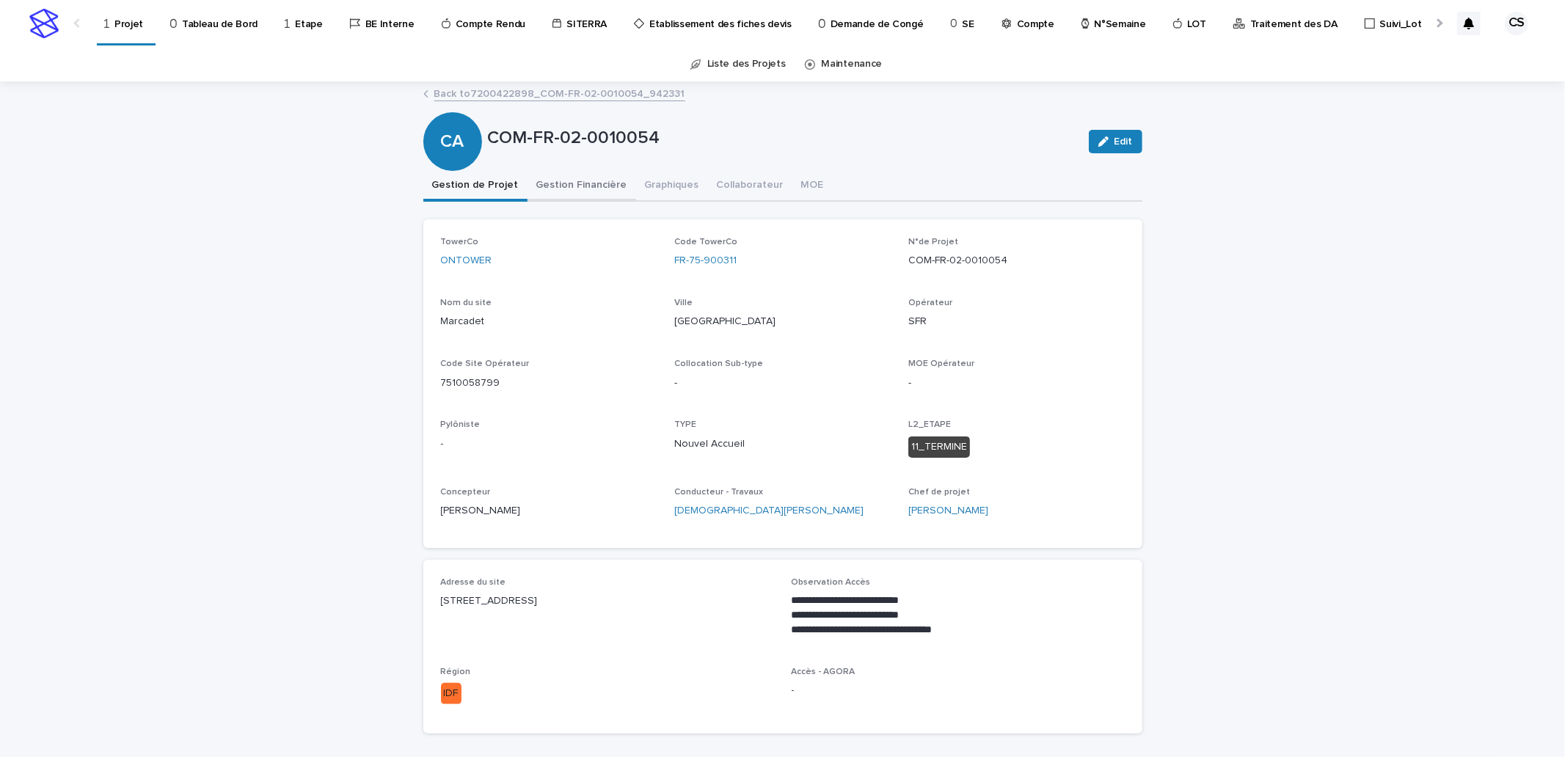
click at [609, 186] on button "Gestion Financière" at bounding box center [581, 186] width 109 height 31
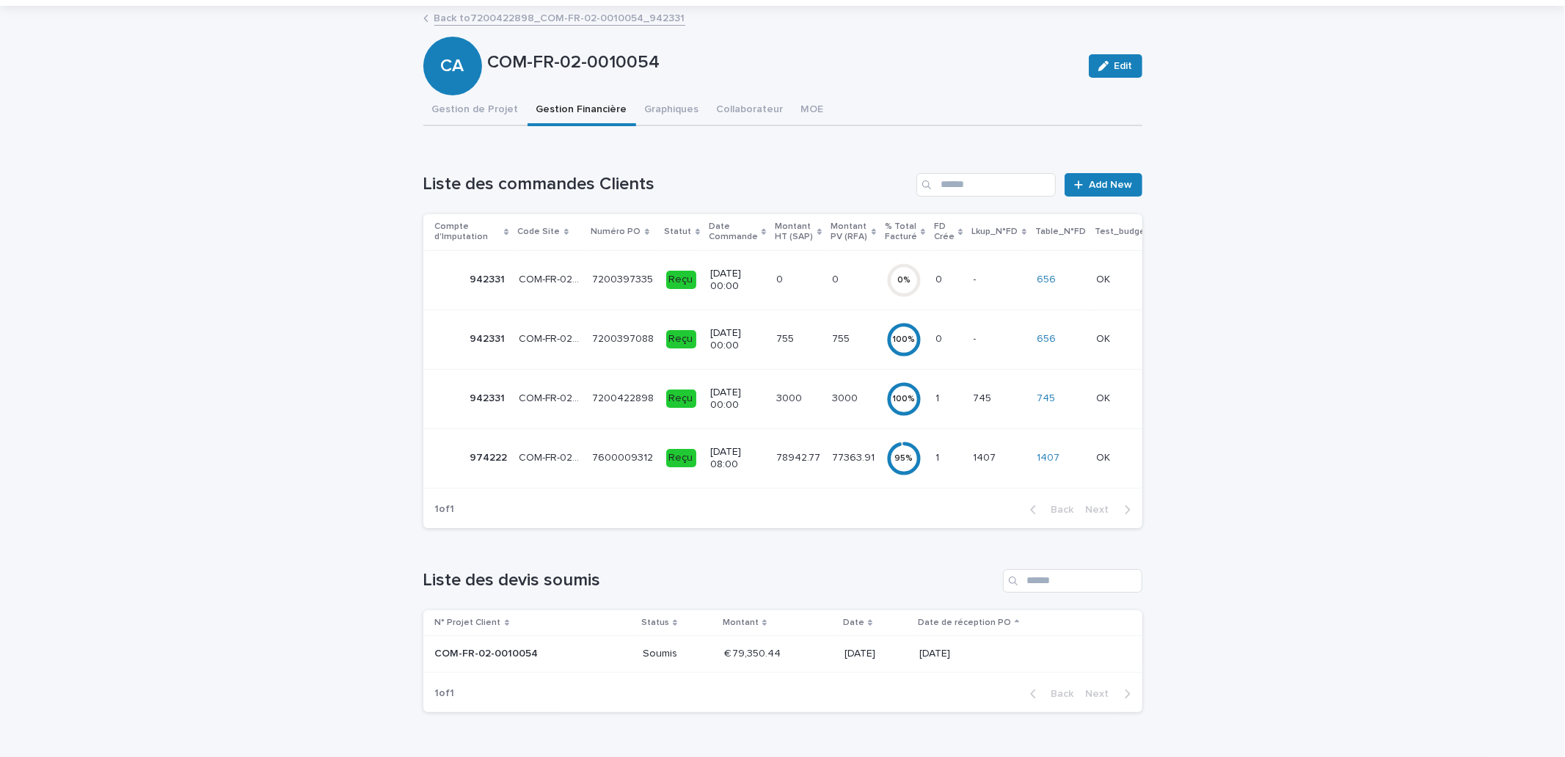
scroll to position [127, 0]
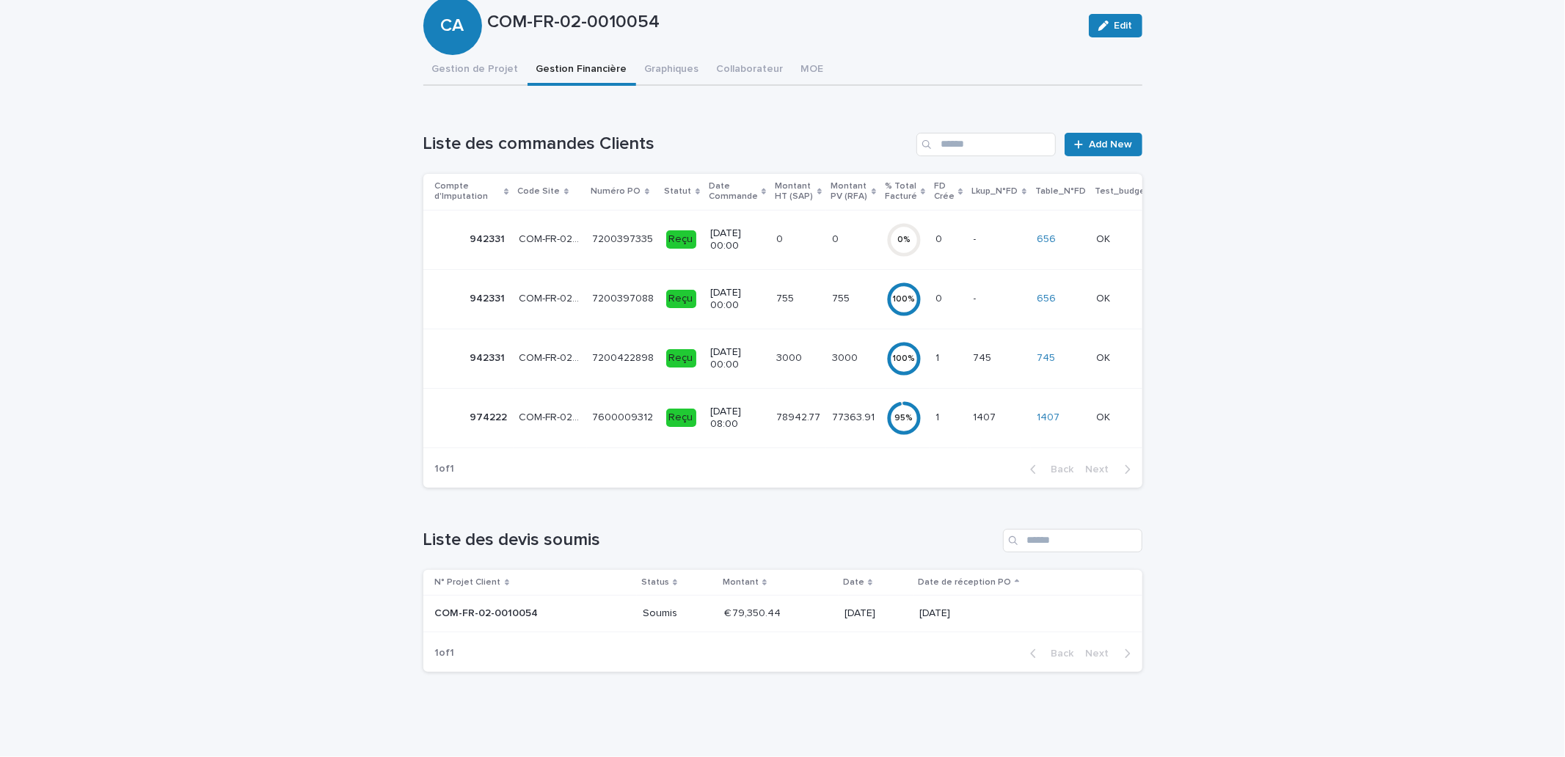
click at [594, 290] on p "7200397088" at bounding box center [625, 297] width 65 height 15
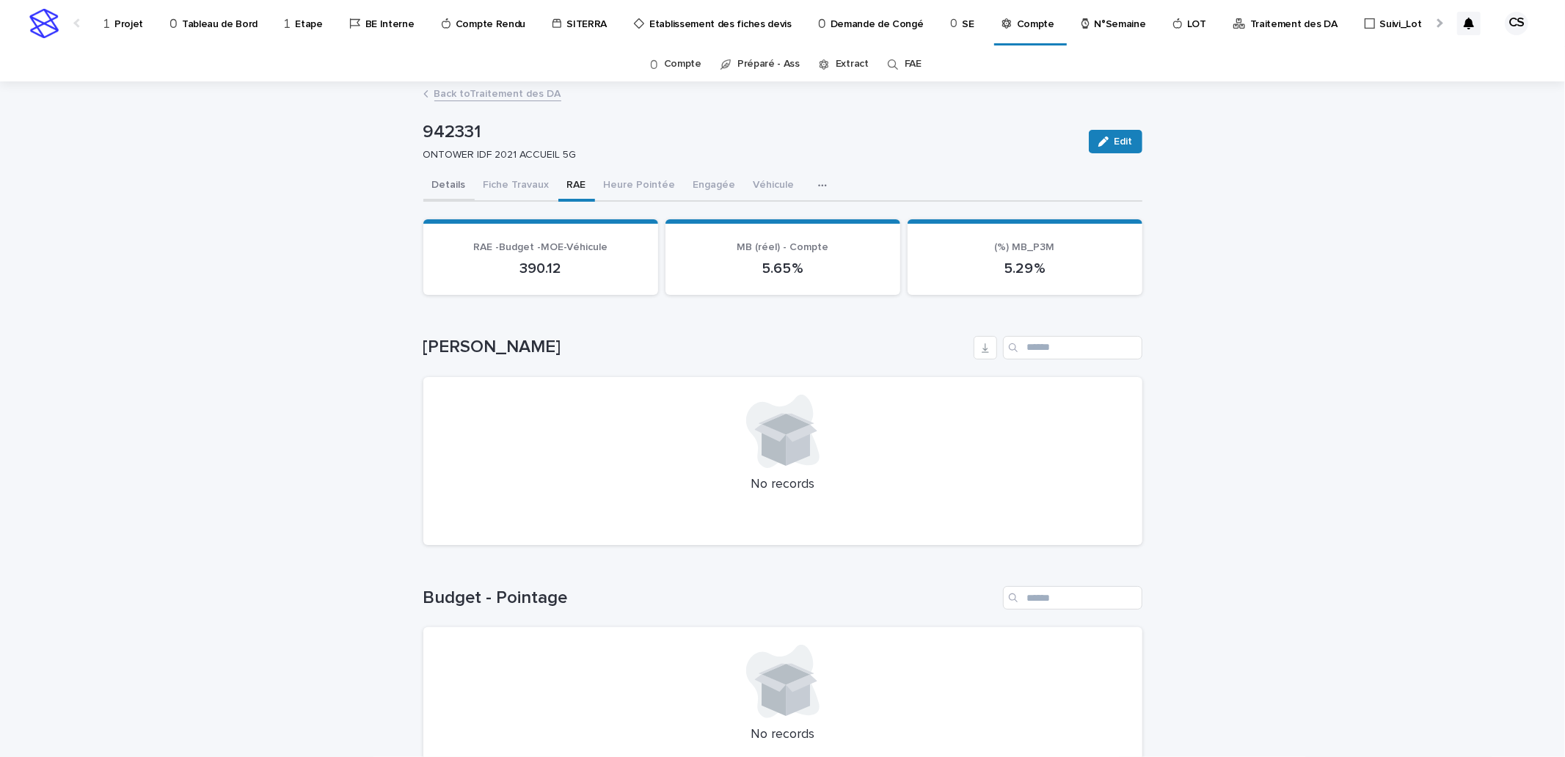
click at [447, 181] on button "Details" at bounding box center [448, 186] width 51 height 31
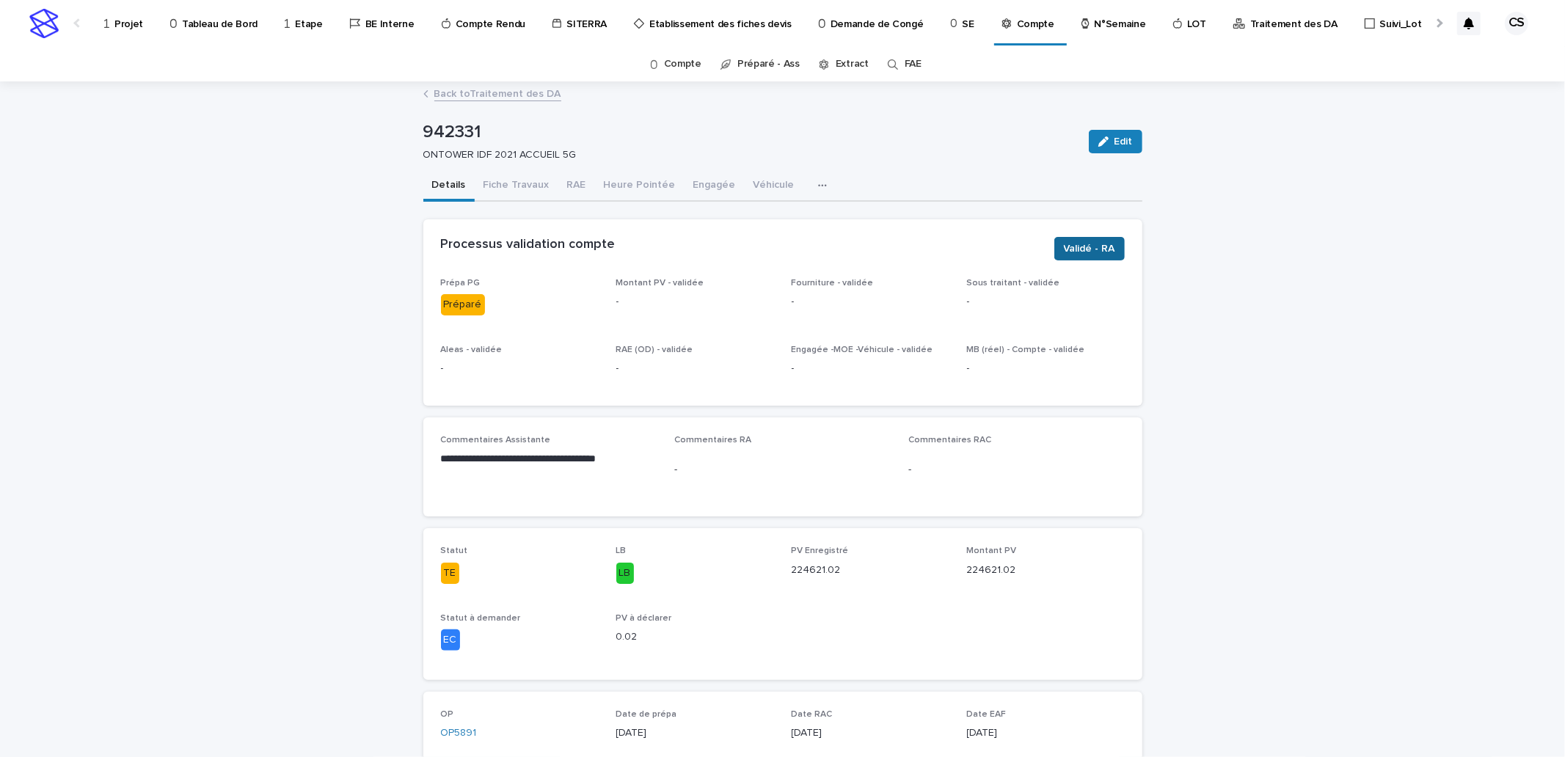
click at [1075, 248] on span "Validé - RA" at bounding box center [1089, 248] width 51 height 15
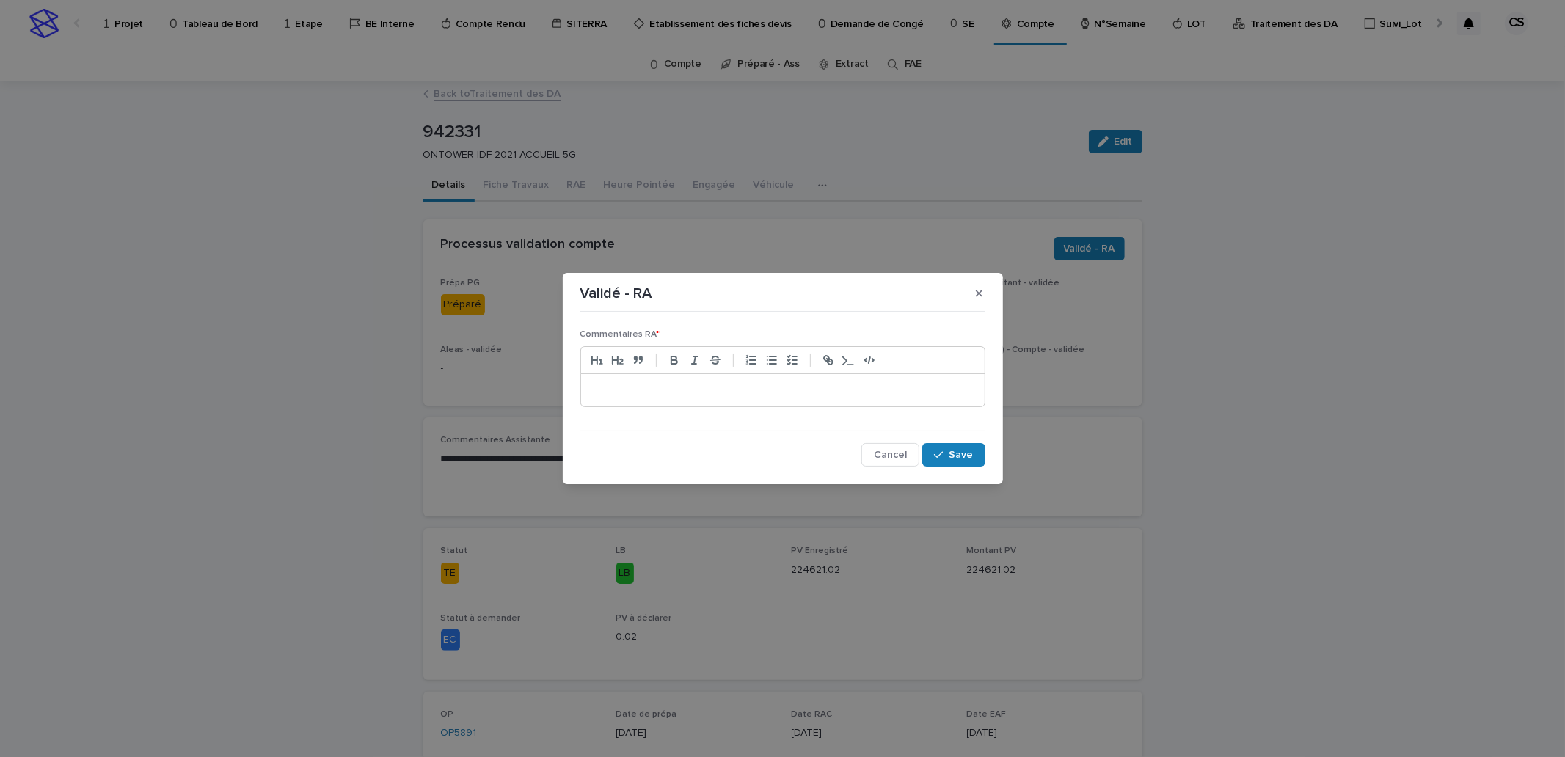
click at [787, 386] on p at bounding box center [782, 390] width 381 height 15
click at [709, 387] on p "**********" at bounding box center [782, 390] width 381 height 15
click at [905, 456] on span "Cancel" at bounding box center [890, 455] width 33 height 10
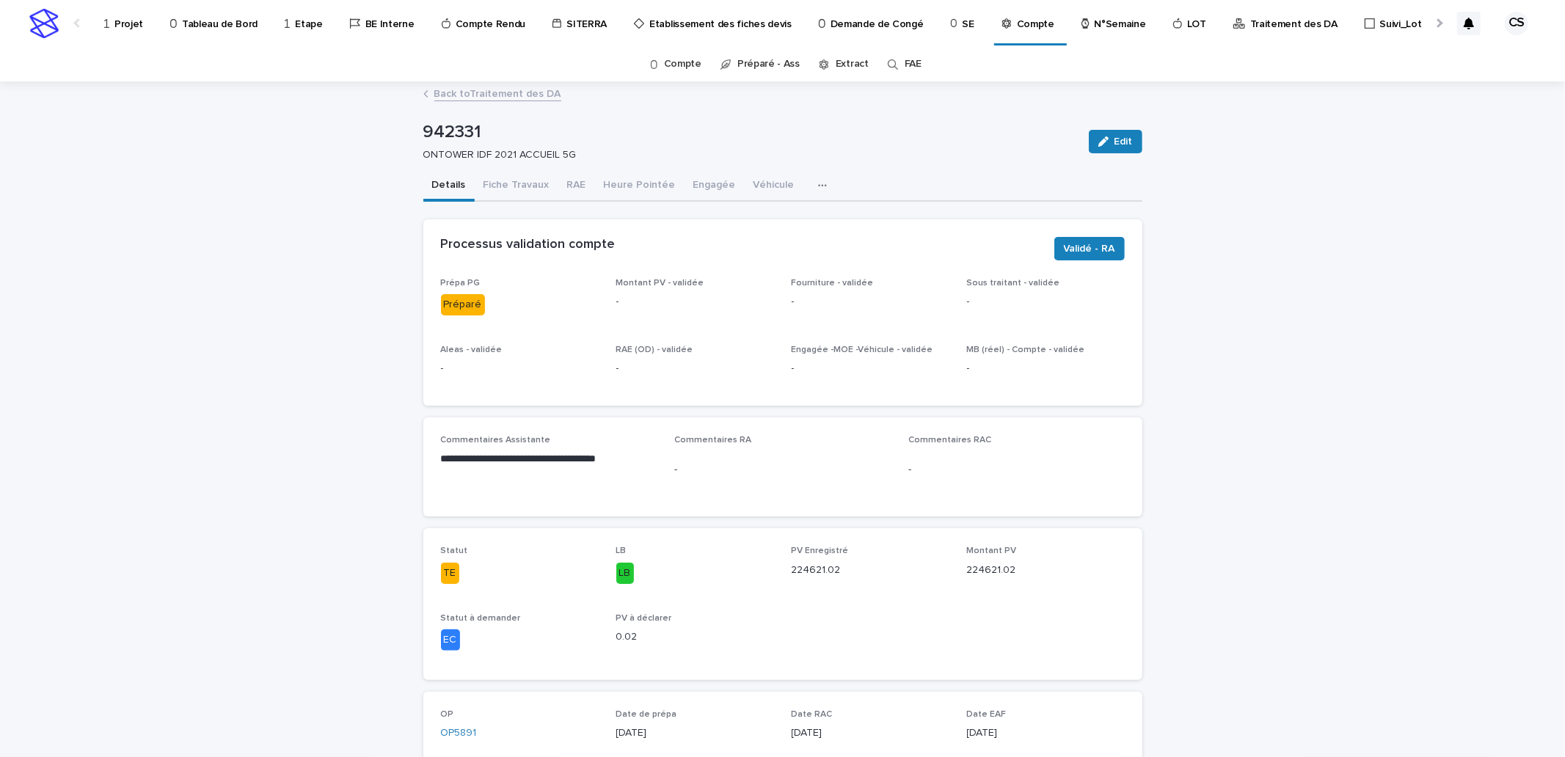
click at [445, 126] on p "942331" at bounding box center [750, 132] width 654 height 21
copy p "942331"
click at [650, 164] on div "942331 ONTOWER IDF 2021 ACCUEIL 5G Edit" at bounding box center [782, 141] width 719 height 59
